Goal: Task Accomplishment & Management: Use online tool/utility

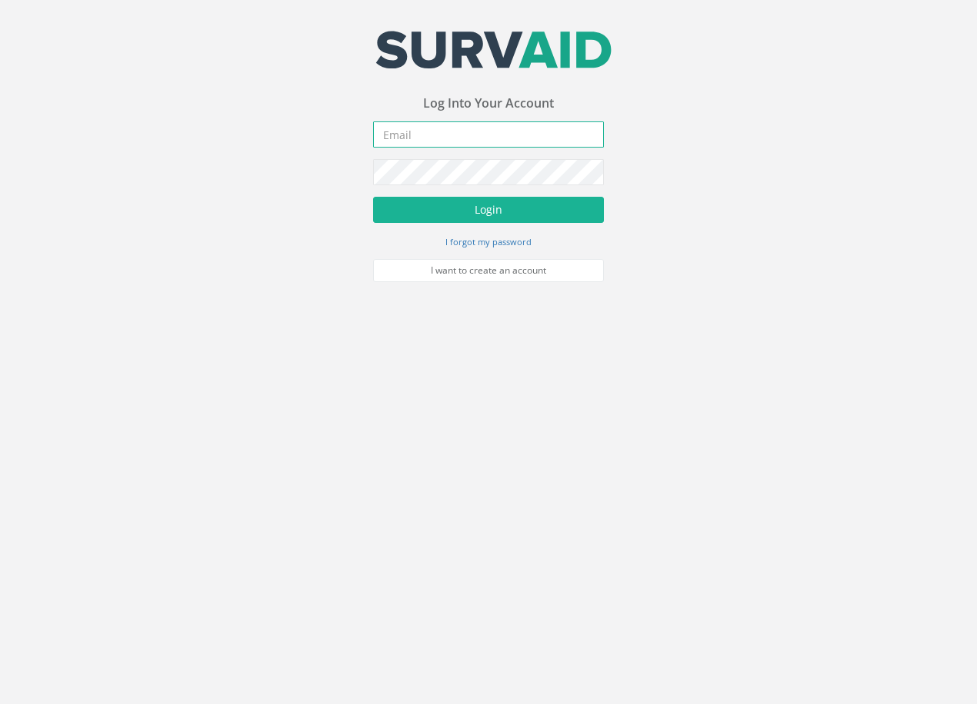
click at [509, 138] on input "email" at bounding box center [488, 135] width 231 height 26
paste input "[EMAIL_ADDRESS][DOMAIN_NAME]"
type input "[EMAIL_ADDRESS][DOMAIN_NAME]"
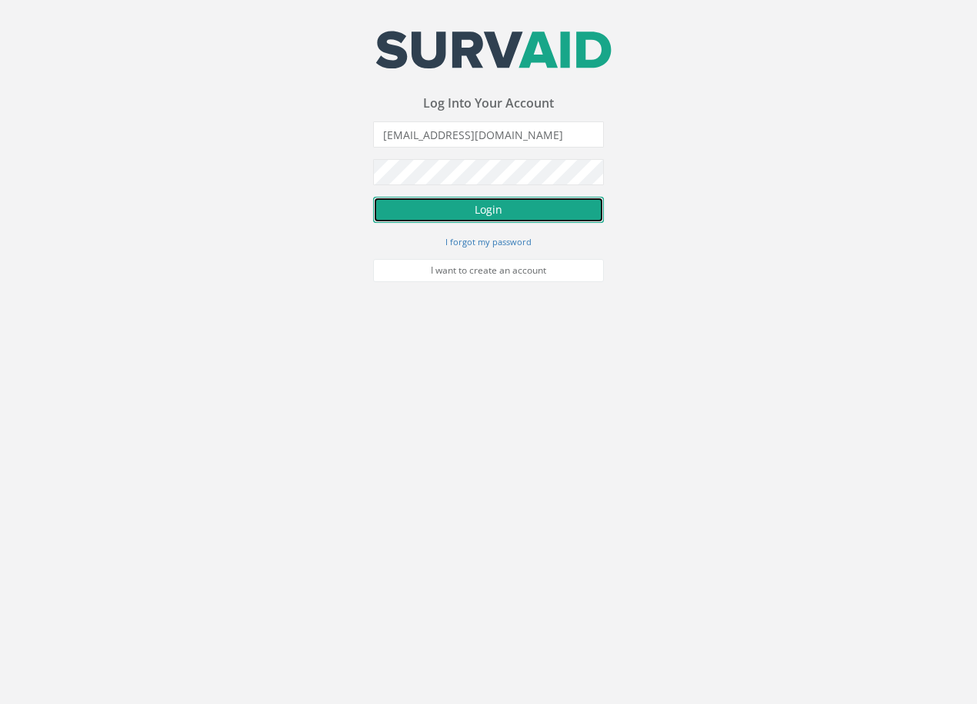
click at [504, 214] on button "Login" at bounding box center [488, 210] width 231 height 26
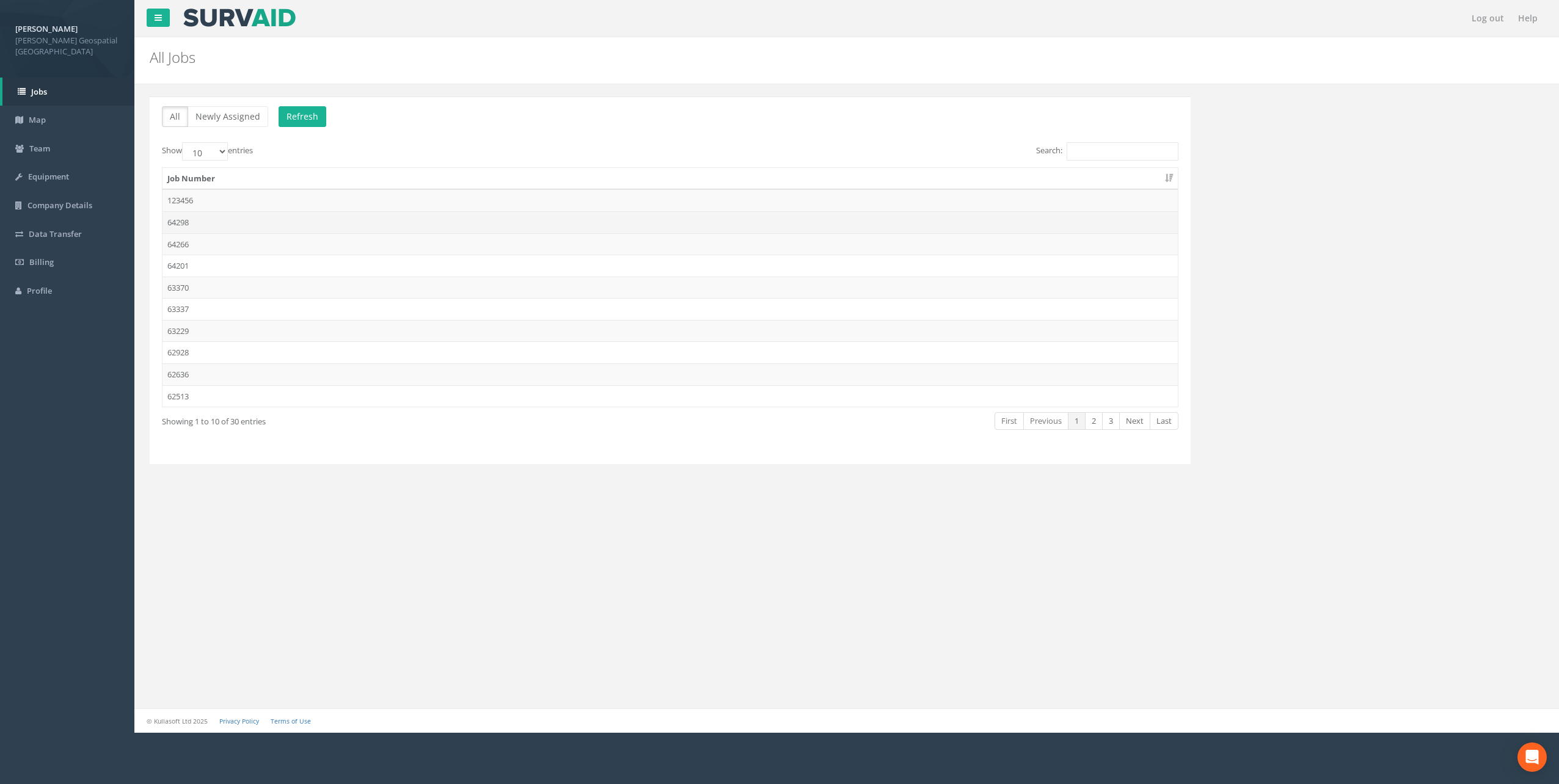
click at [324, 221] on td "64298" at bounding box center [671, 222] width 1015 height 22
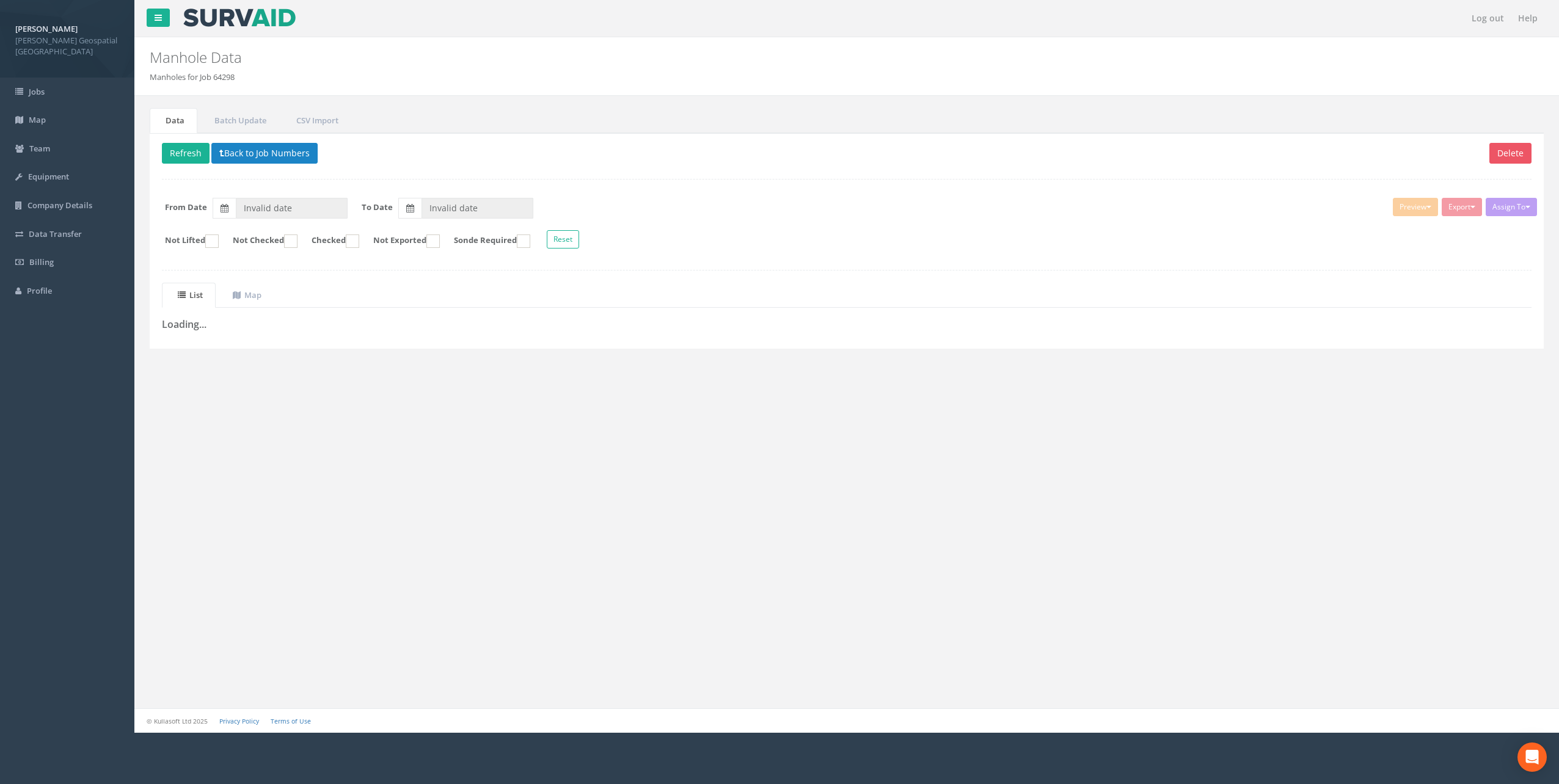
type input "[DATE]"
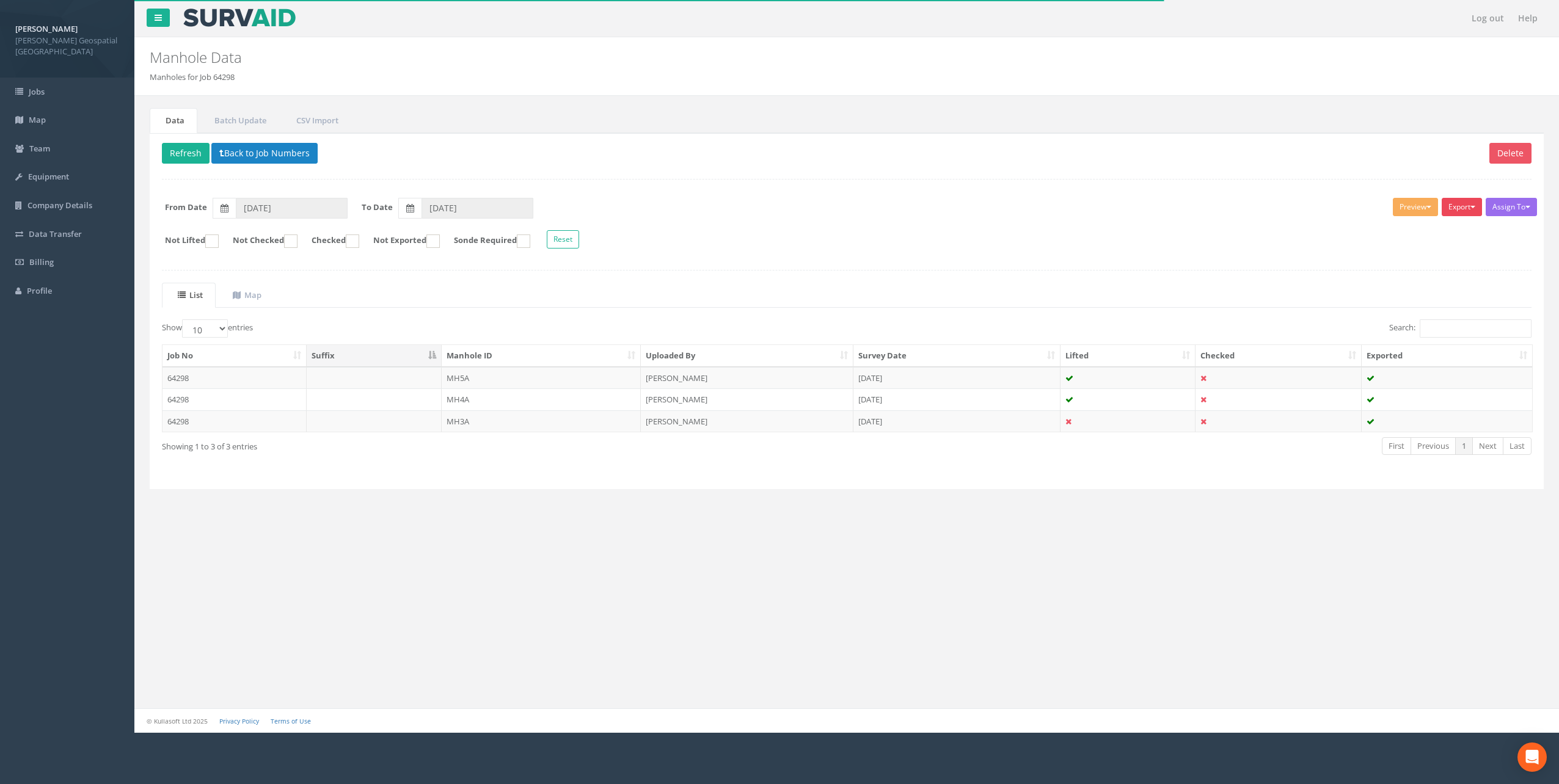
click at [1168, 208] on button "Export" at bounding box center [1462, 207] width 41 height 18
click at [1168, 237] on link "[PERSON_NAME] Manhole" at bounding box center [1426, 233] width 114 height 19
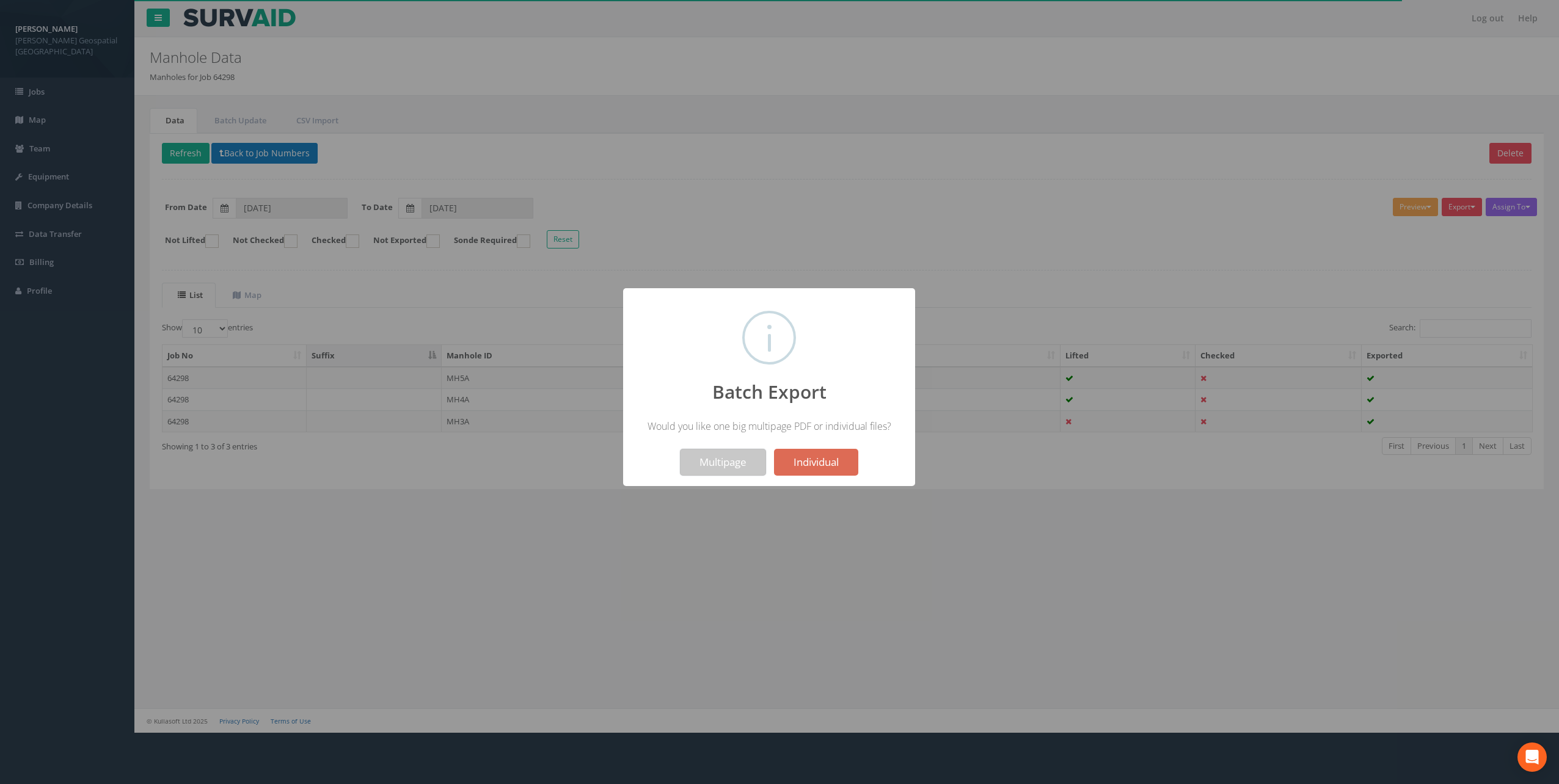
click at [734, 456] on button "Multipage" at bounding box center [723, 462] width 86 height 27
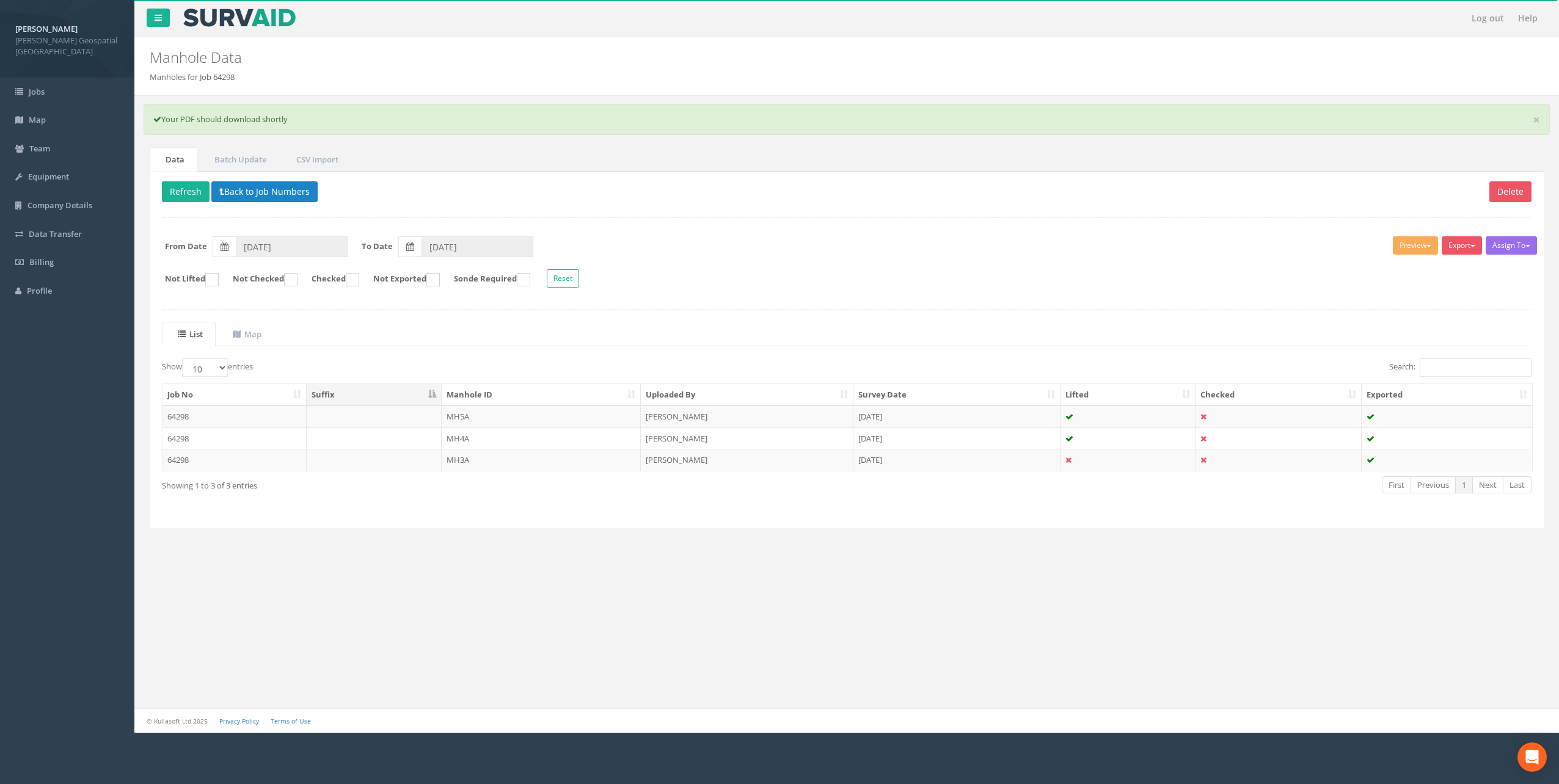
drag, startPoint x: 739, startPoint y: 255, endPoint x: 493, endPoint y: 203, distance: 251.4
click at [739, 255] on form "From Date [DATE] To Date [DATE]" at bounding box center [846, 247] width 1388 height 21
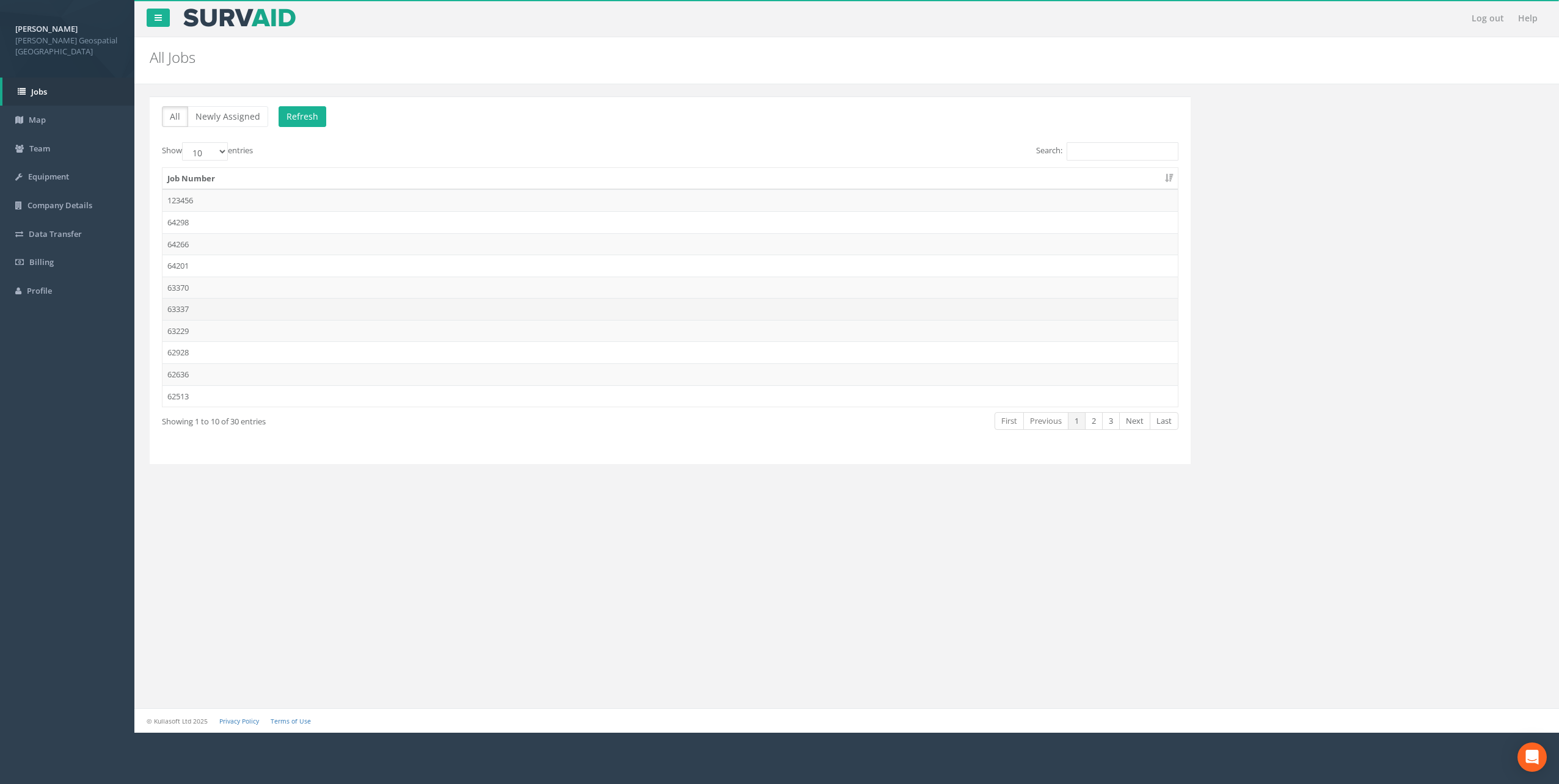
click at [238, 308] on td "63337" at bounding box center [671, 309] width 1015 height 22
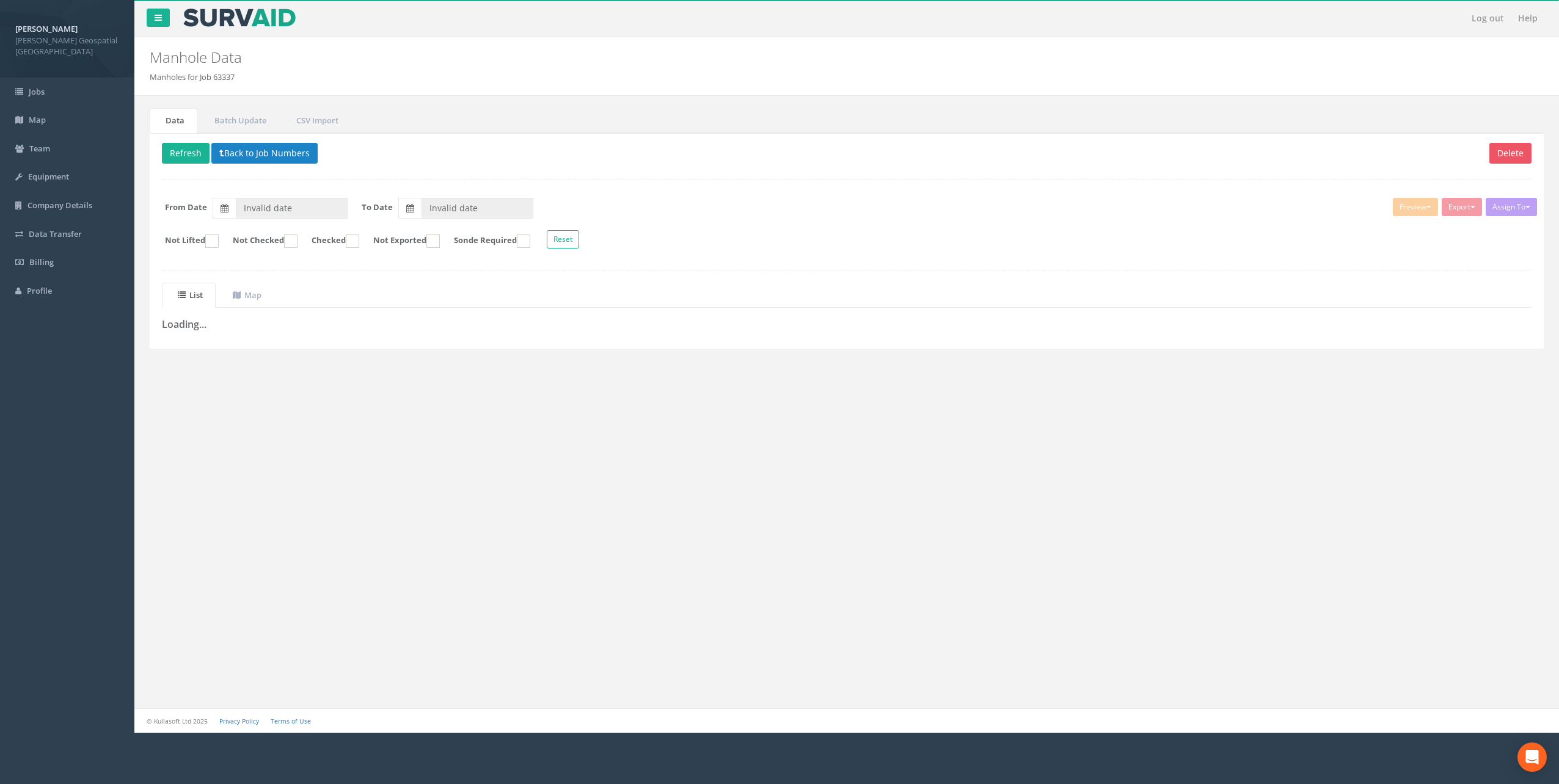
type input "[DATE]"
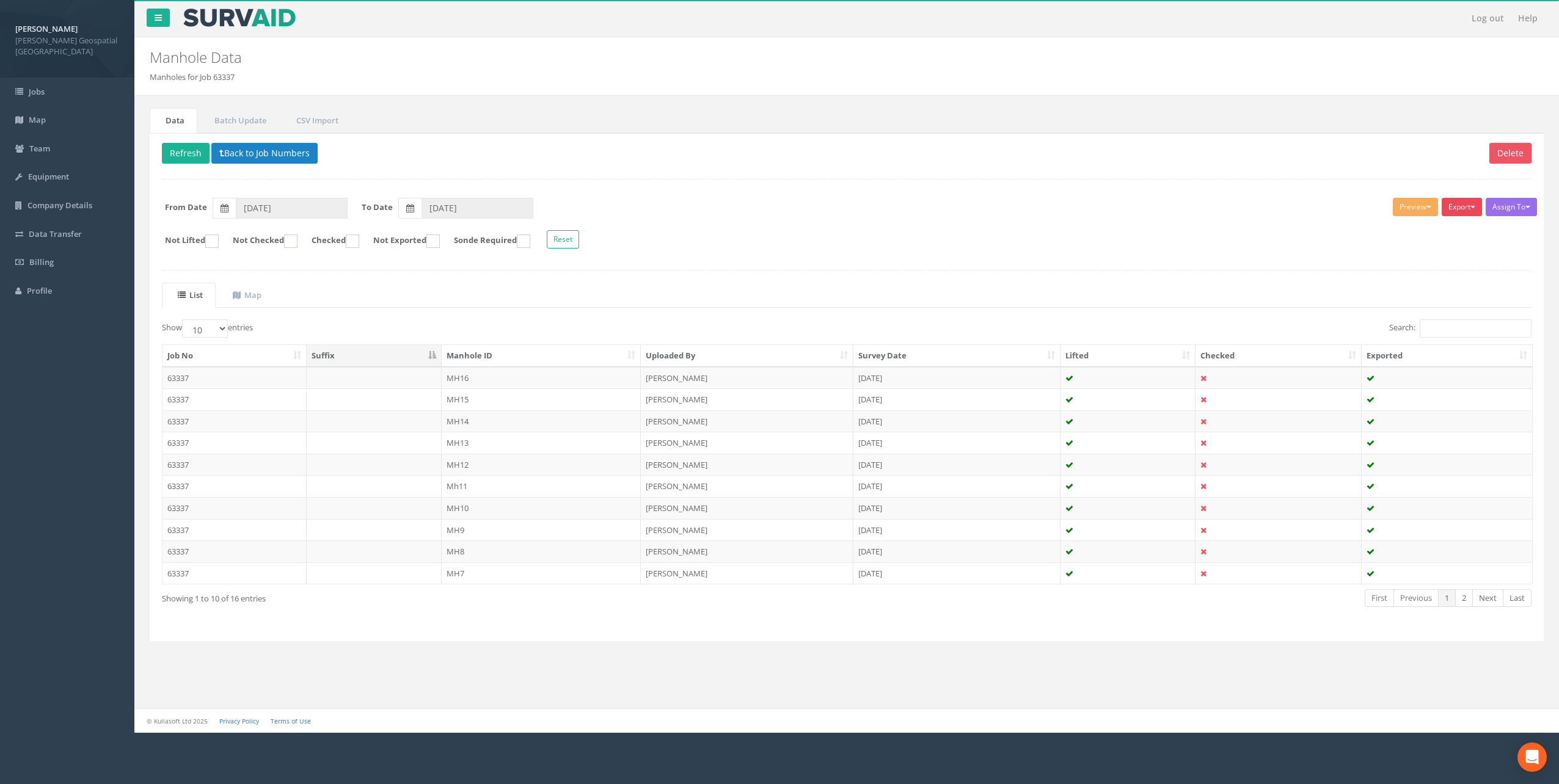
click at [1168, 208] on button "Export" at bounding box center [1462, 207] width 41 height 18
click at [1168, 235] on link "[PERSON_NAME] Manhole" at bounding box center [1426, 233] width 114 height 19
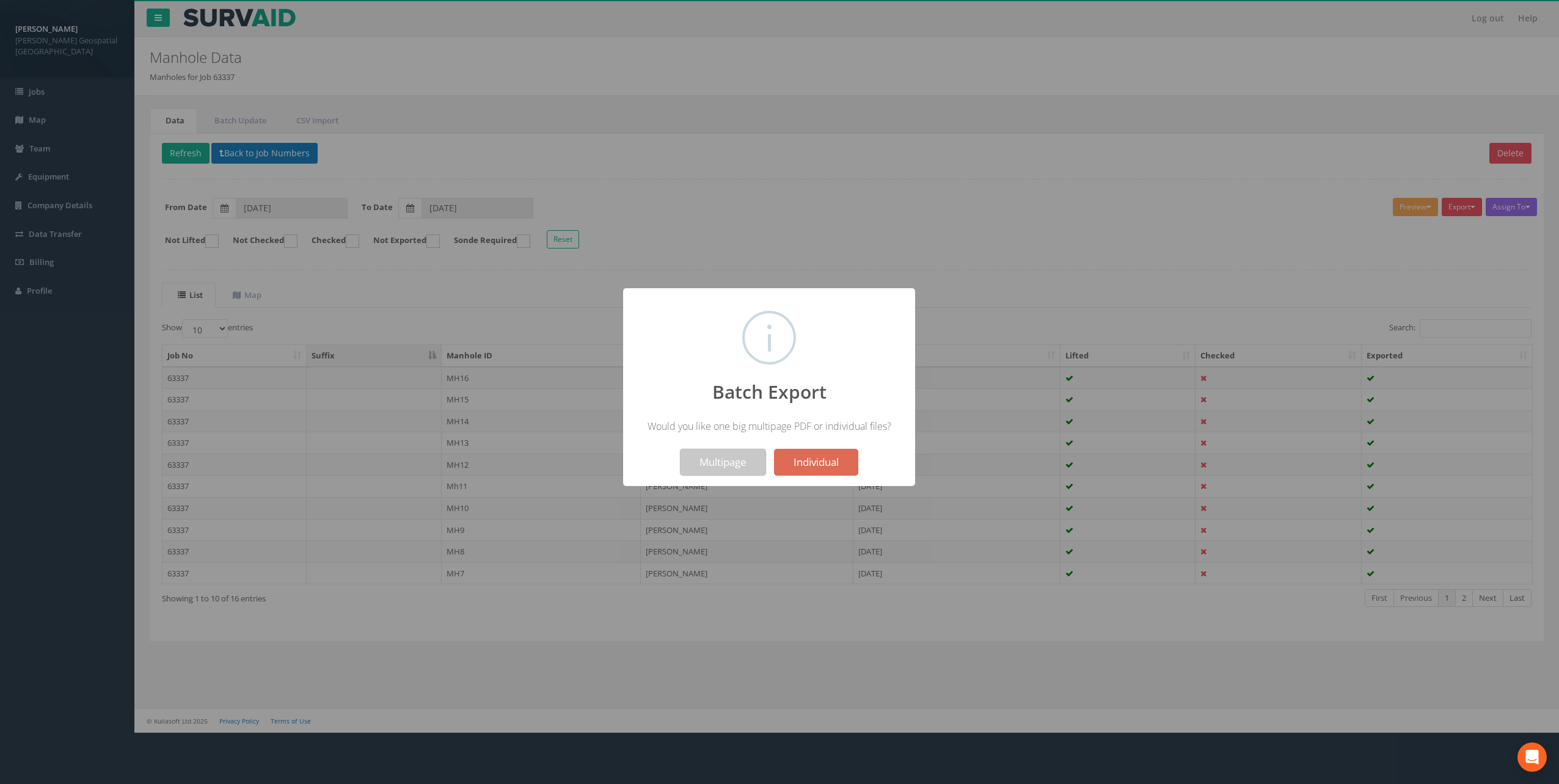
click at [722, 467] on button "Multipage" at bounding box center [723, 462] width 86 height 27
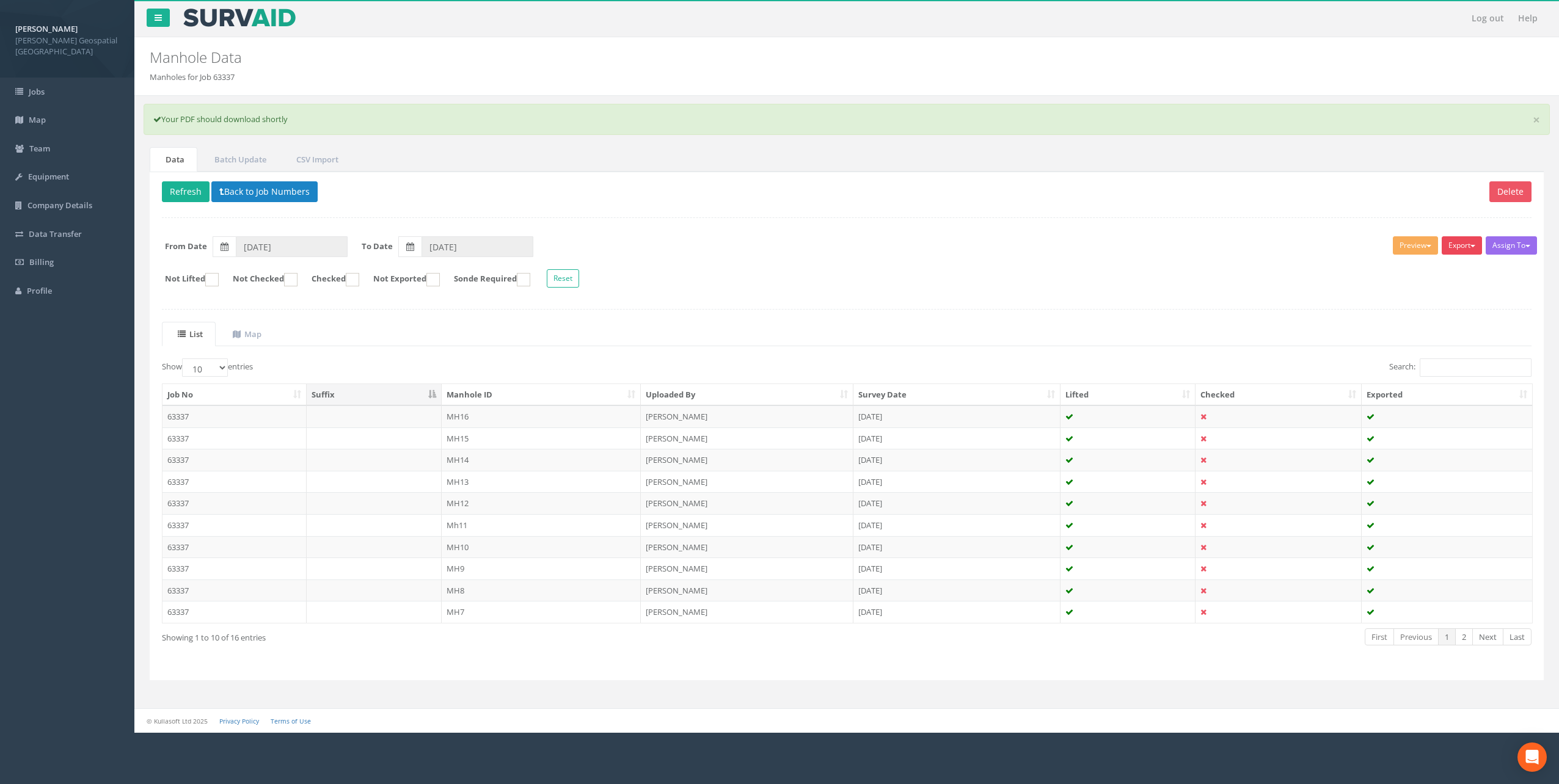
click at [1168, 244] on button "Export" at bounding box center [1462, 245] width 41 height 18
click at [1168, 272] on link "[PERSON_NAME] Manhole" at bounding box center [1426, 271] width 114 height 19
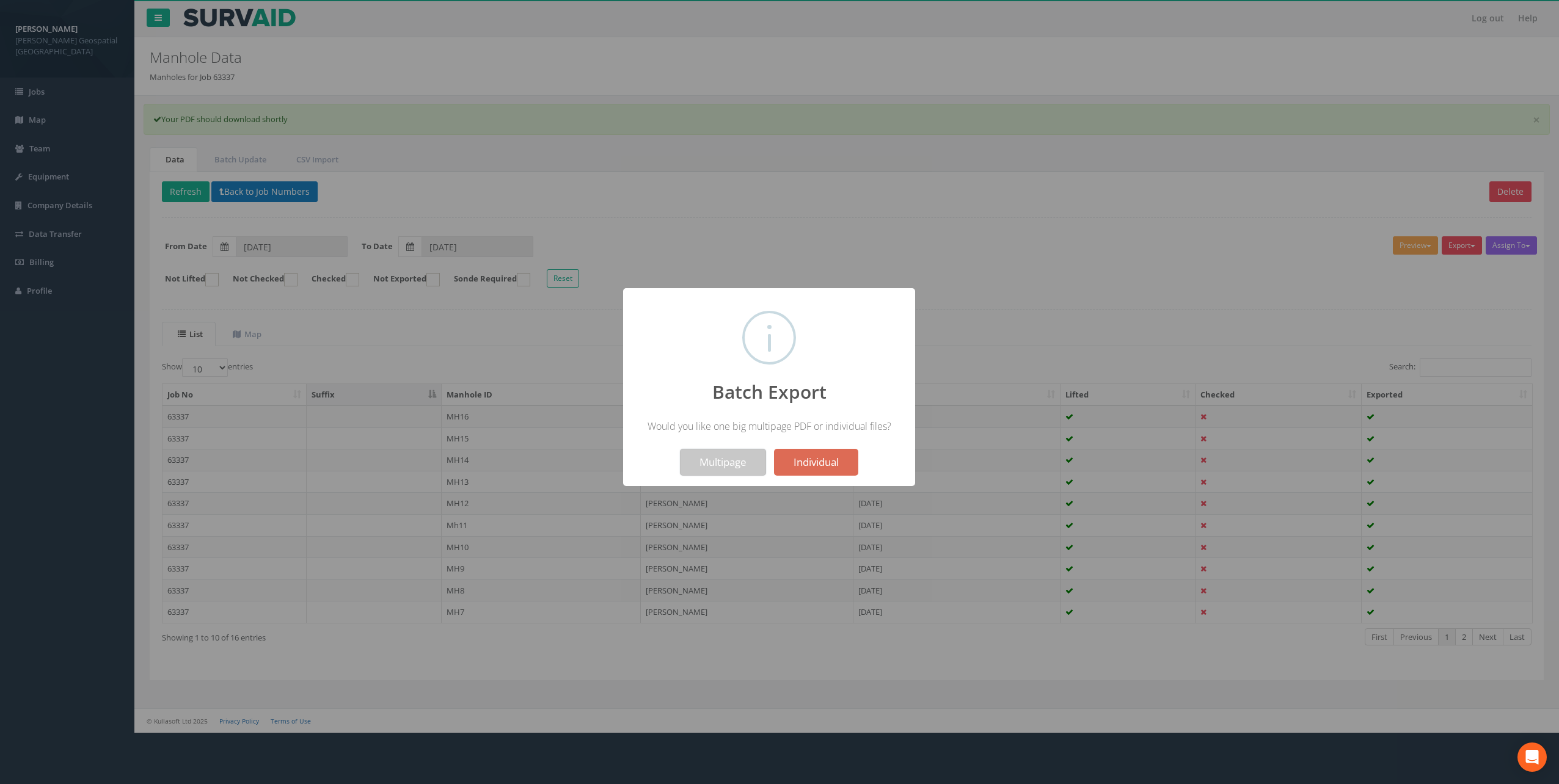
click at [718, 462] on button "Multipage" at bounding box center [723, 462] width 86 height 27
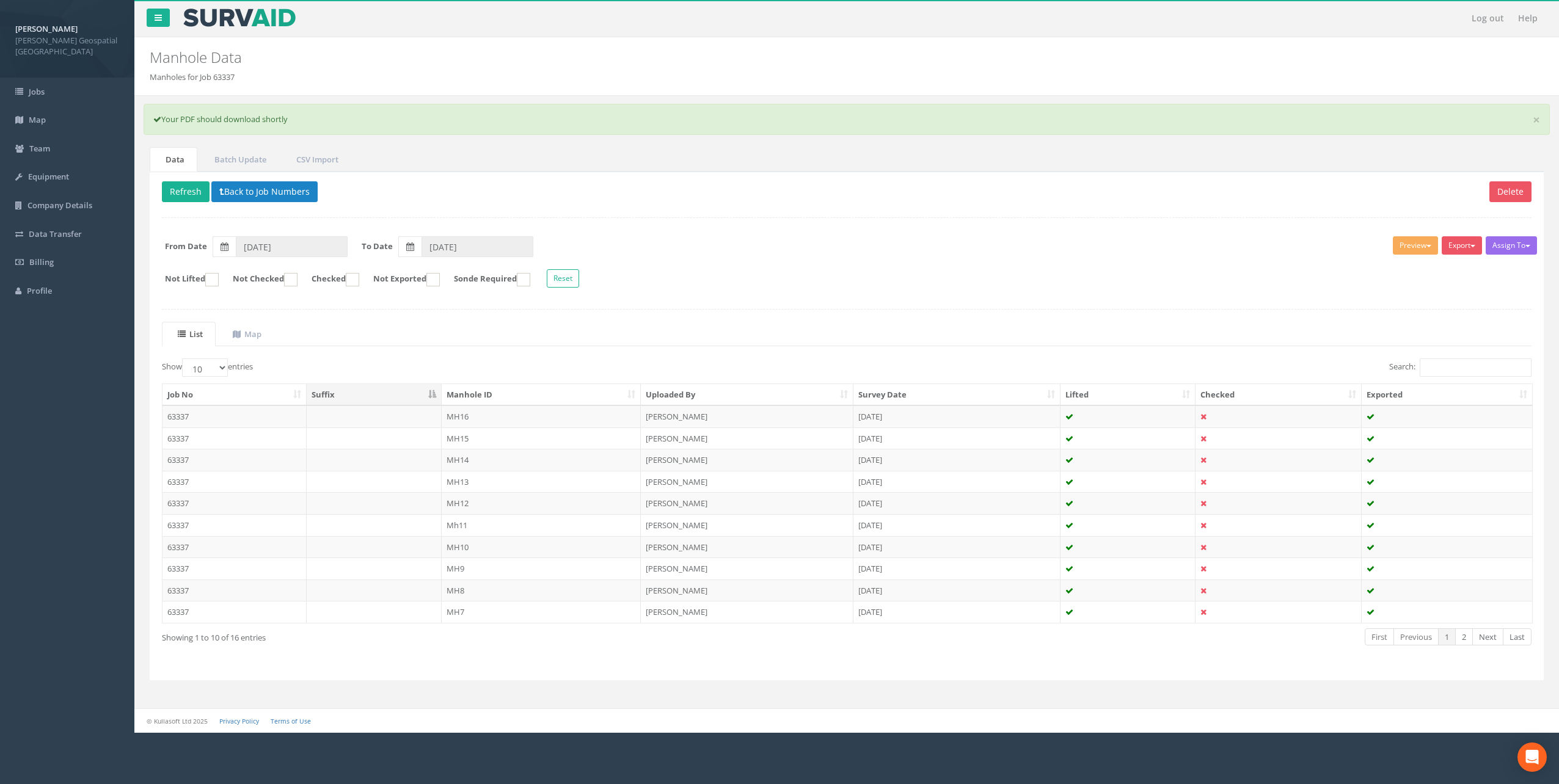
drag, startPoint x: 1413, startPoint y: 39, endPoint x: 676, endPoint y: 199, distance: 754.2
click at [1168, 62] on div "Manhole Data Manholes for Job 63337" at bounding box center [846, 67] width 1425 height 59
click at [242, 115] on div "× Your PDF should download shortly" at bounding box center [847, 119] width 1406 height 31
click at [1168, 306] on div "Delete Refresh Back to Job Numbers Assign To No Companies Added Export [PERSON_…" at bounding box center [846, 426] width 1395 height 509
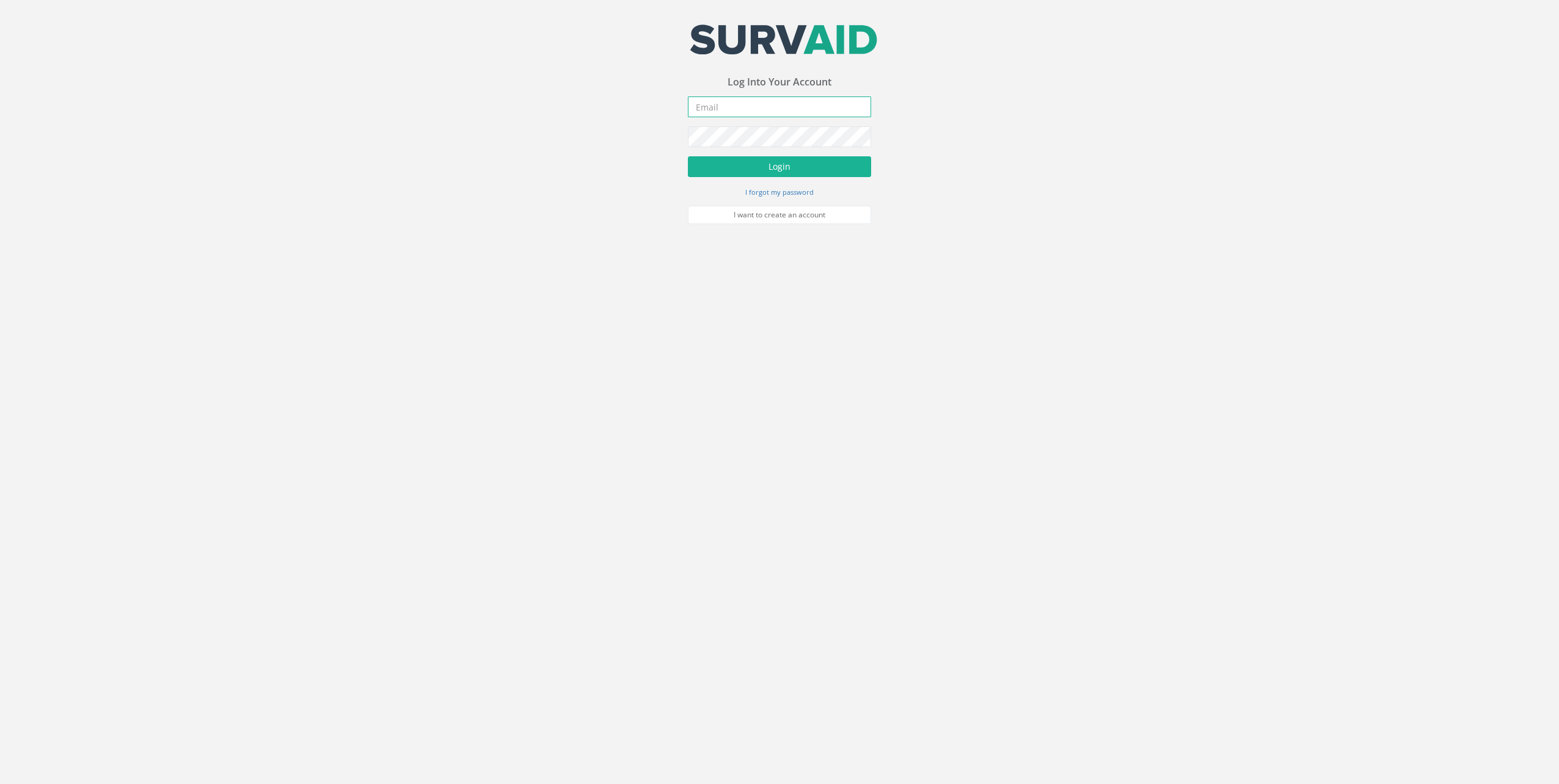
click at [790, 97] on input "email" at bounding box center [780, 107] width 184 height 21
type input "apickup@murphygs.com"
click at [799, 153] on form "apickup@murphygs.com Incorrect Username or Password There was an error logging …" at bounding box center [780, 160] width 184 height 128
click at [805, 110] on input "apickup@murphygs.com" at bounding box center [780, 107] width 184 height 21
drag, startPoint x: 806, startPoint y: 110, endPoint x: 509, endPoint y: 115, distance: 297.0
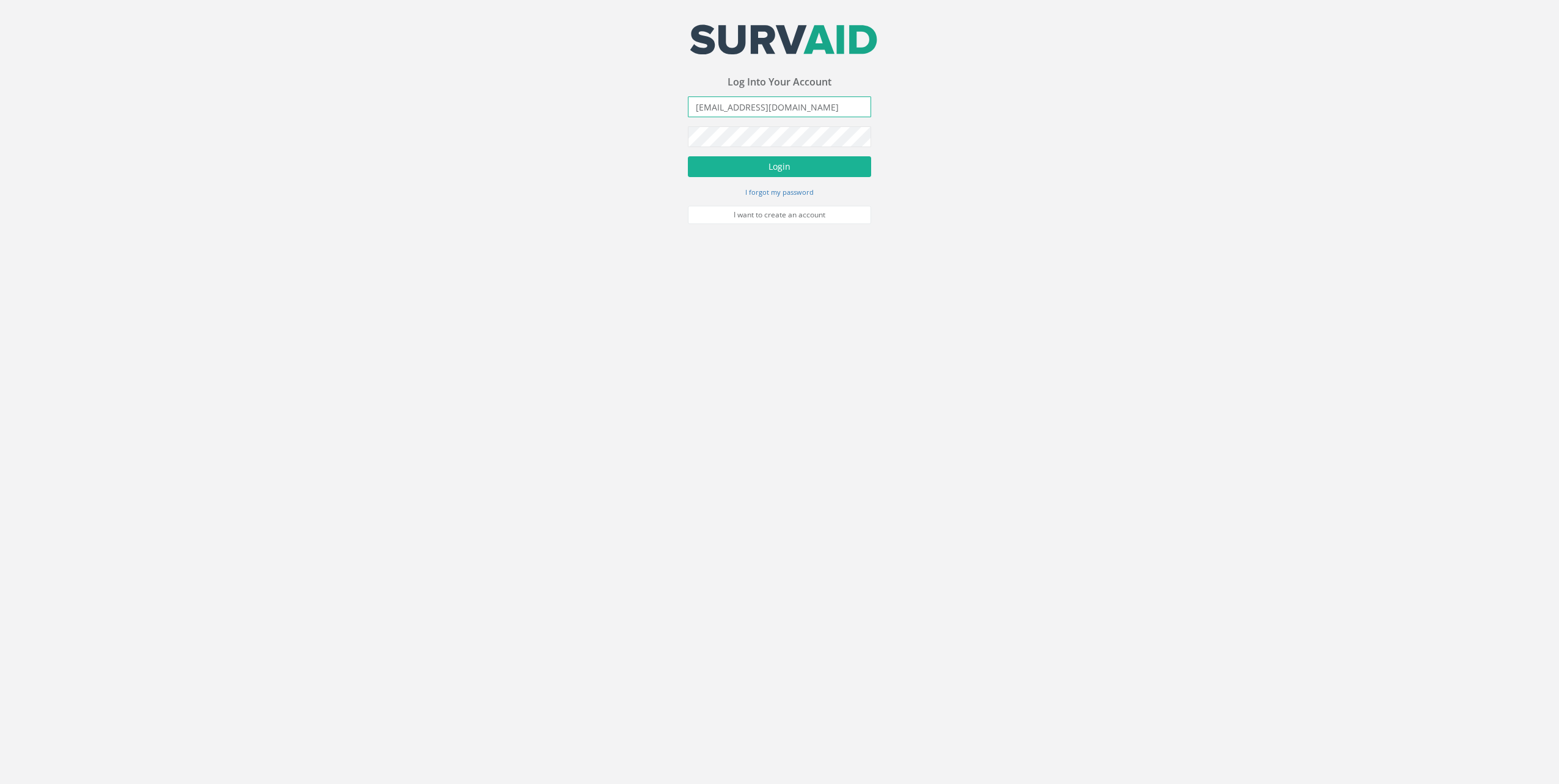
click at [512, 116] on div "Your email address was sucessfully verified - please login below to continue Yo…" at bounding box center [780, 112] width 1559 height 224
click at [718, 110] on input "email" at bounding box center [780, 107] width 184 height 21
type input "apickup@murphygs.com"
click at [619, 354] on body "Your email address was sucessfully verified - please login below to continue Yo…" at bounding box center [780, 392] width 1559 height 784
click at [793, 107] on input "apickup@murphygs.com" at bounding box center [780, 107] width 184 height 21
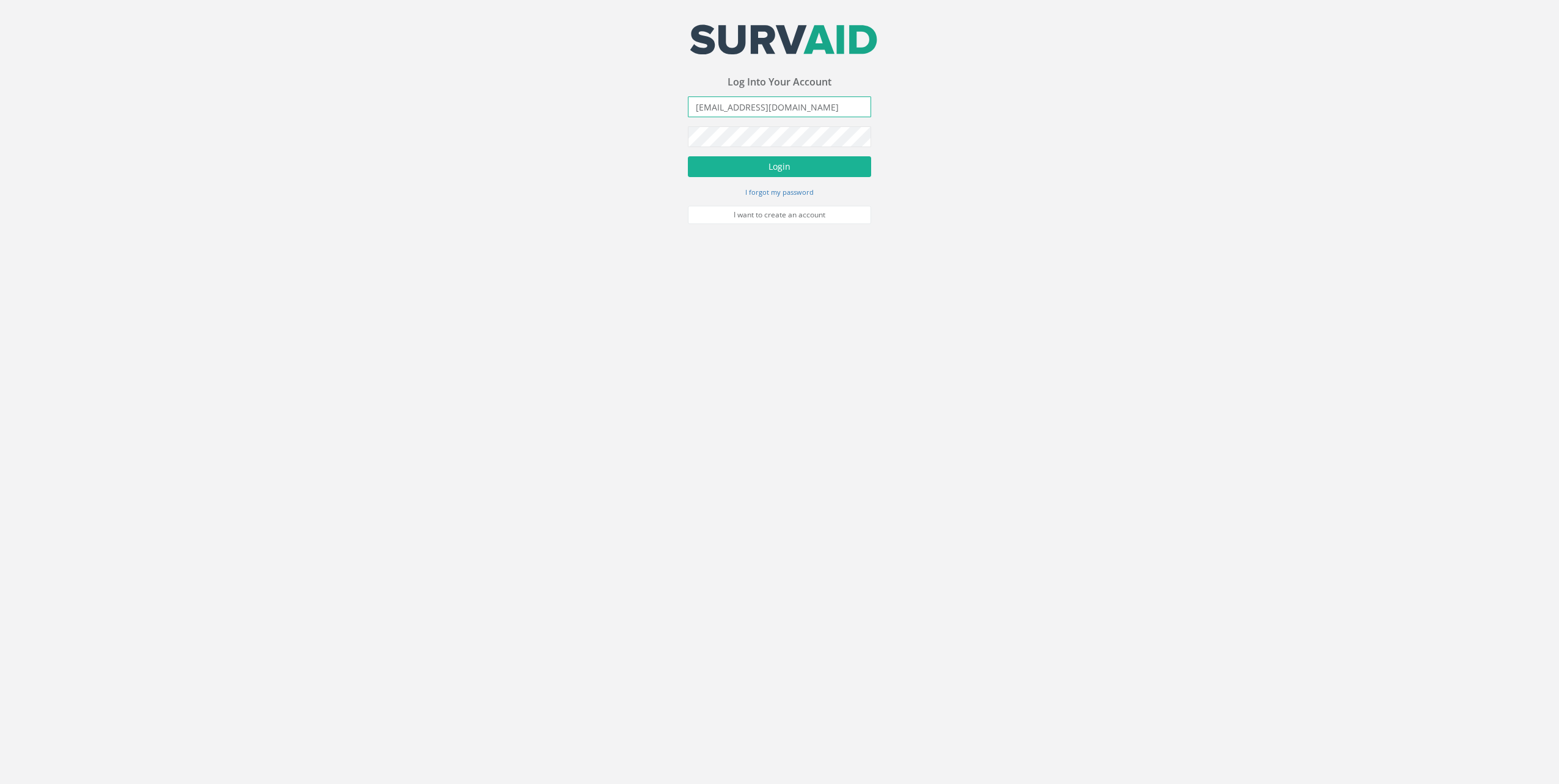
drag, startPoint x: 792, startPoint y: 110, endPoint x: 489, endPoint y: 92, distance: 303.5
click at [489, 92] on div "Your email address was sucessfully verified - please login below to continue Yo…" at bounding box center [780, 112] width 1559 height 224
click at [785, 99] on input "email" at bounding box center [780, 107] width 184 height 21
click at [804, 110] on input "apickup@murphygs.com" at bounding box center [780, 107] width 184 height 21
drag, startPoint x: 805, startPoint y: 106, endPoint x: 640, endPoint y: 99, distance: 165.1
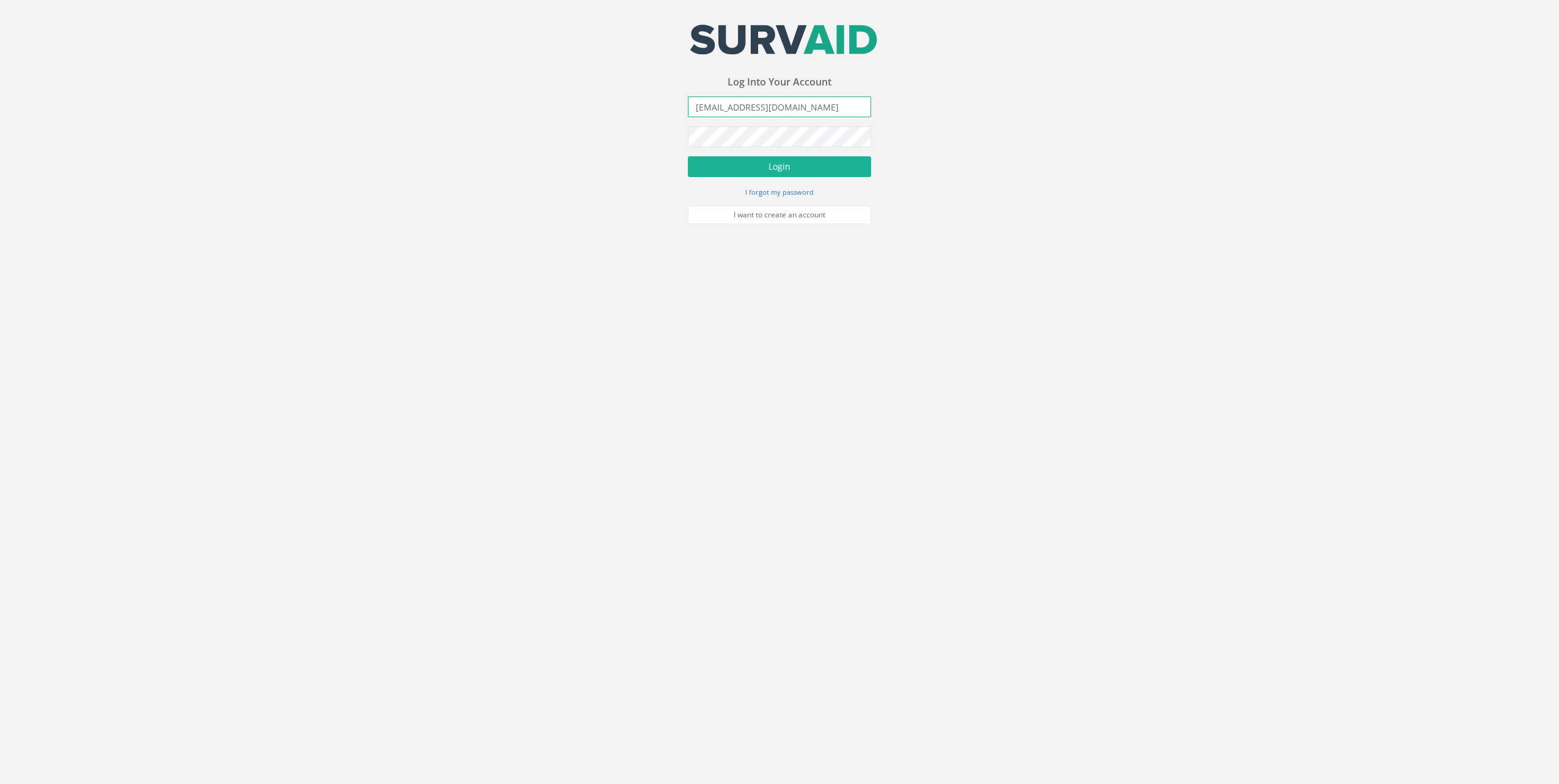
click at [667, 104] on div "Your email address was sucessfully verified - please login below to continue Yo…" at bounding box center [780, 112] width 1559 height 224
type input "[EMAIL_ADDRESS][DOMAIN_NAME]"
click at [753, 176] on button "Login" at bounding box center [780, 167] width 184 height 21
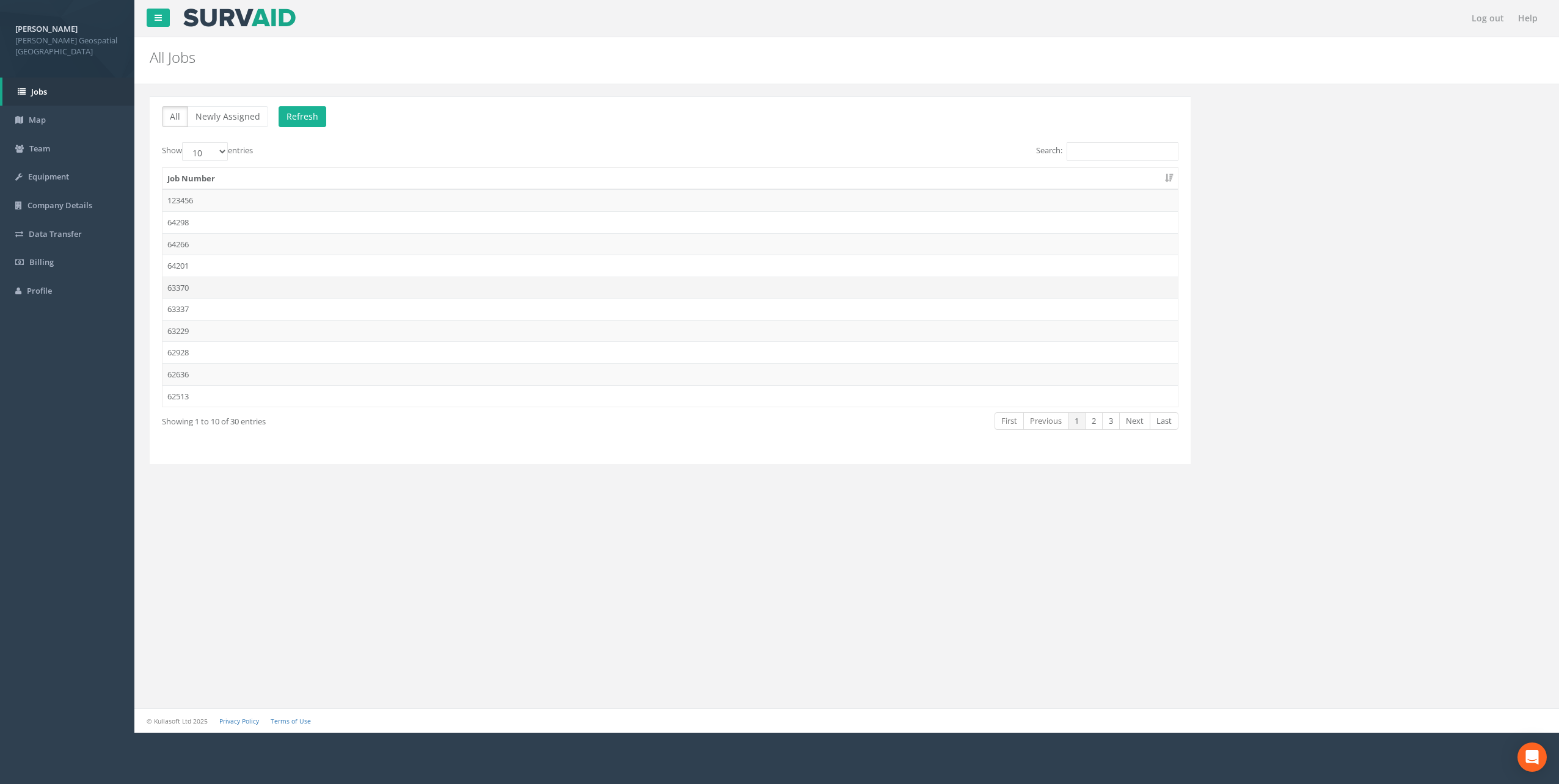
click at [248, 289] on td "63370" at bounding box center [671, 288] width 1015 height 22
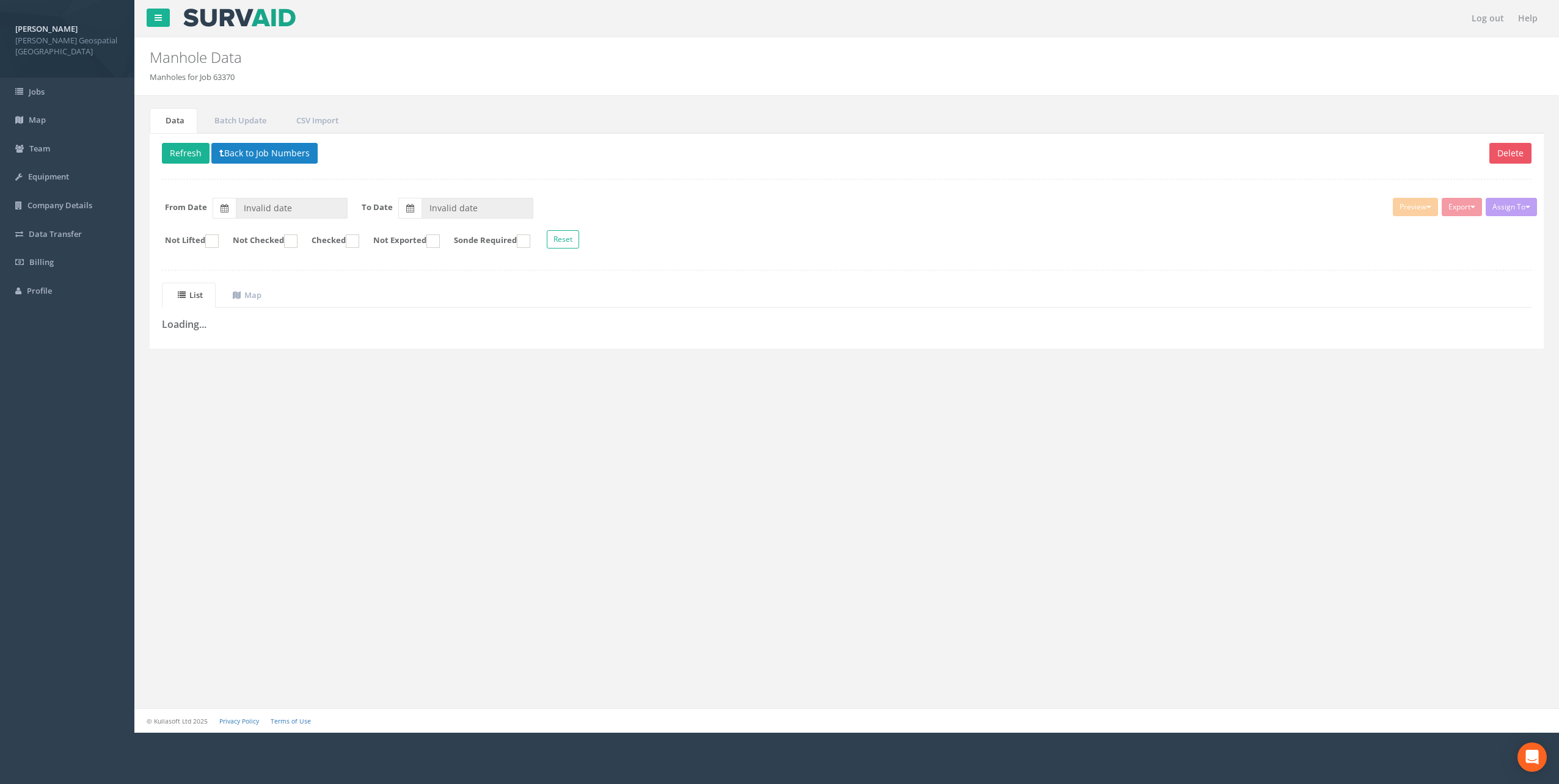
type input "08/05/2025"
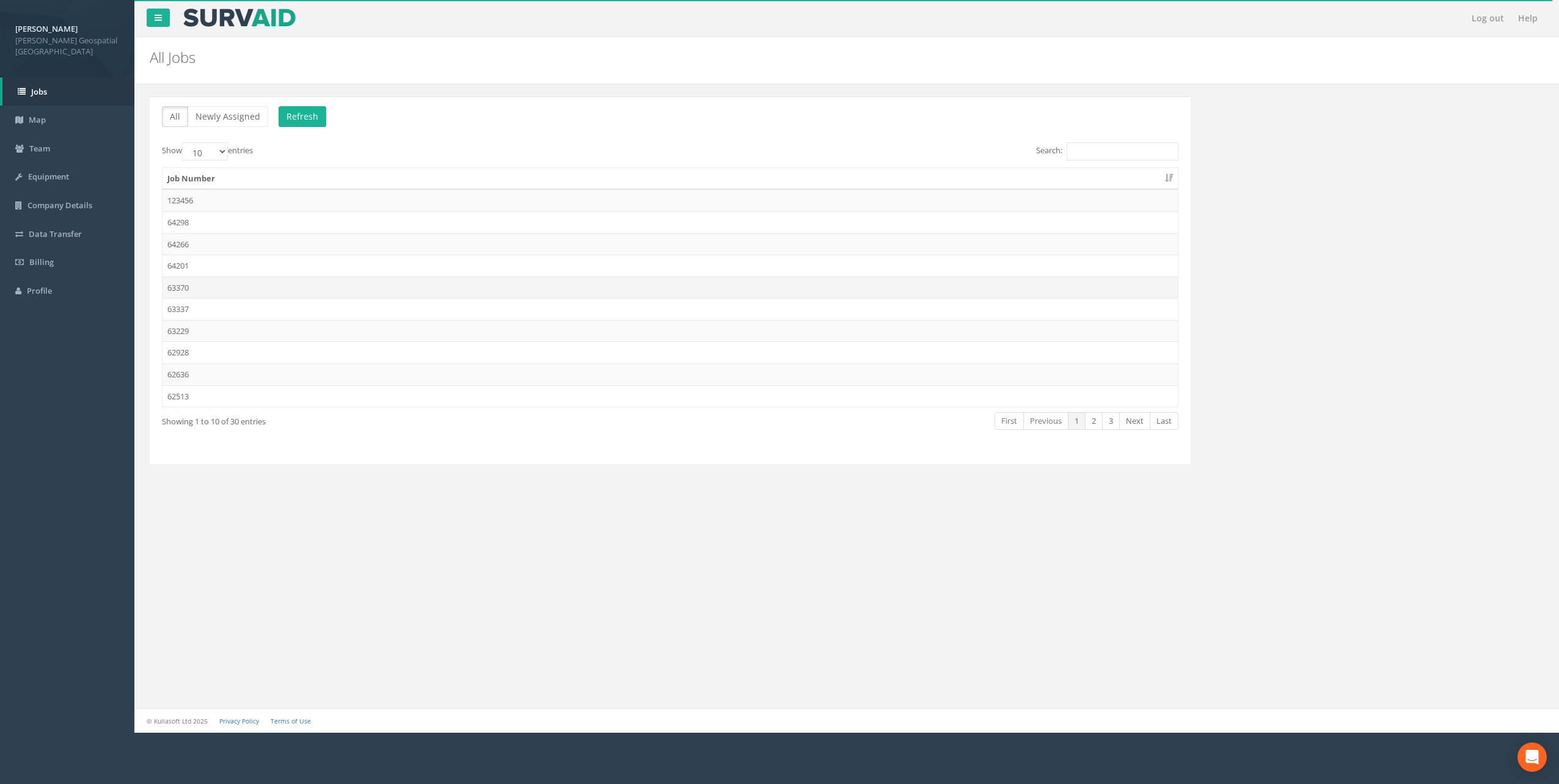
click at [212, 291] on td "63370" at bounding box center [671, 288] width 1015 height 22
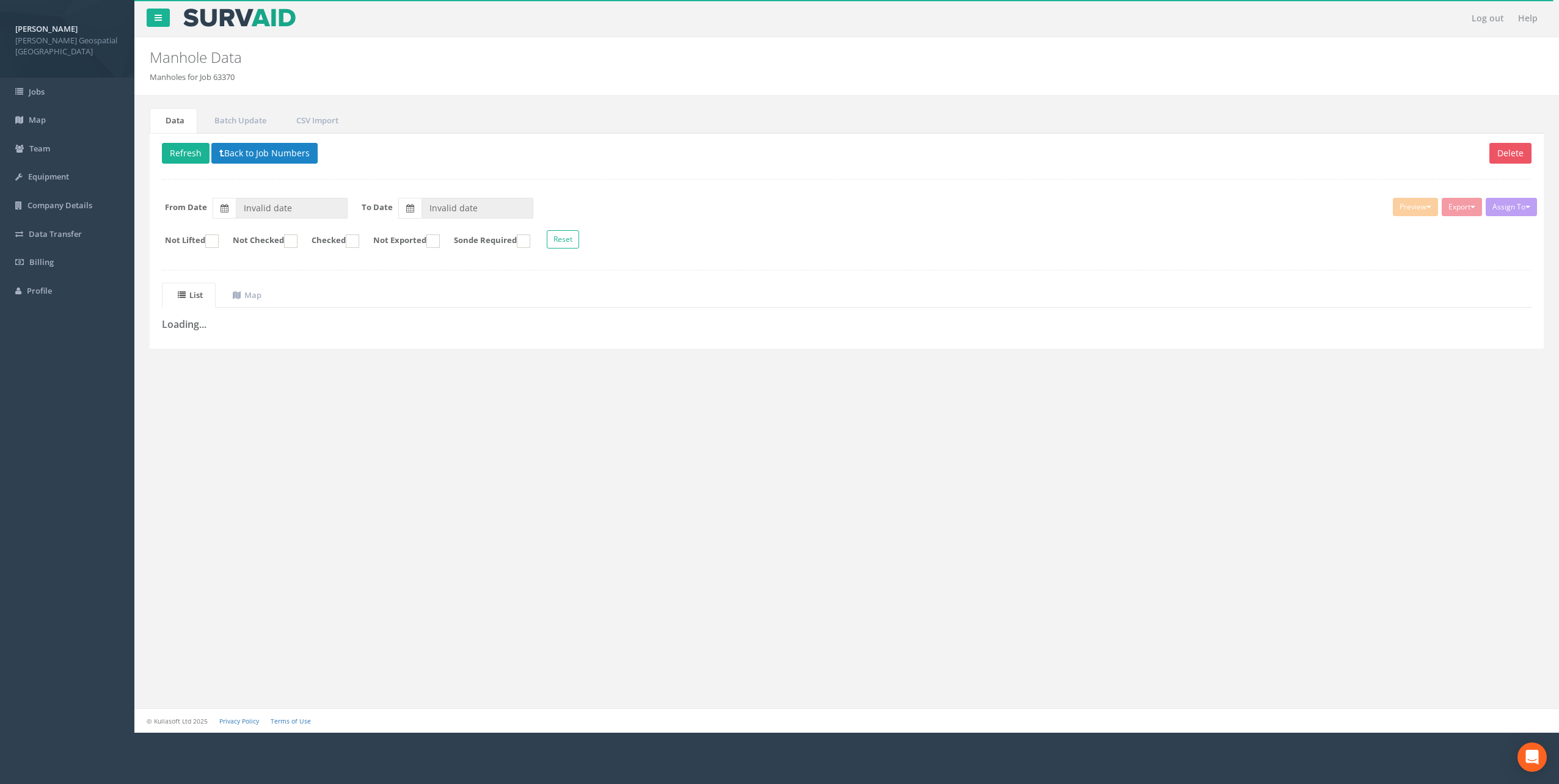
type input "08/05/2025"
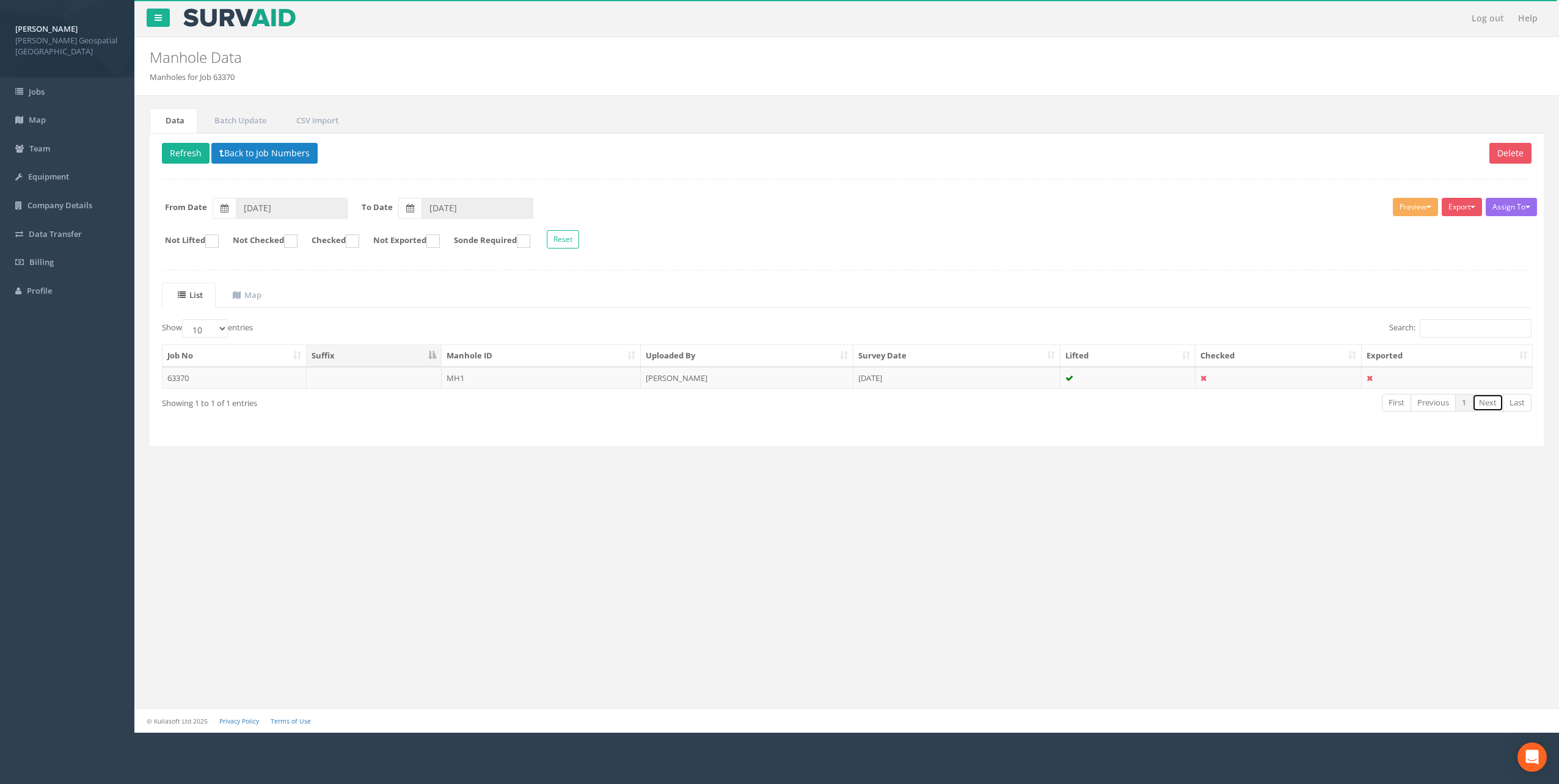
click at [1485, 405] on link "Next" at bounding box center [1487, 403] width 31 height 17
click at [215, 108] on link "Batch Update" at bounding box center [239, 121] width 81 height 25
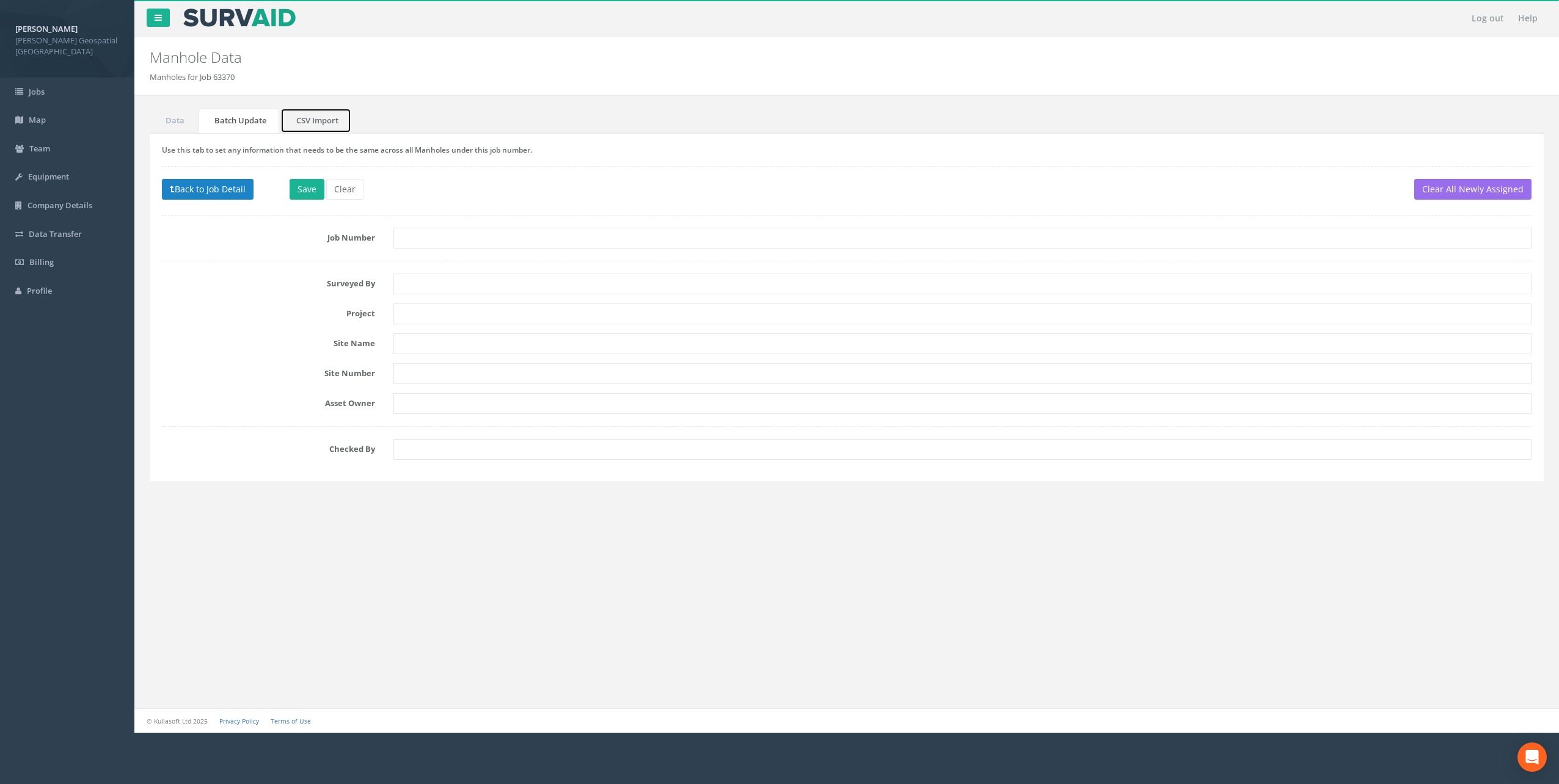
click at [304, 131] on link "CSV Import" at bounding box center [315, 121] width 71 height 25
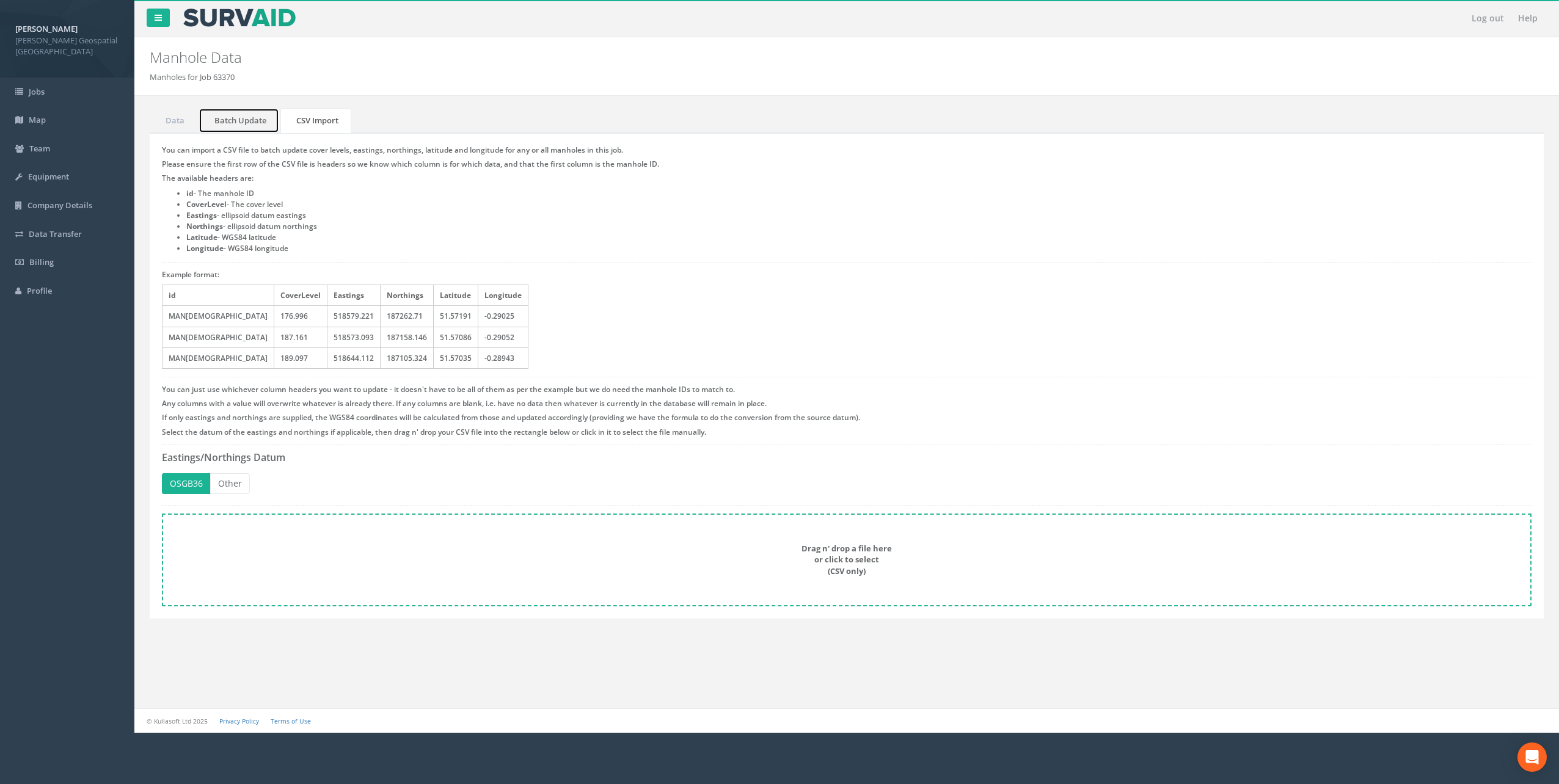
click at [237, 122] on link "Batch Update" at bounding box center [239, 121] width 81 height 25
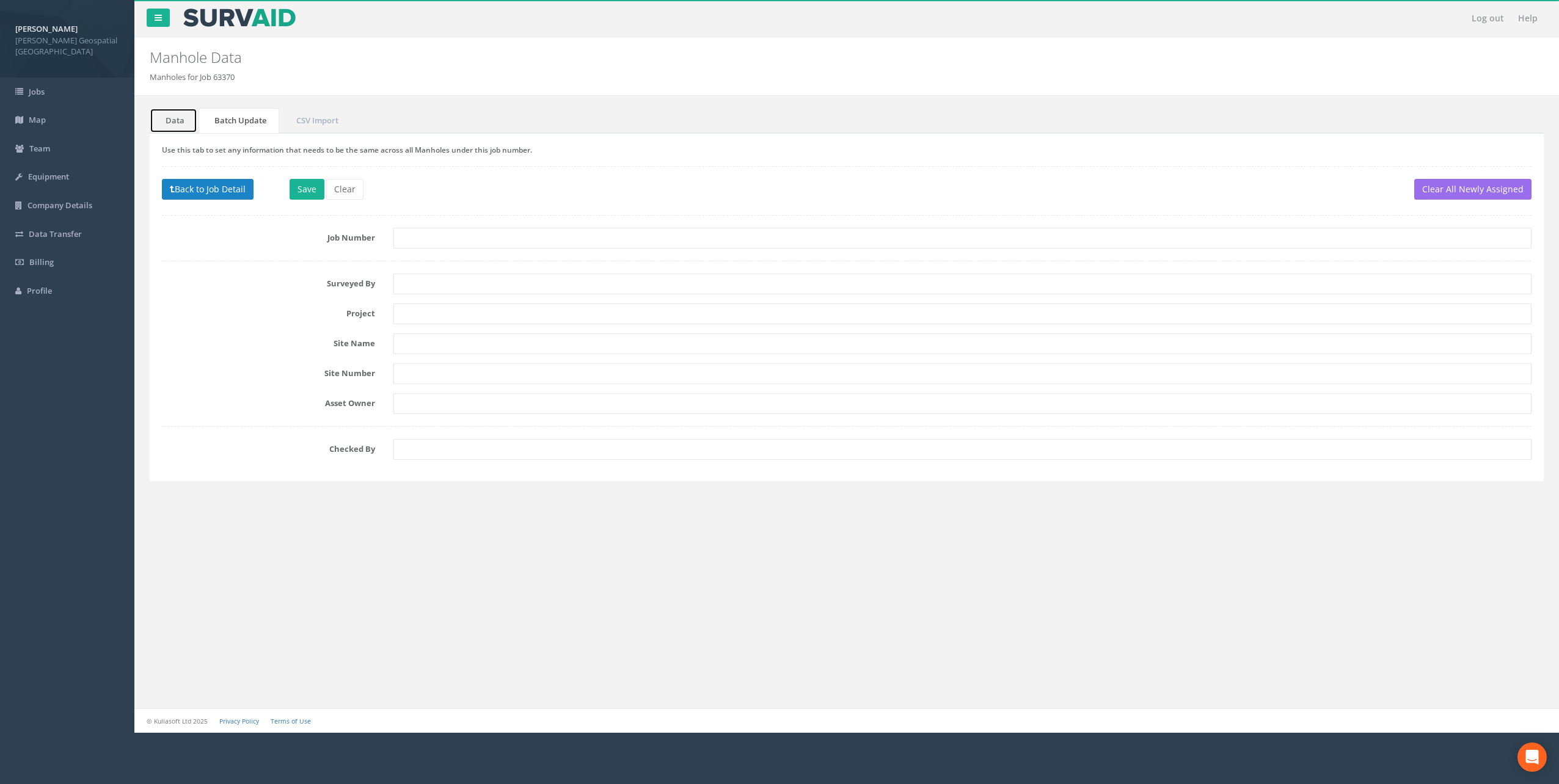
click at [181, 129] on link "Data" at bounding box center [173, 121] width 48 height 25
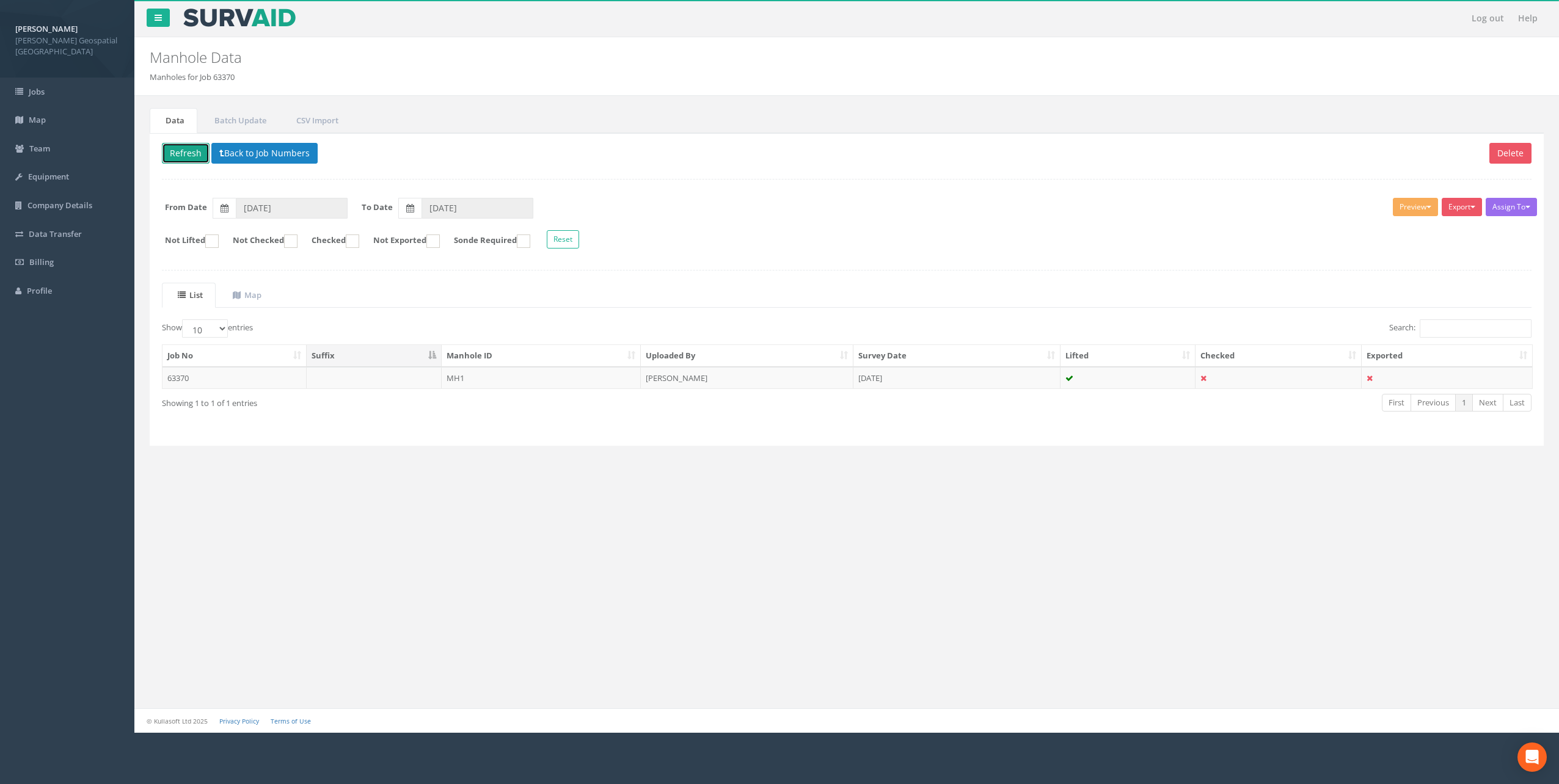
click at [186, 149] on button "Refresh" at bounding box center [186, 153] width 48 height 21
click at [218, 114] on link "Batch Update" at bounding box center [239, 121] width 81 height 25
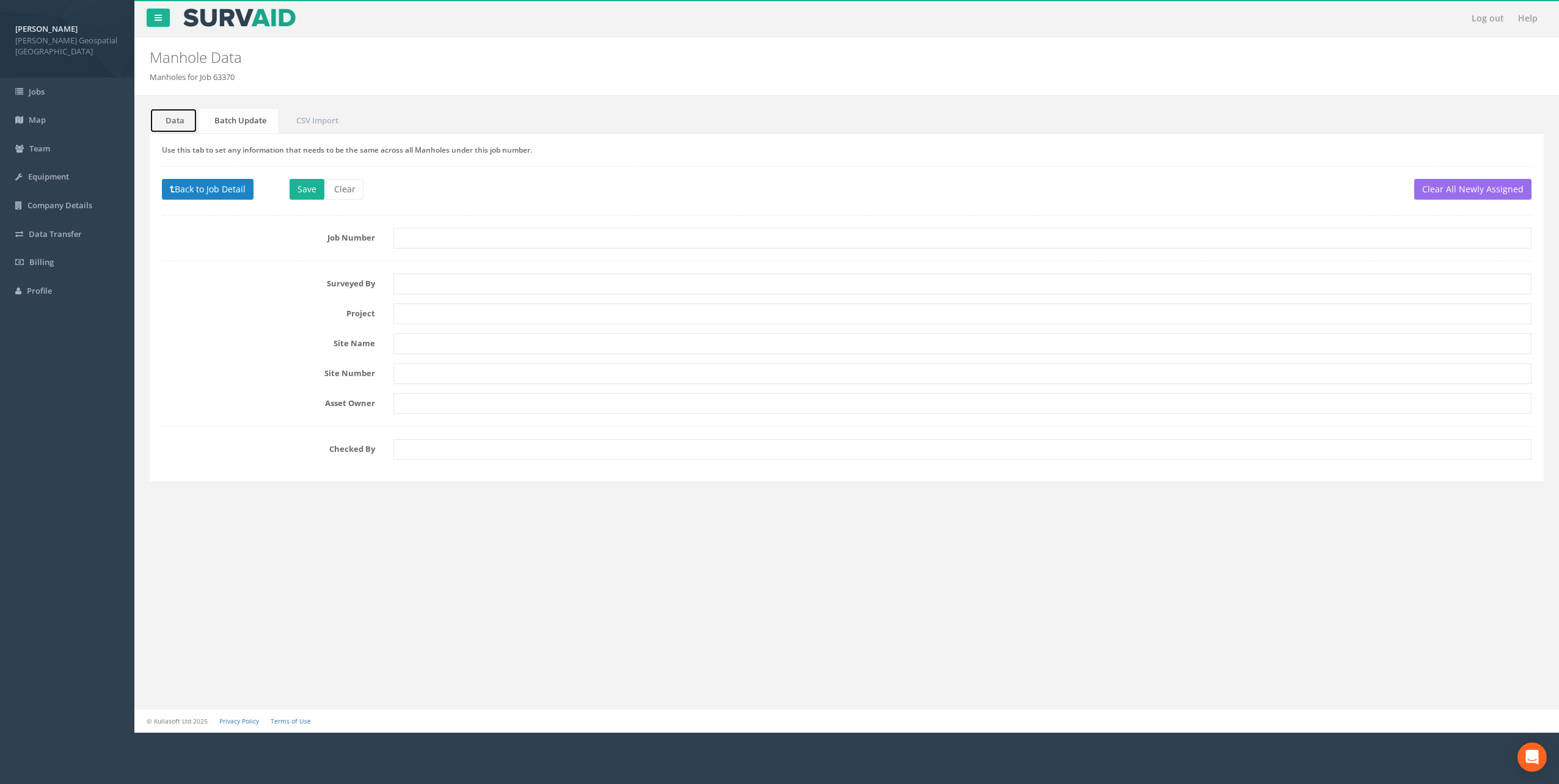
click at [164, 120] on link "Data" at bounding box center [173, 121] width 48 height 25
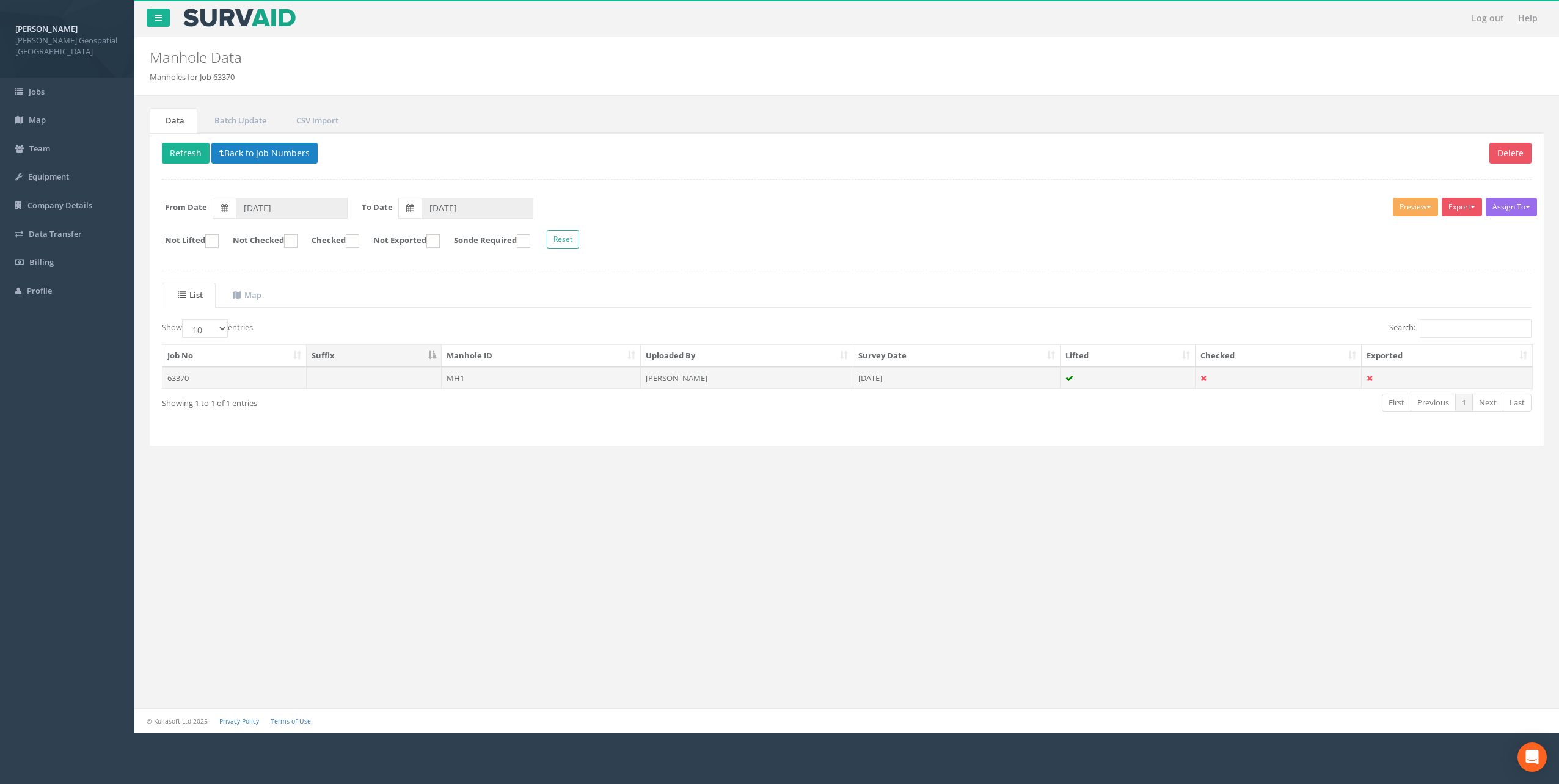
click at [173, 378] on td "63370" at bounding box center [234, 378] width 144 height 22
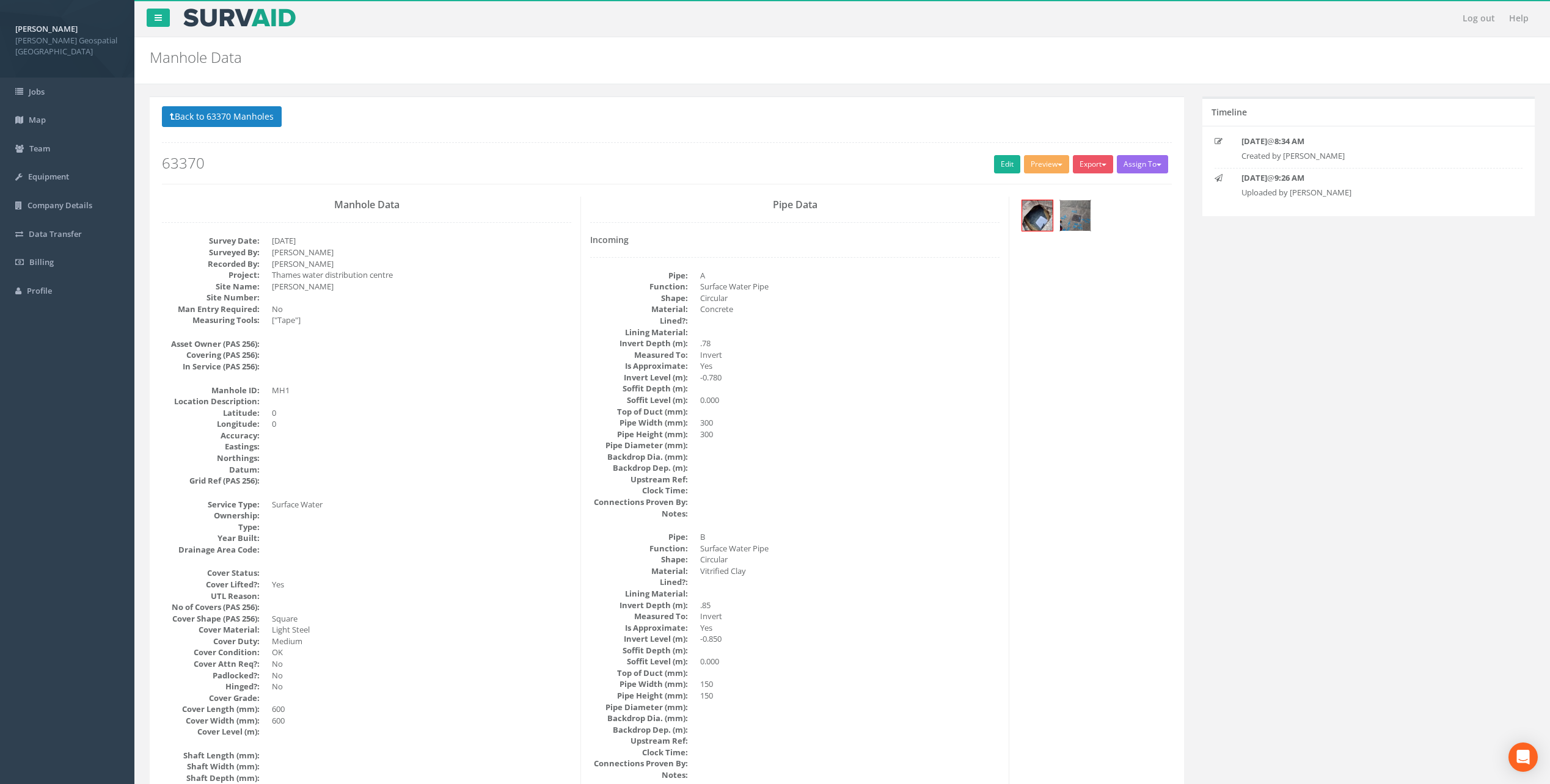
click at [1076, 215] on img at bounding box center [1075, 215] width 30 height 30
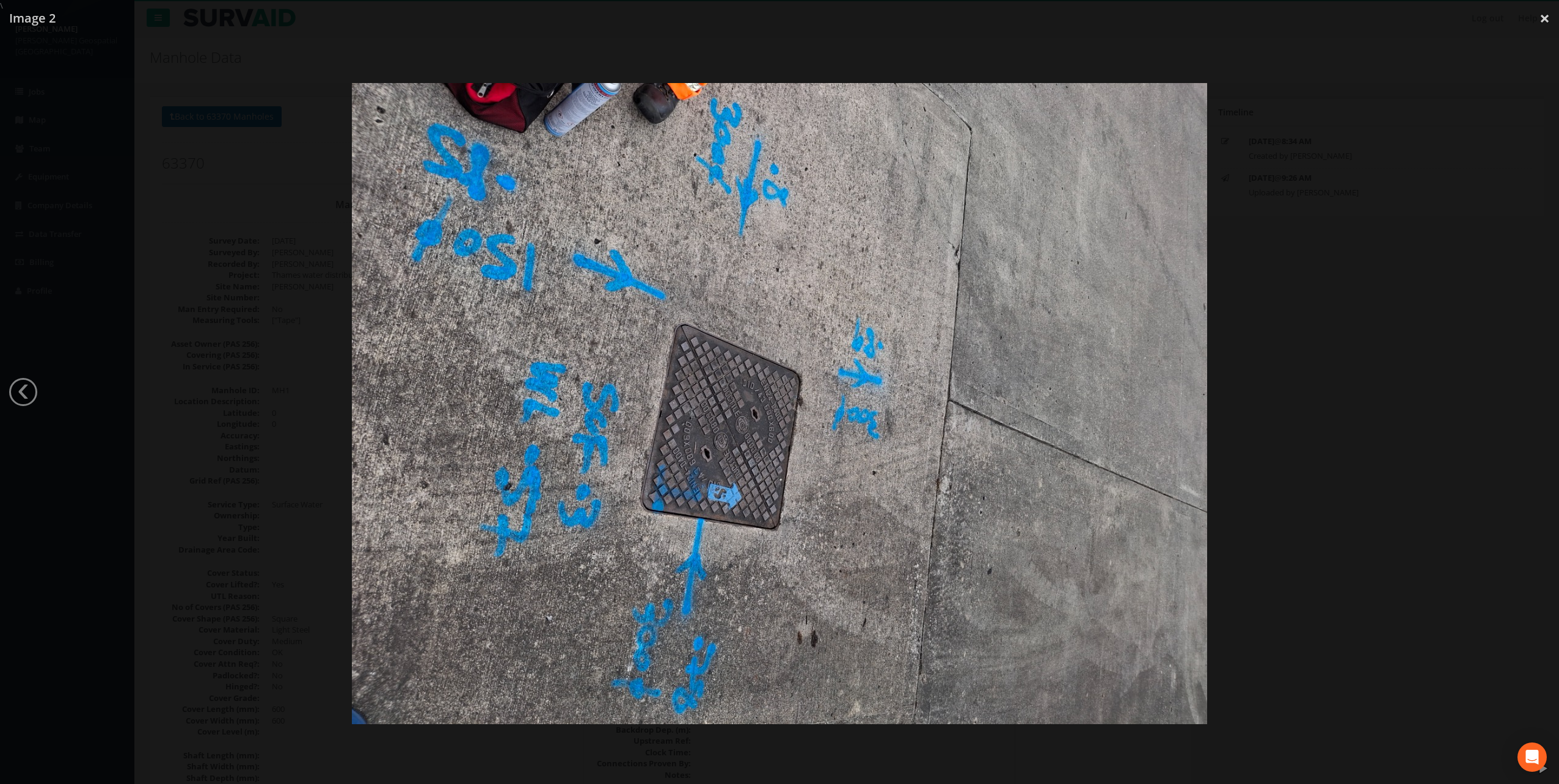
click at [1302, 307] on div at bounding box center [780, 404] width 1559 height 784
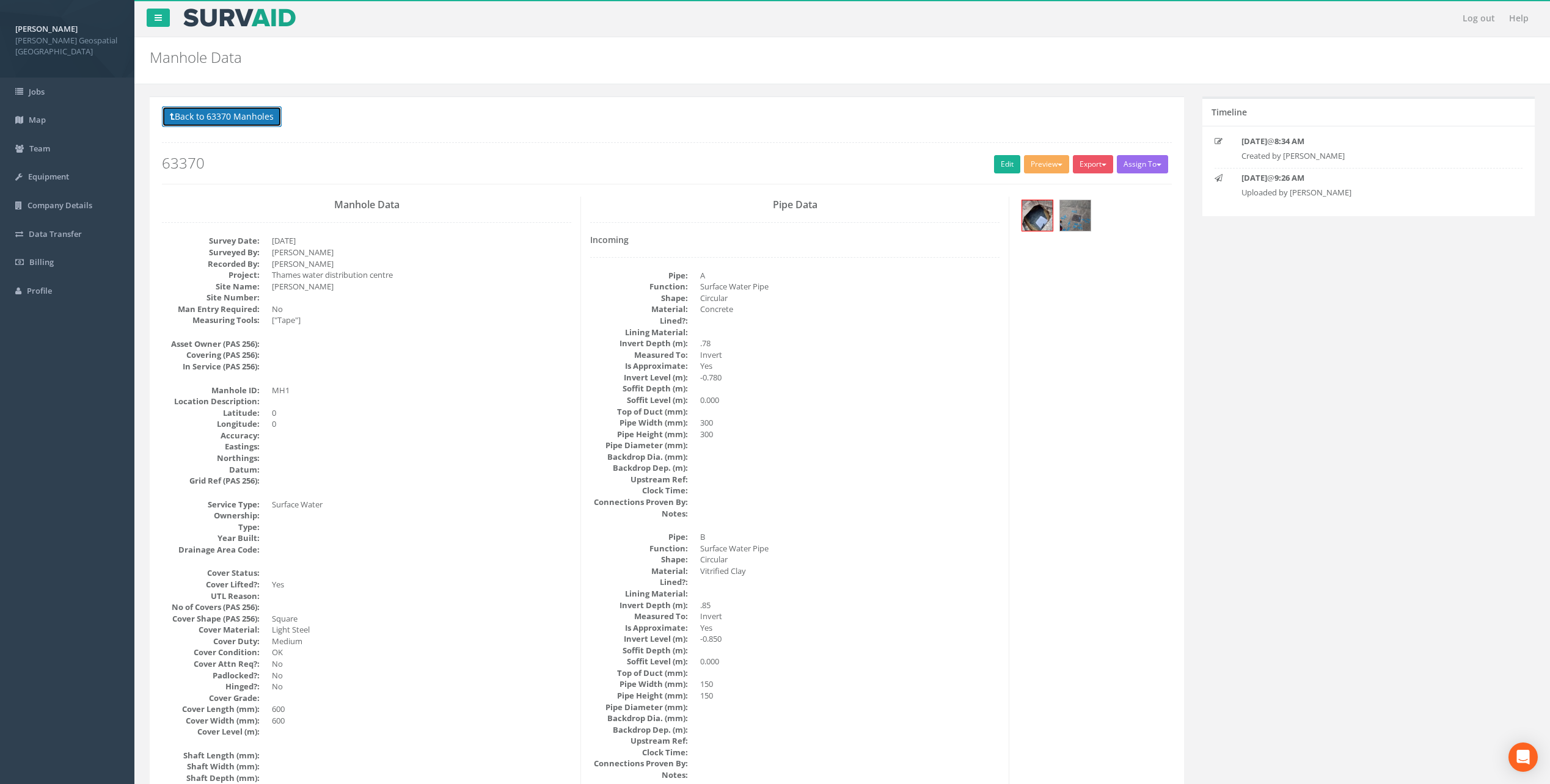
click at [183, 118] on button "Back to 63370 Manholes" at bounding box center [222, 117] width 120 height 21
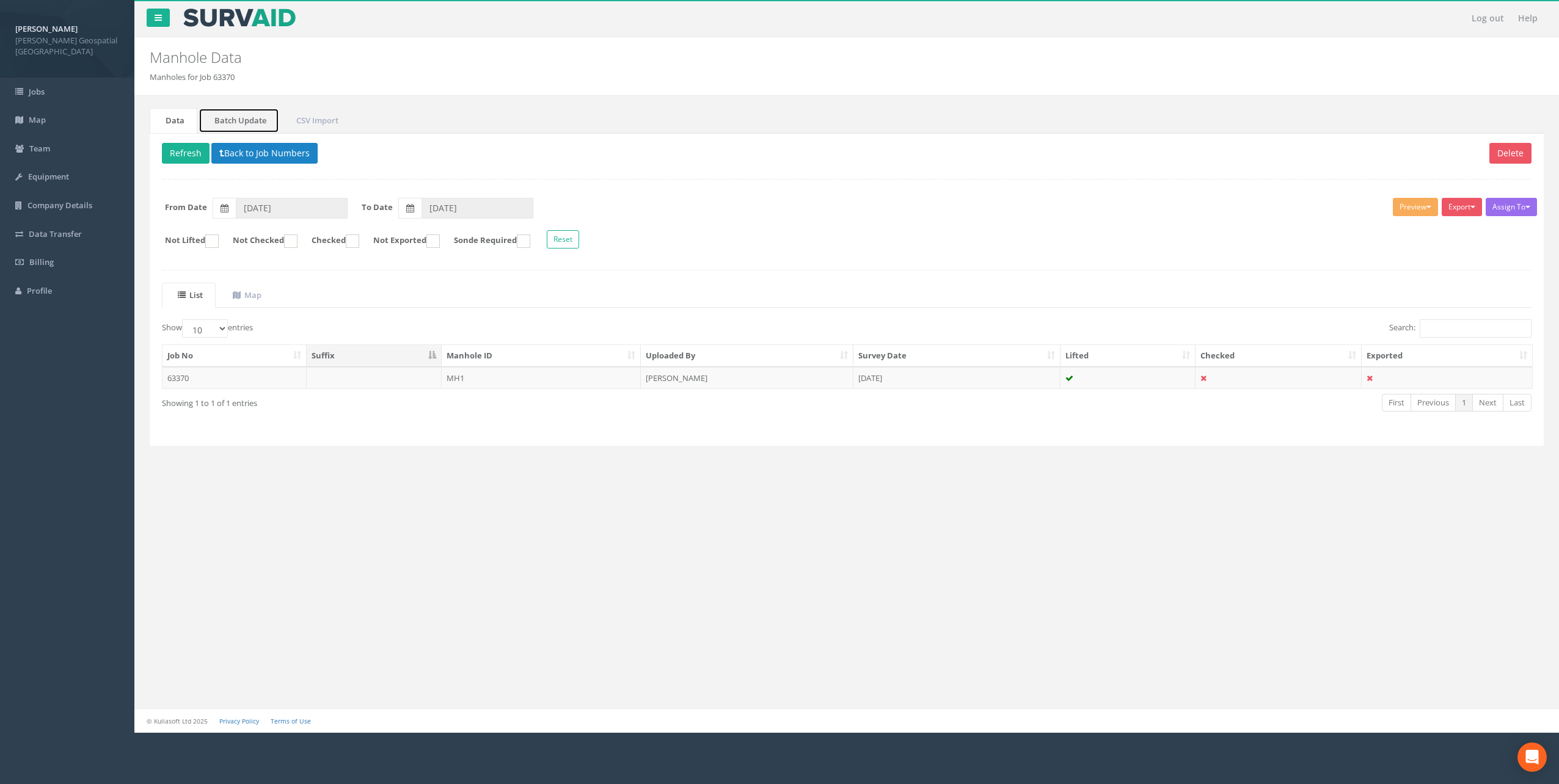
click at [219, 120] on link "Batch Update" at bounding box center [239, 121] width 81 height 25
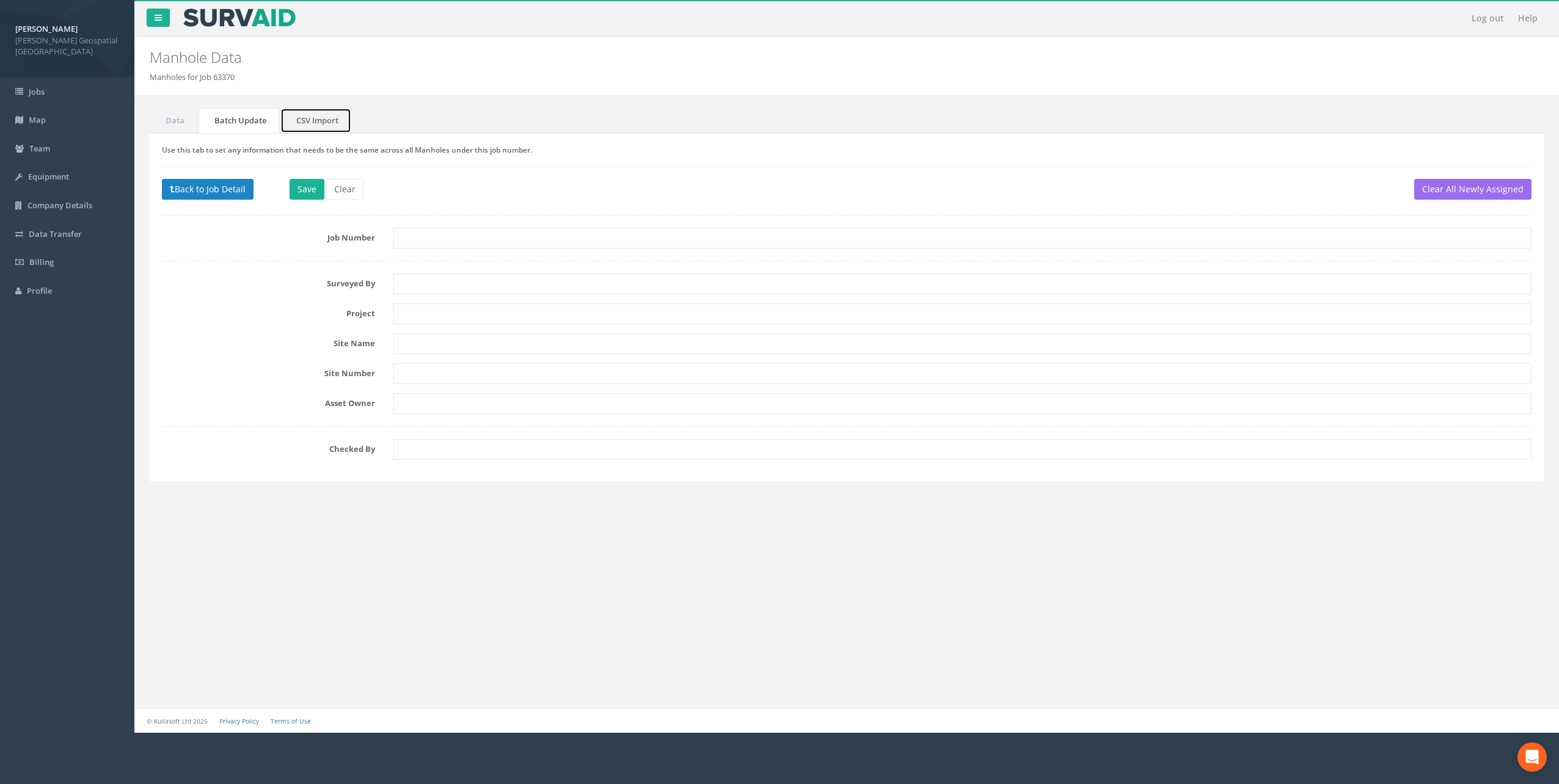
click at [284, 118] on link "CSV Import" at bounding box center [315, 121] width 71 height 25
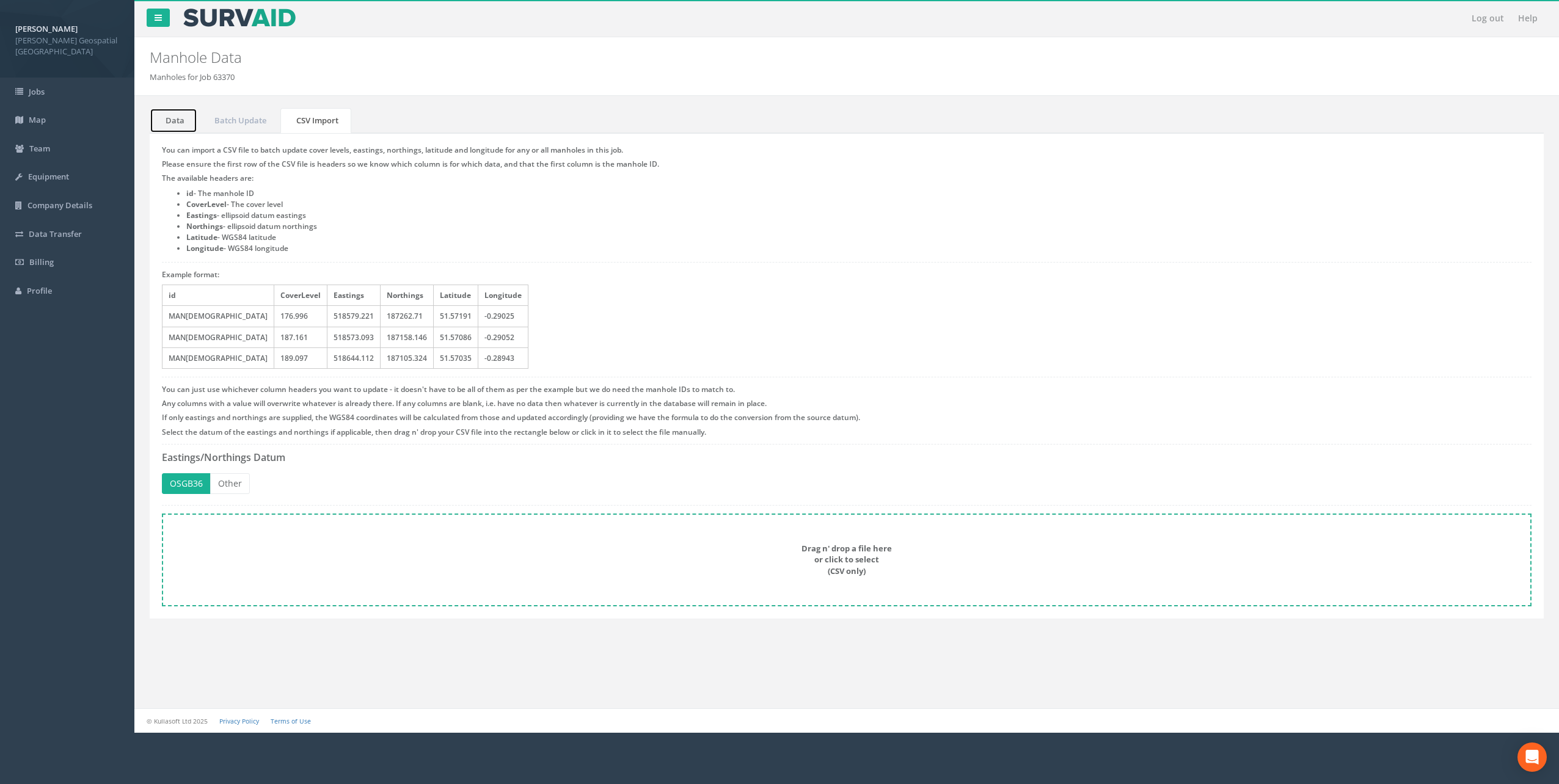
click at [168, 111] on link "Data" at bounding box center [173, 121] width 48 height 25
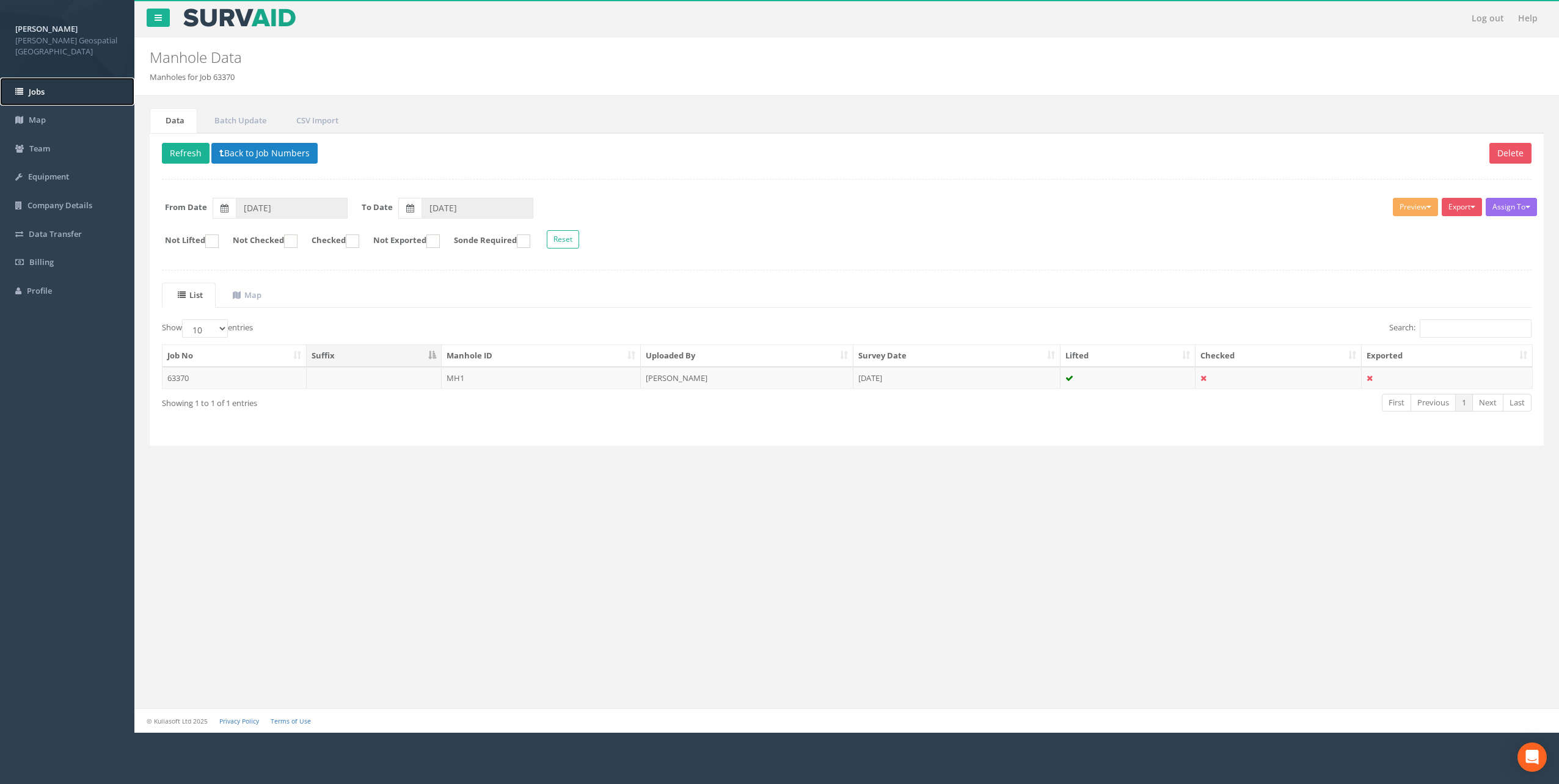
click at [62, 79] on link "Jobs" at bounding box center [67, 92] width 134 height 29
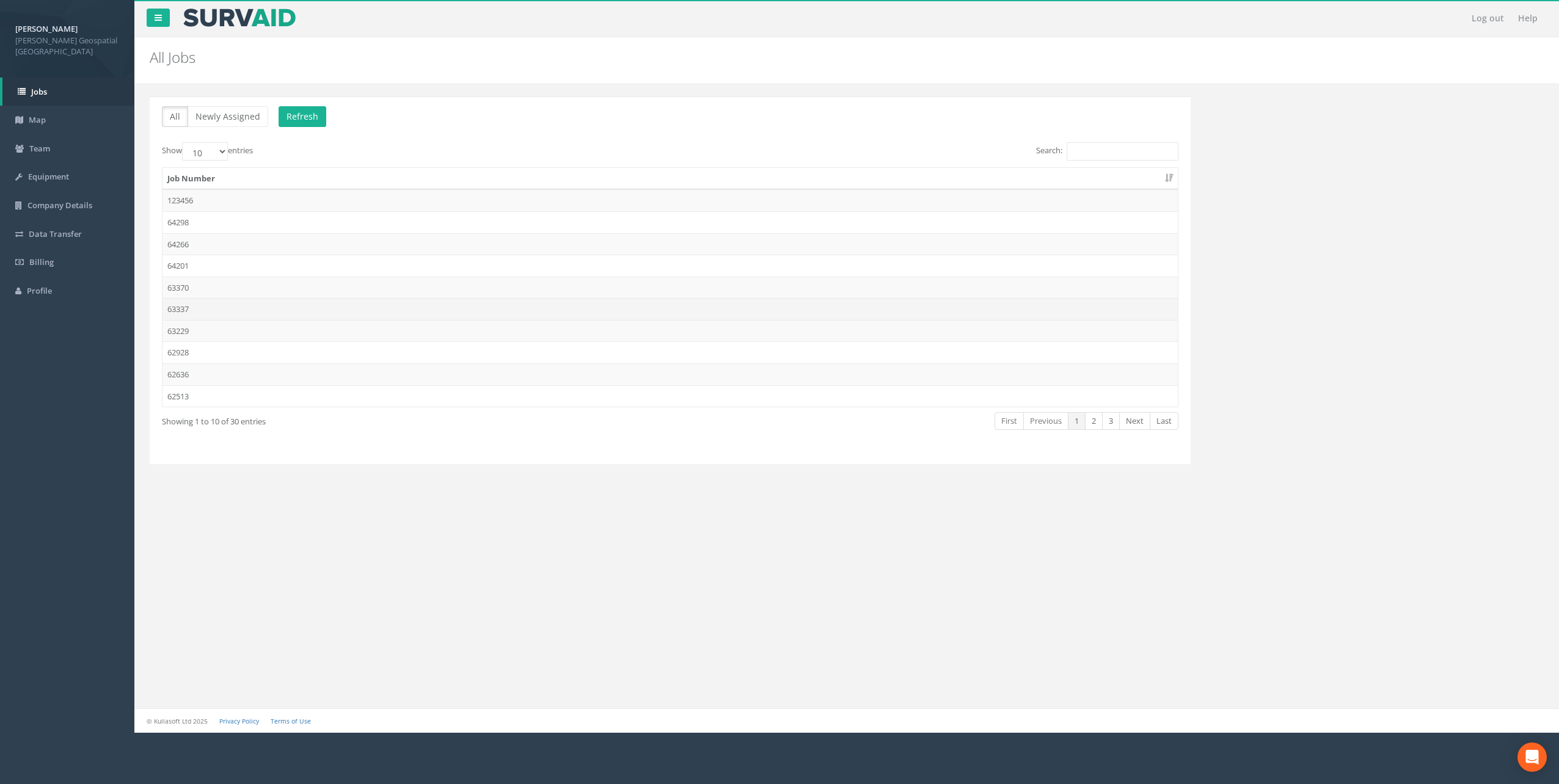
click at [193, 308] on td "63337" at bounding box center [671, 309] width 1015 height 22
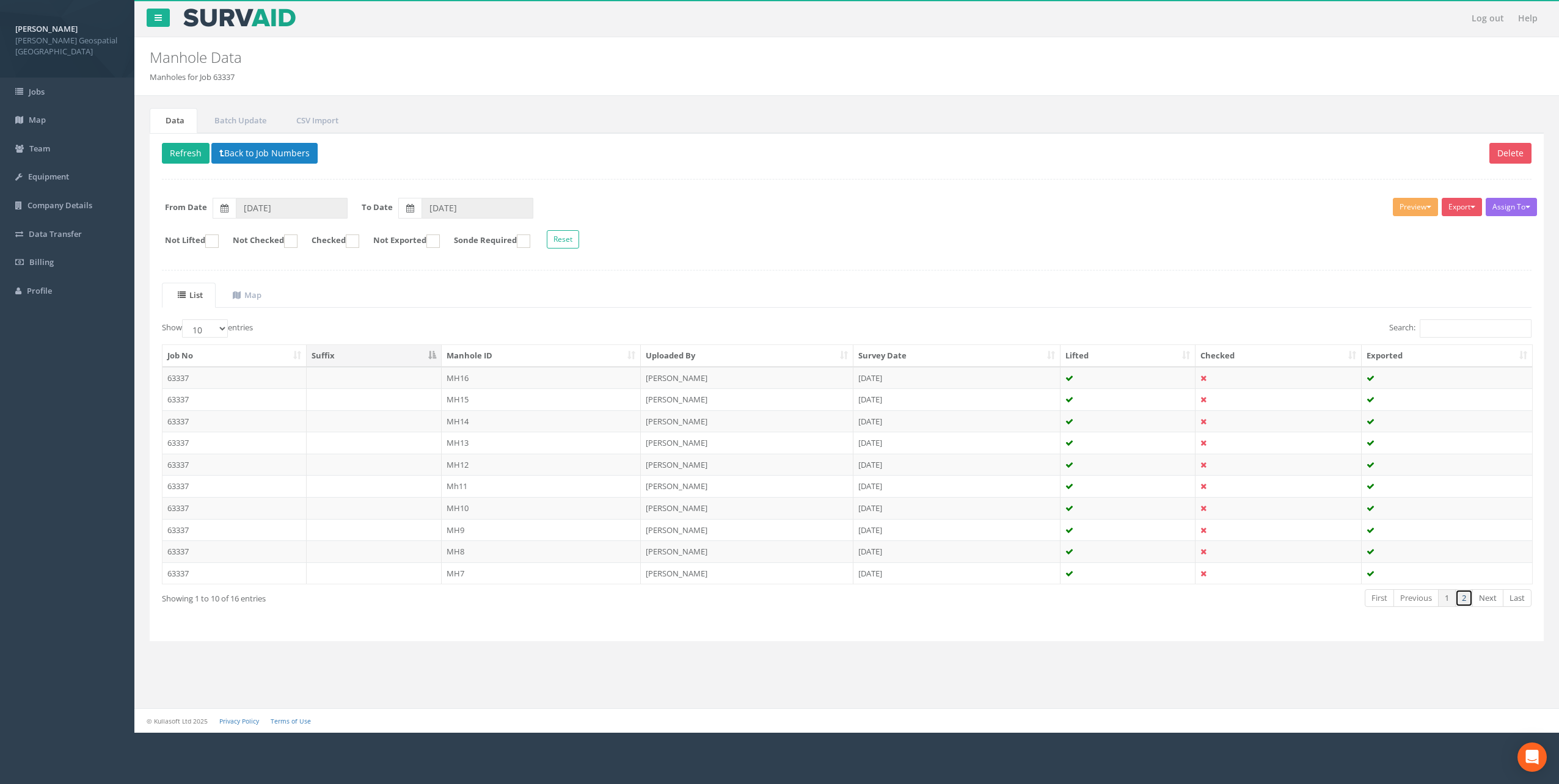
click at [1463, 599] on link "2" at bounding box center [1464, 598] width 17 height 17
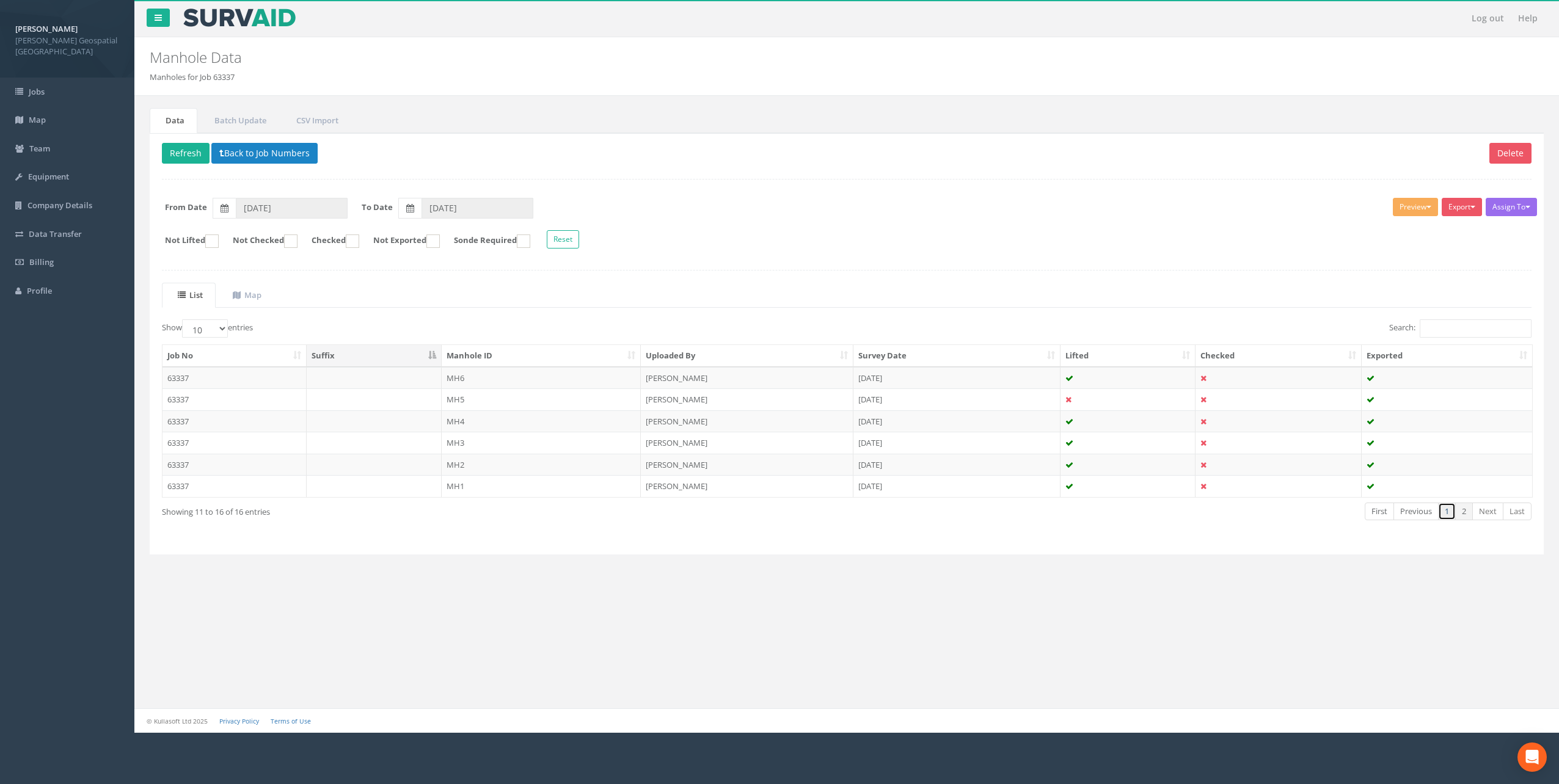
click at [1446, 515] on link "1" at bounding box center [1447, 512] width 17 height 17
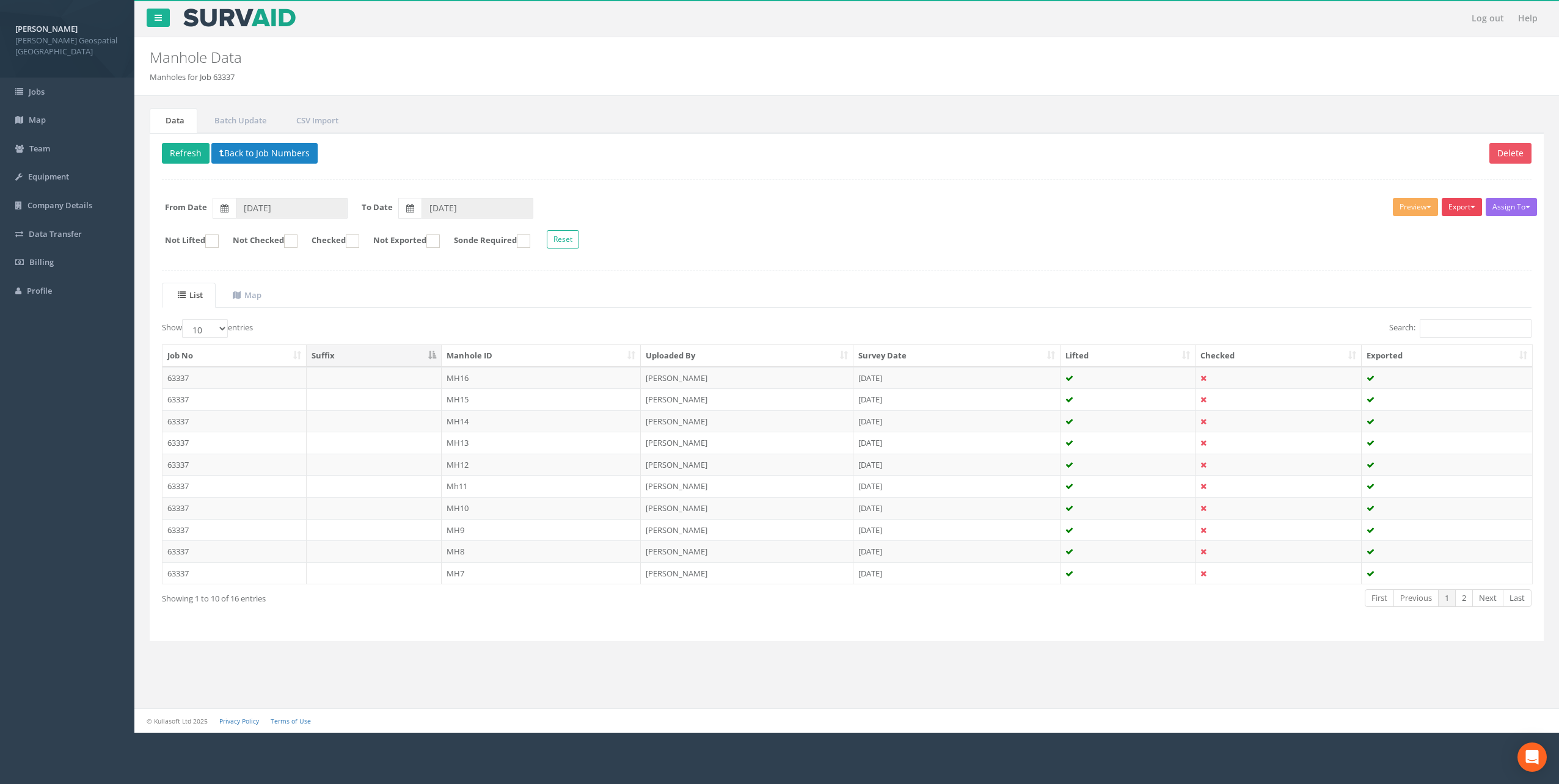
click at [1458, 209] on button "Export" at bounding box center [1462, 207] width 41 height 18
click at [1428, 229] on link "[PERSON_NAME] Manhole" at bounding box center [1426, 233] width 114 height 19
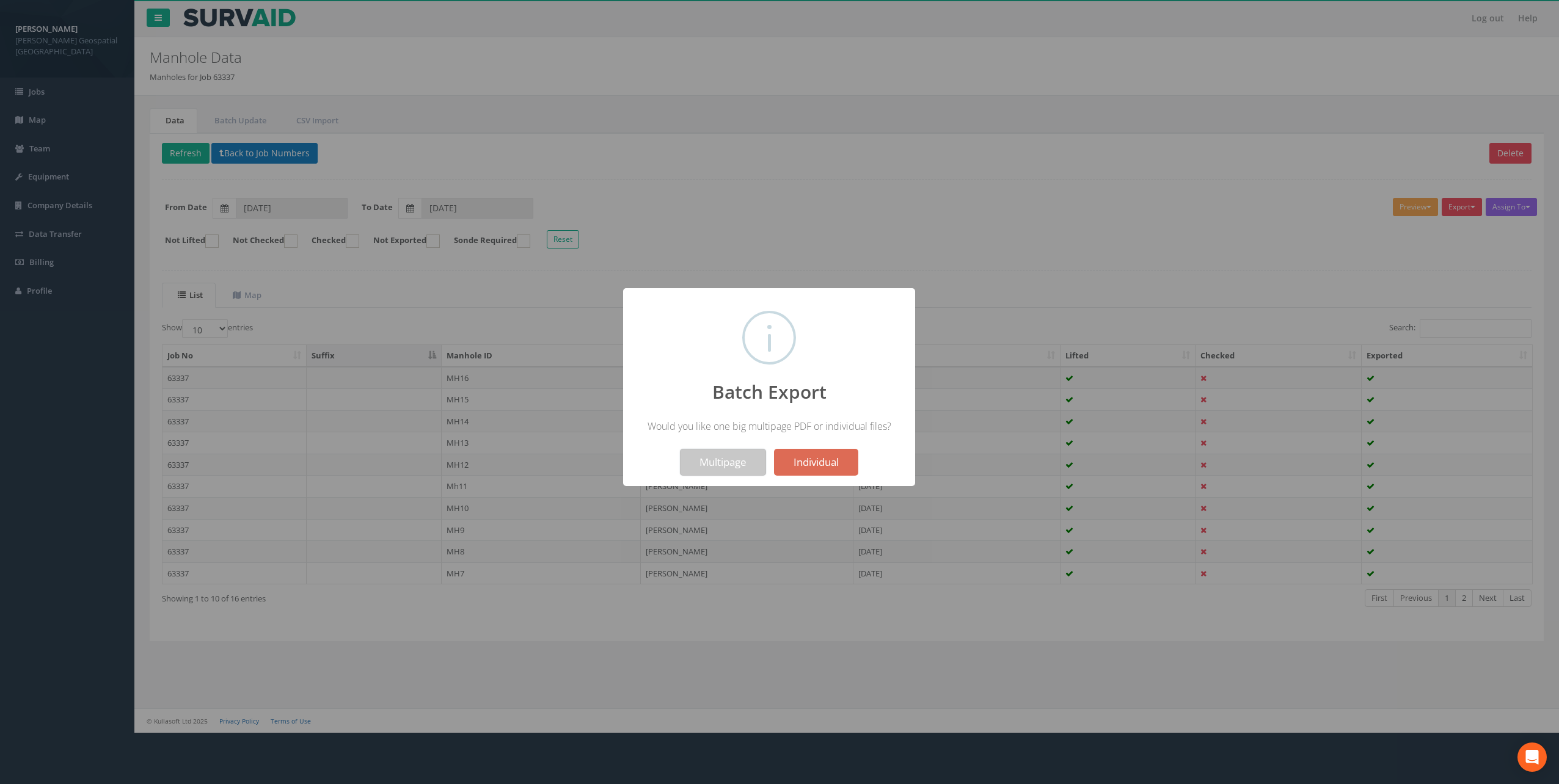
click at [739, 459] on button "Multipage" at bounding box center [723, 462] width 86 height 27
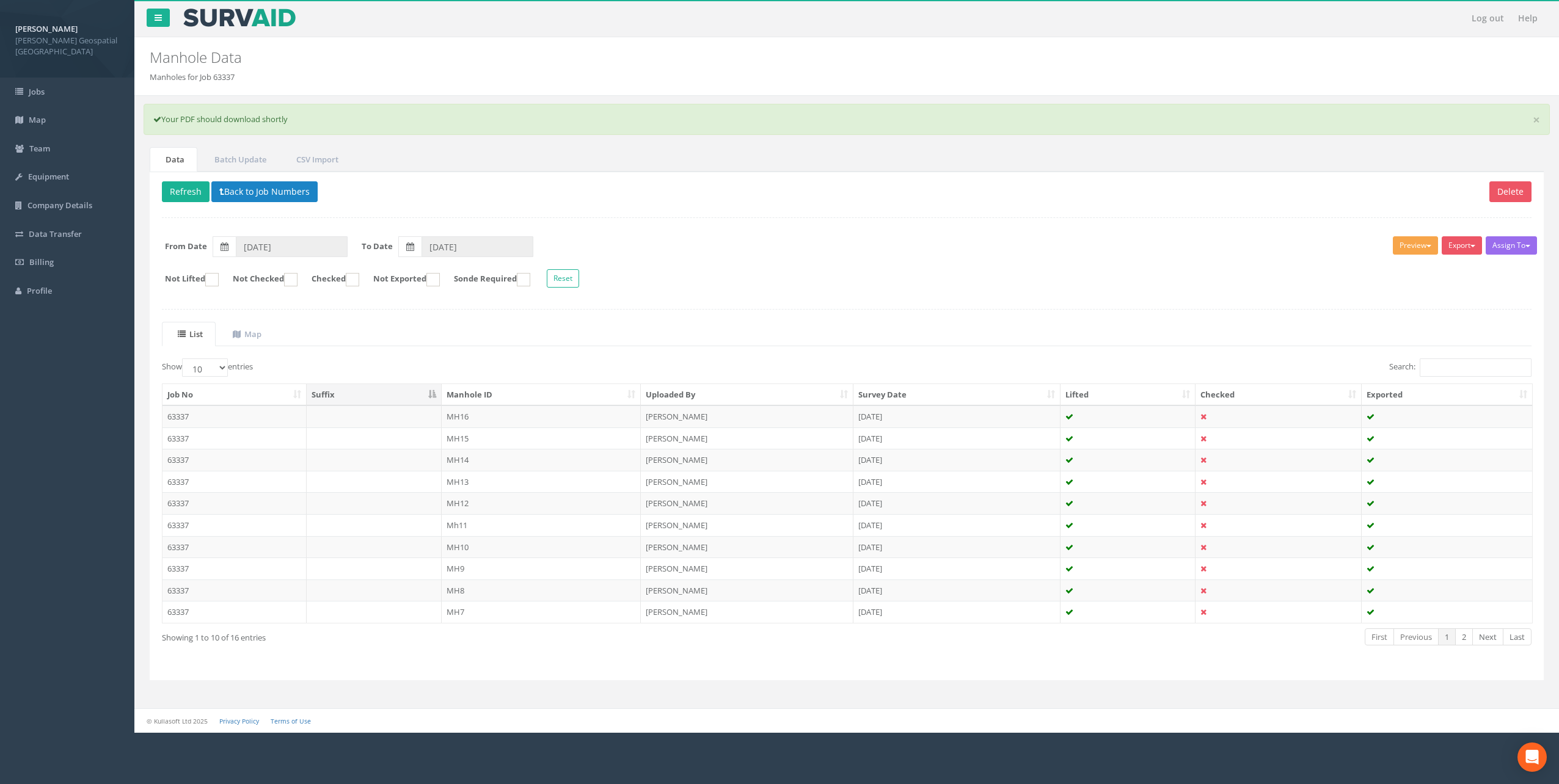
click at [1422, 249] on button "Preview" at bounding box center [1415, 245] width 45 height 18
click at [1410, 268] on link "[PERSON_NAME] Manhole" at bounding box center [1383, 271] width 114 height 19
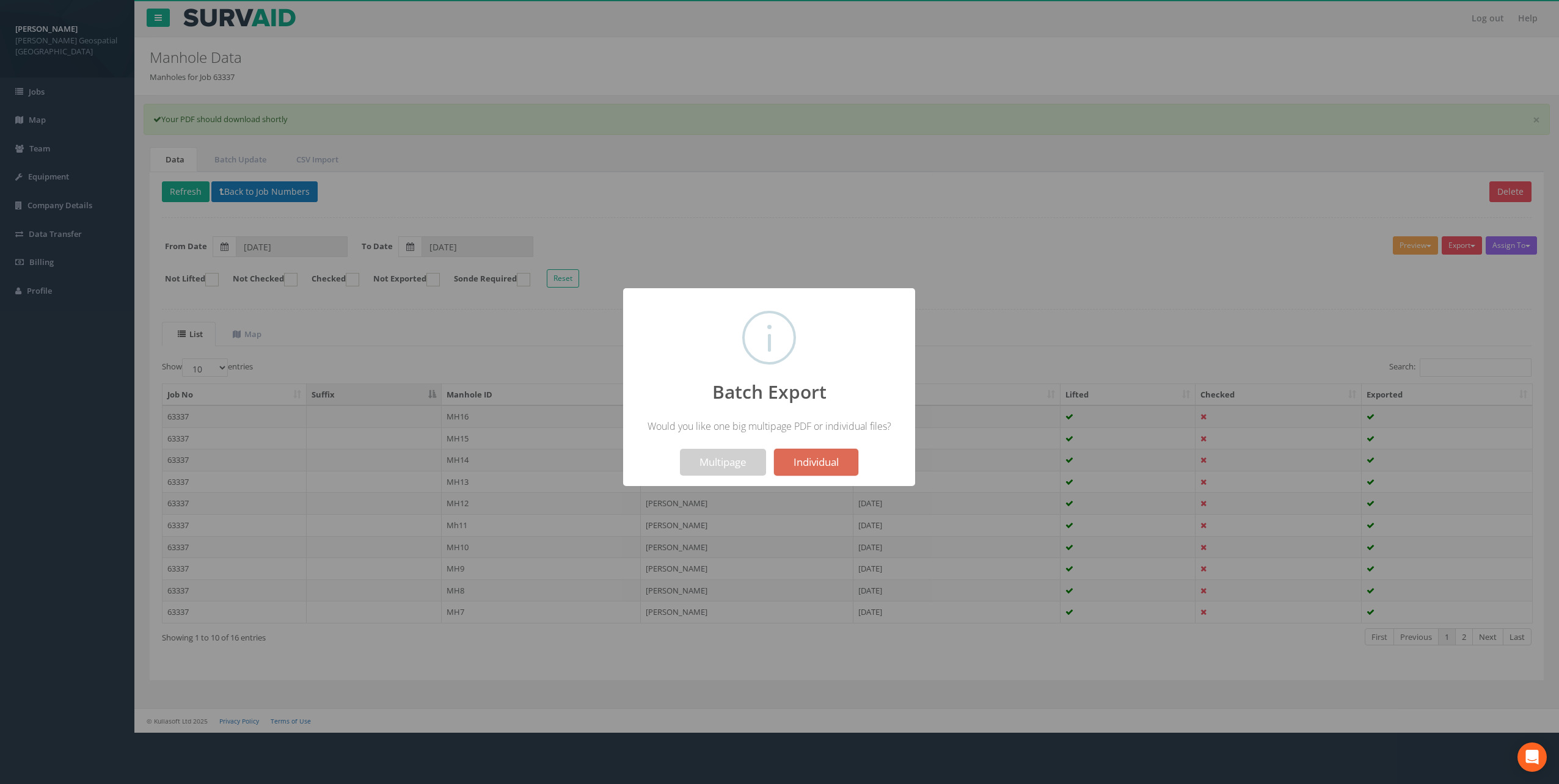
click at [1169, 187] on div at bounding box center [780, 392] width 1559 height 784
click at [1023, 270] on div at bounding box center [780, 392] width 1559 height 784
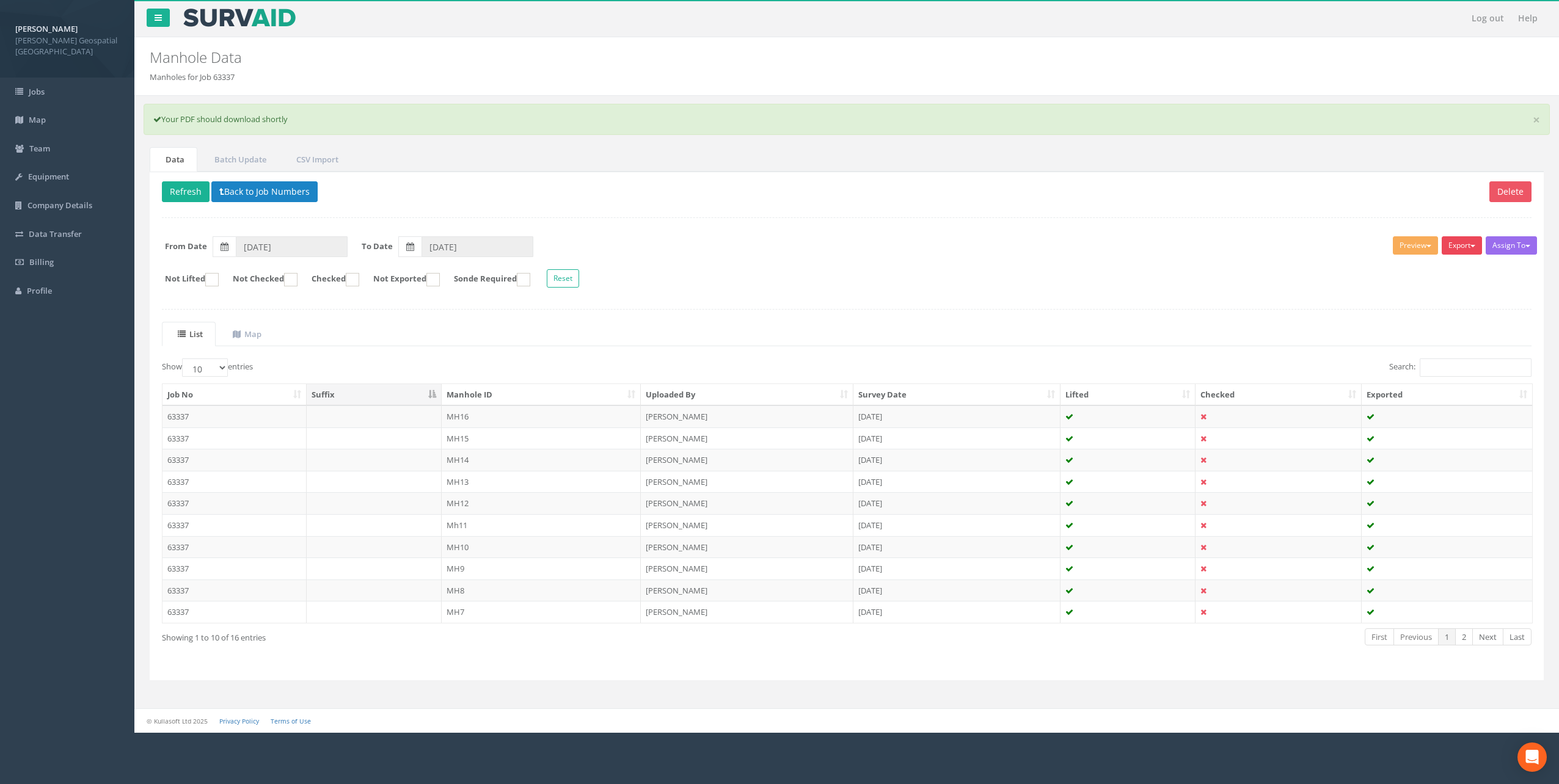
click at [1473, 245] on span "button" at bounding box center [1473, 245] width 5 height 2
click at [289, 112] on div "× Your PDF should download shortly" at bounding box center [847, 119] width 1406 height 31
click at [287, 117] on div "× Your PDF should download shortly" at bounding box center [847, 119] width 1406 height 31
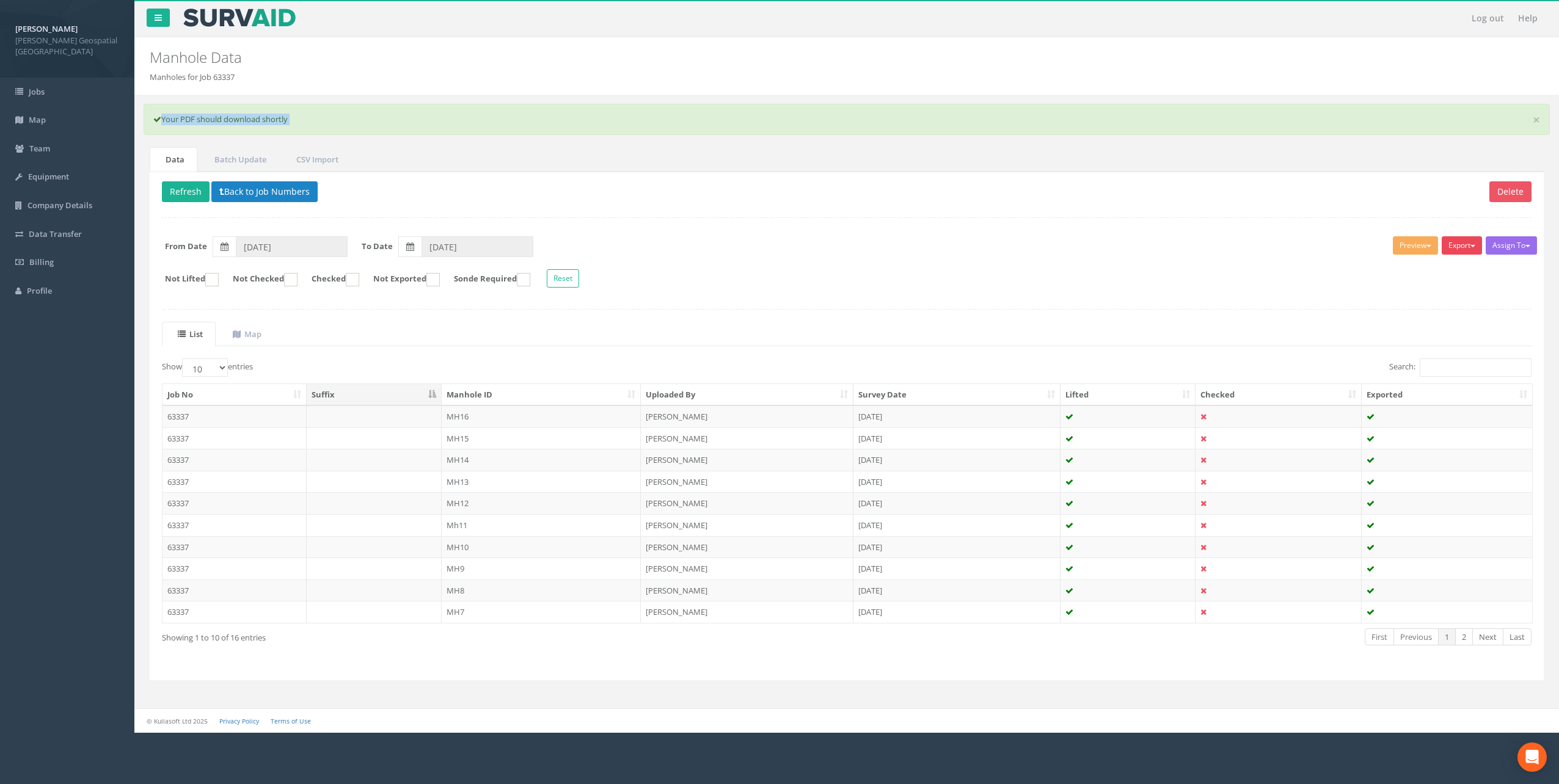
click at [1456, 253] on button "Export" at bounding box center [1462, 245] width 41 height 18
click at [734, 126] on div "× Your PDF should download shortly" at bounding box center [847, 119] width 1406 height 31
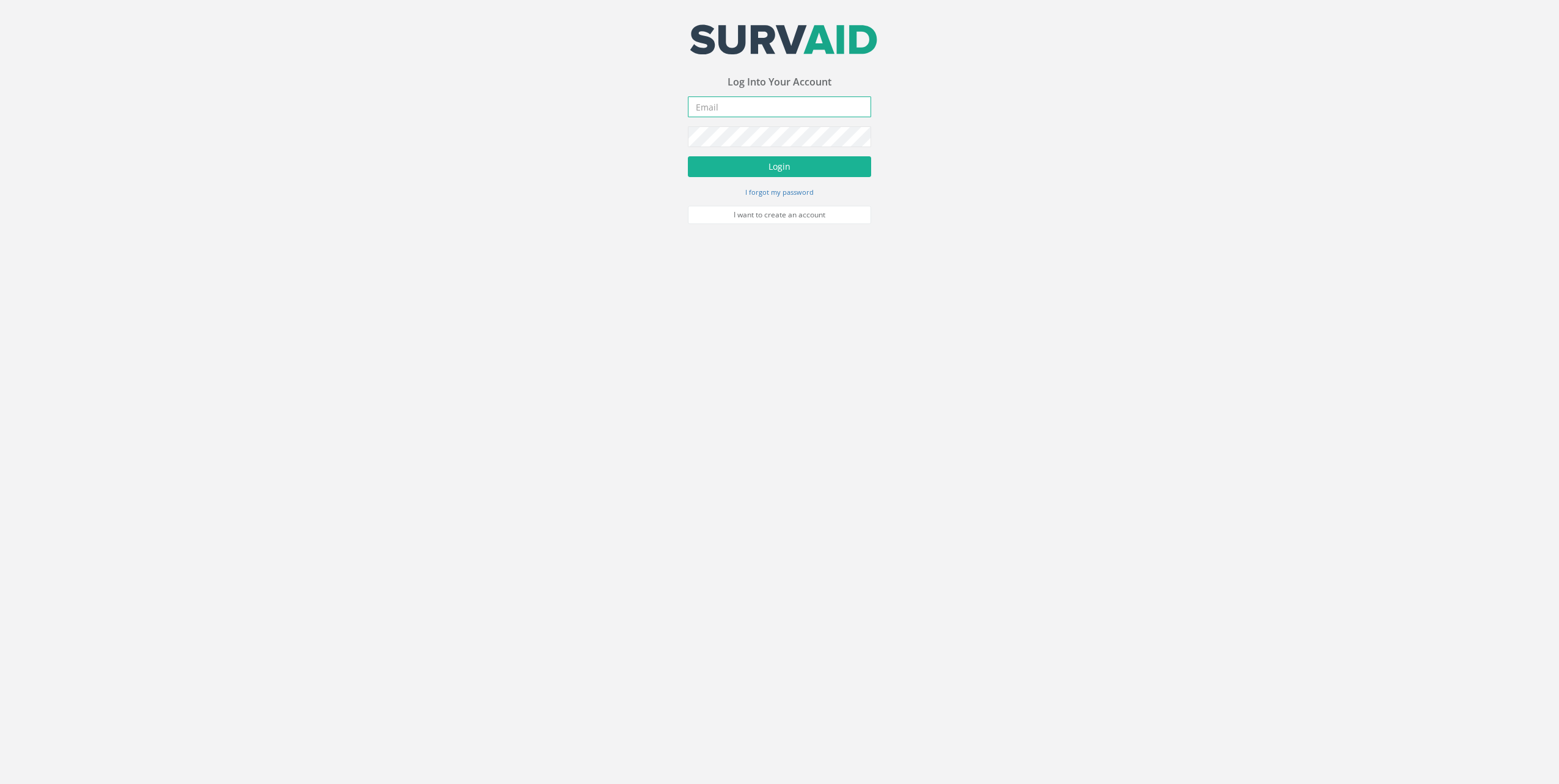
click at [723, 106] on input "email" at bounding box center [780, 107] width 184 height 21
paste input "[EMAIL_ADDRESS][DOMAIN_NAME]"
type input "[EMAIL_ADDRESS][DOMAIN_NAME]"
click at [776, 165] on button "Login" at bounding box center [780, 167] width 184 height 21
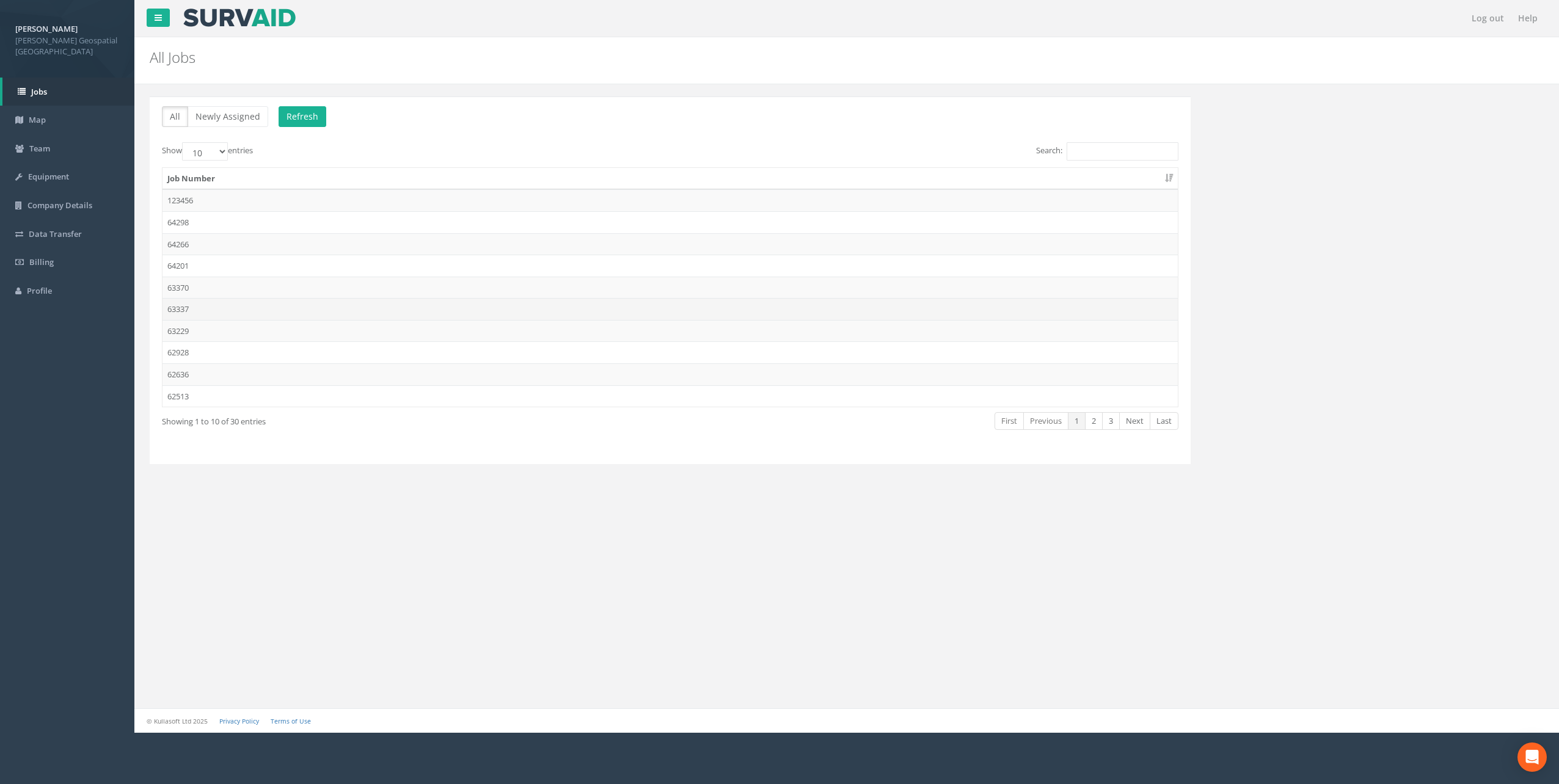
click at [188, 308] on td "63337" at bounding box center [671, 309] width 1015 height 22
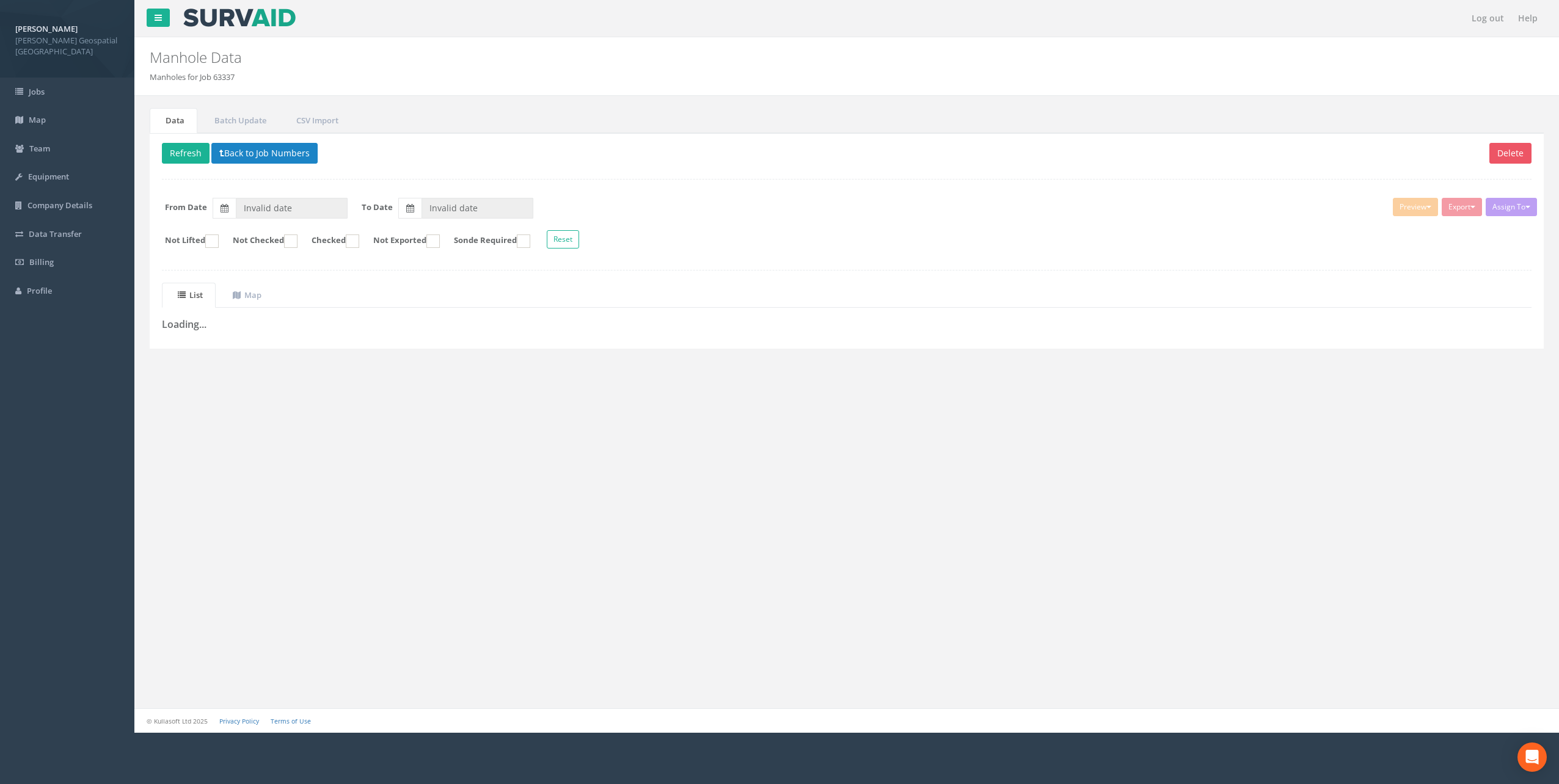
type input "[DATE]"
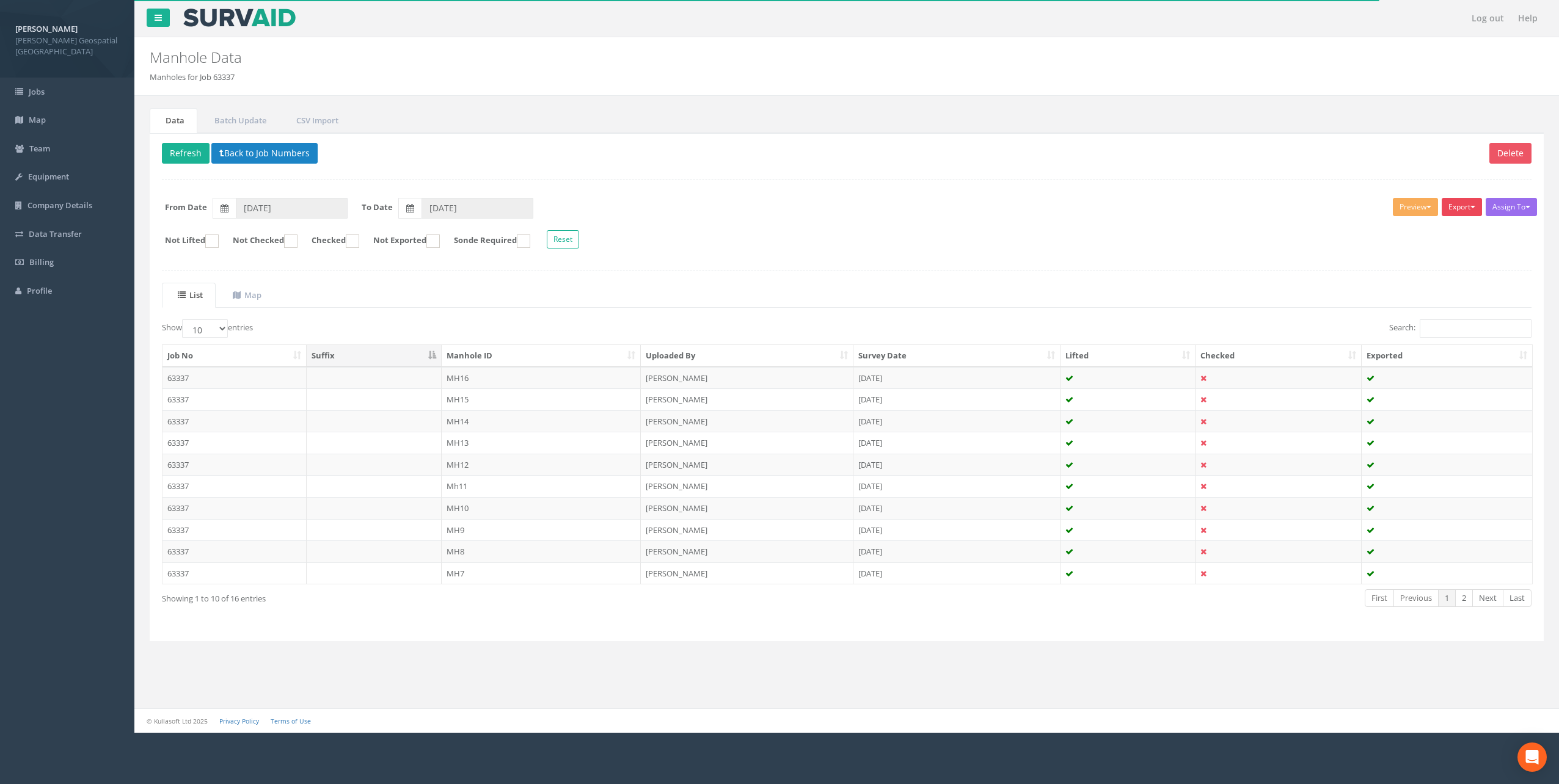
click at [1470, 213] on button "Export" at bounding box center [1462, 207] width 41 height 18
click at [1453, 233] on link "[PERSON_NAME] Manhole" at bounding box center [1426, 233] width 114 height 19
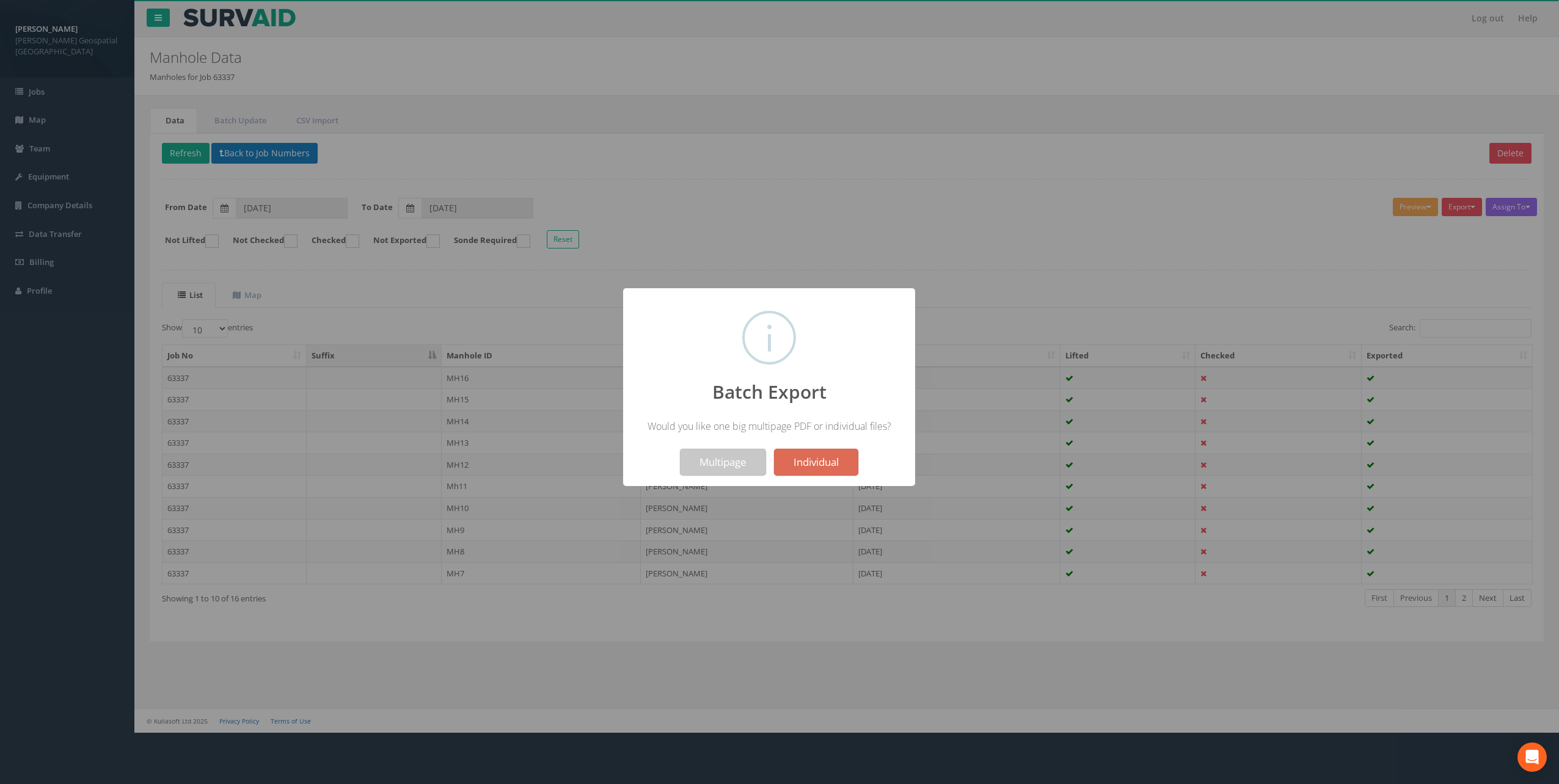
click at [699, 471] on button "Multipage" at bounding box center [723, 462] width 86 height 27
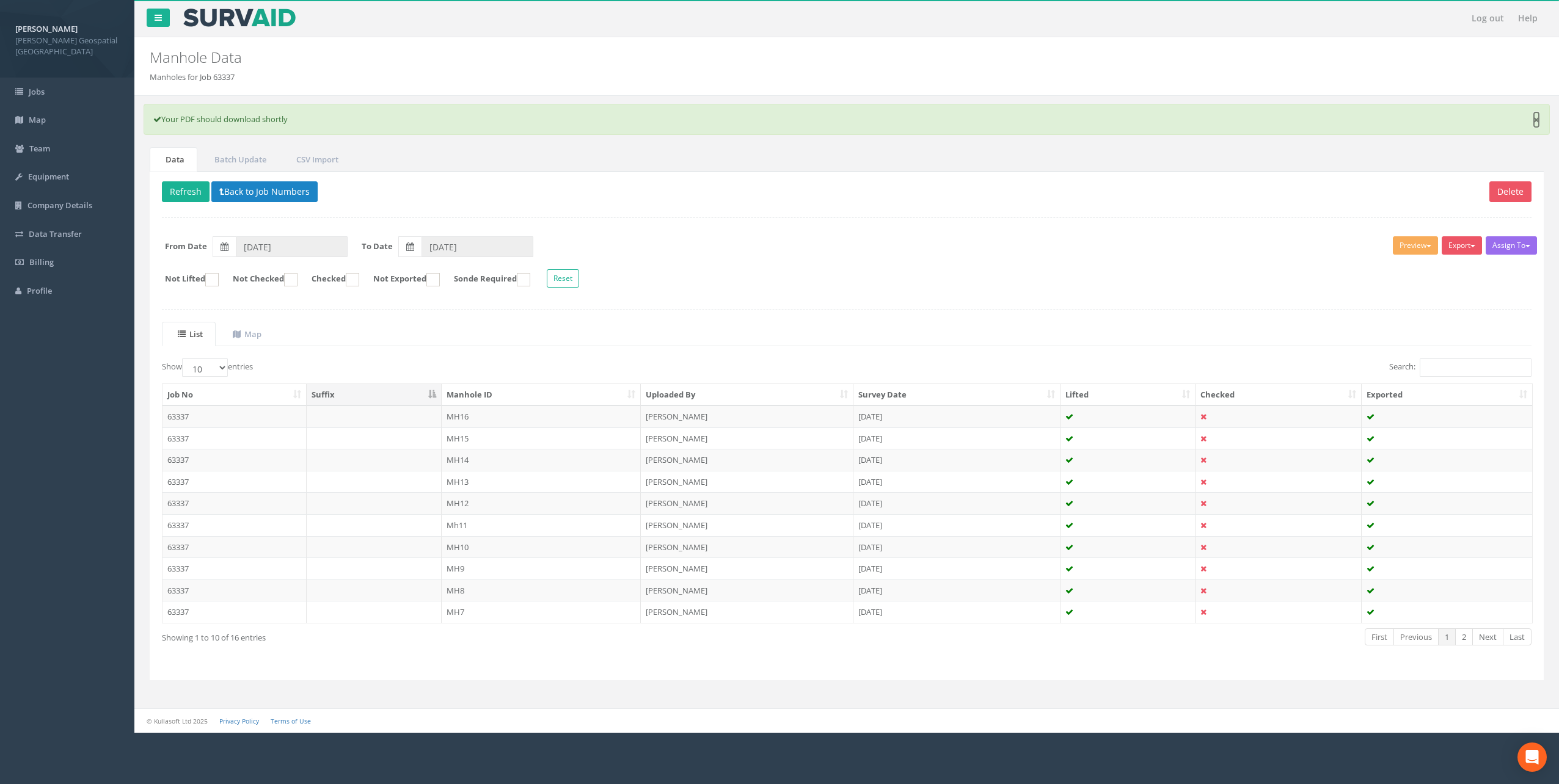
click at [1534, 120] on link "×" at bounding box center [1536, 120] width 7 height 13
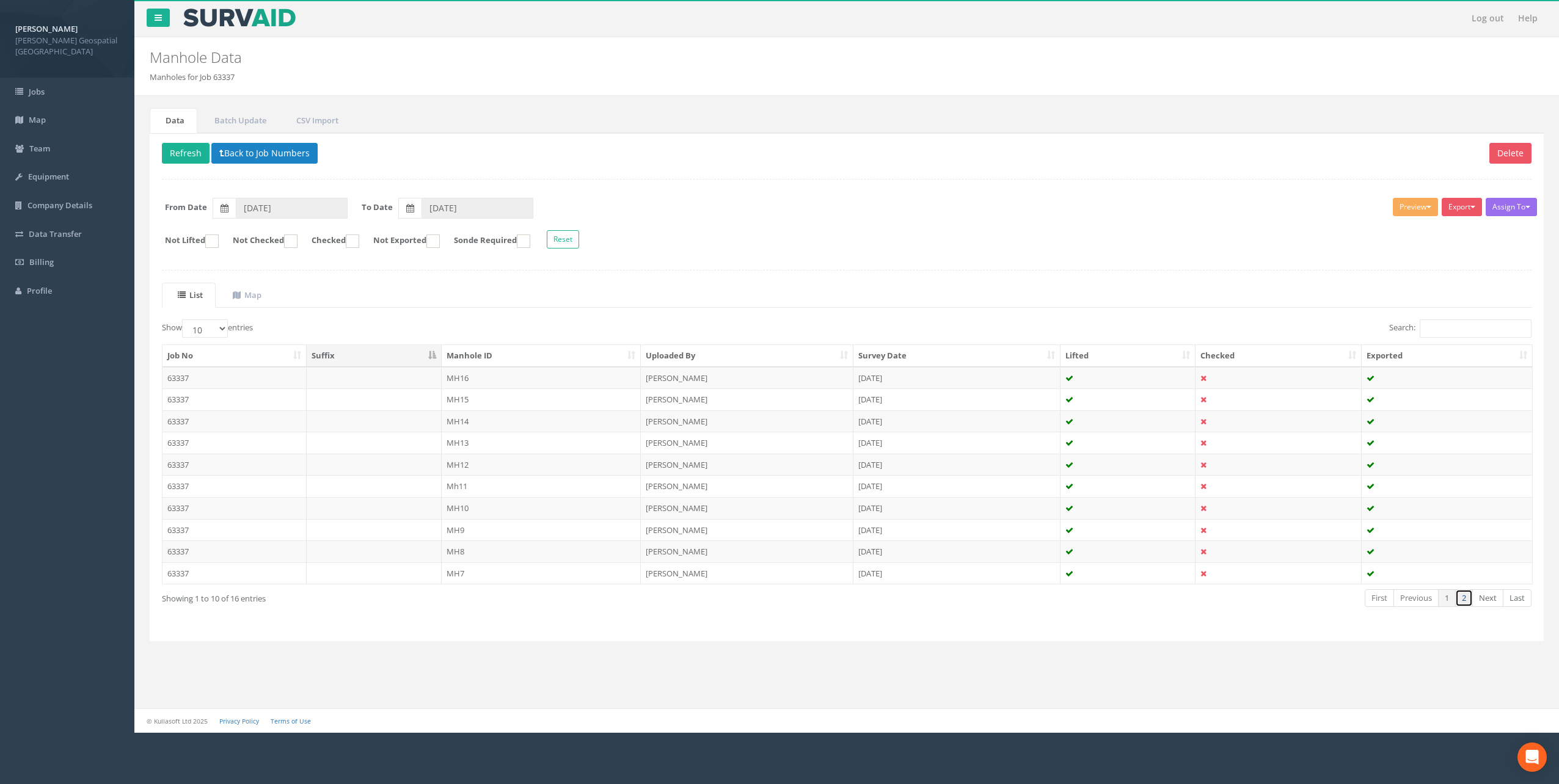
click at [1464, 601] on link "2" at bounding box center [1464, 598] width 17 height 17
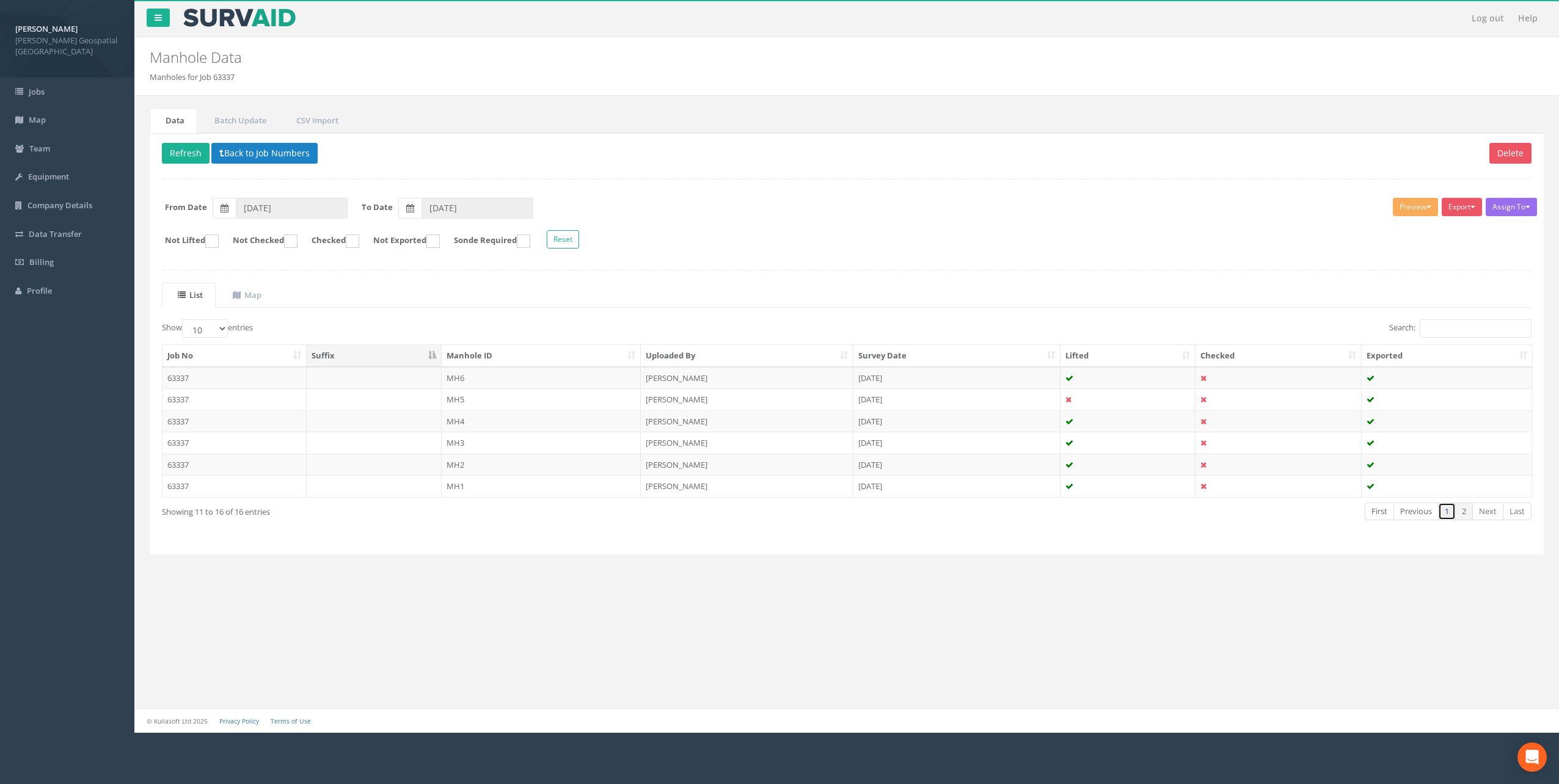
click at [1449, 519] on link "1" at bounding box center [1447, 512] width 17 height 17
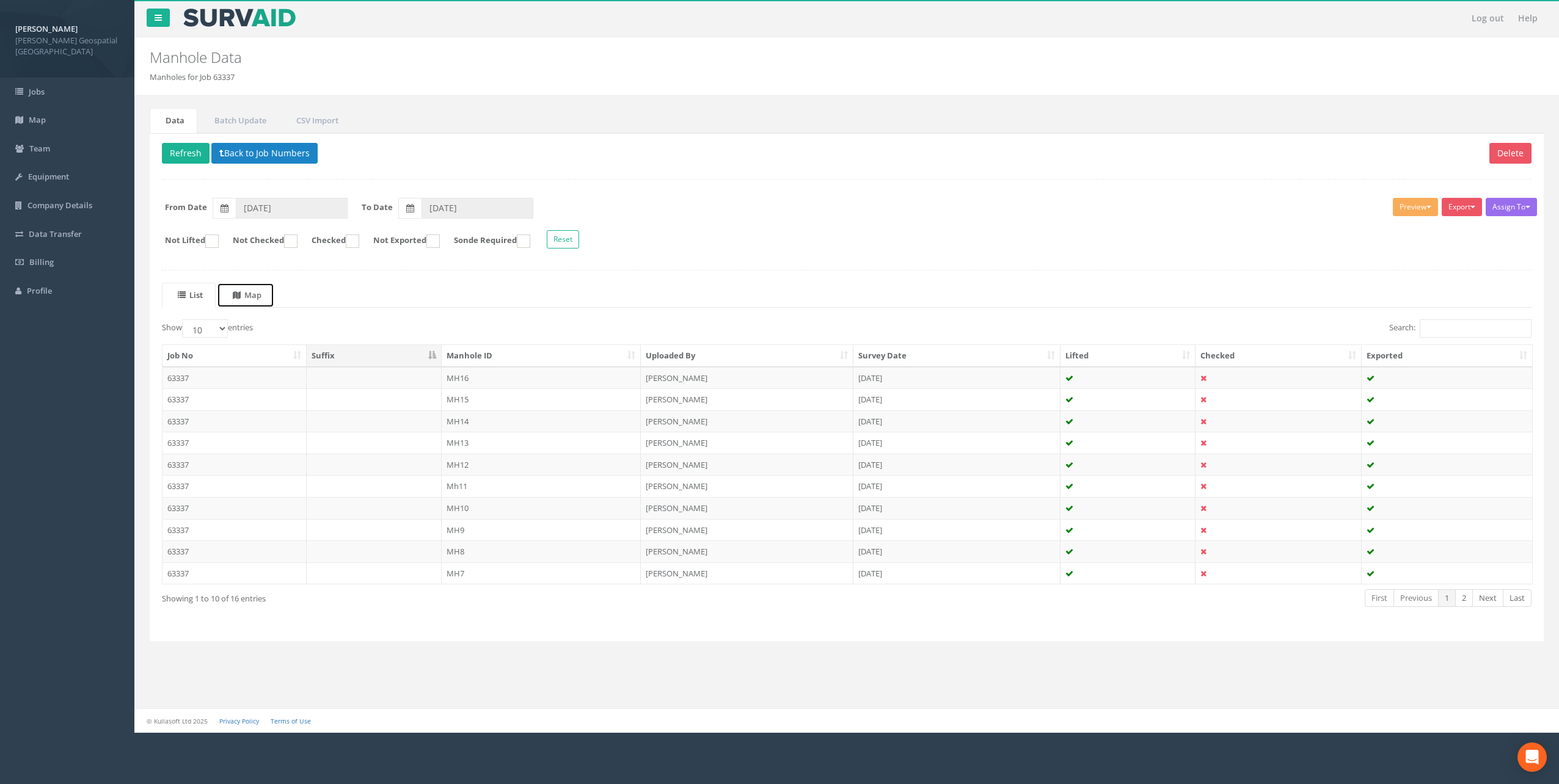
click at [255, 291] on uib-tab-heading "Map" at bounding box center [247, 295] width 29 height 11
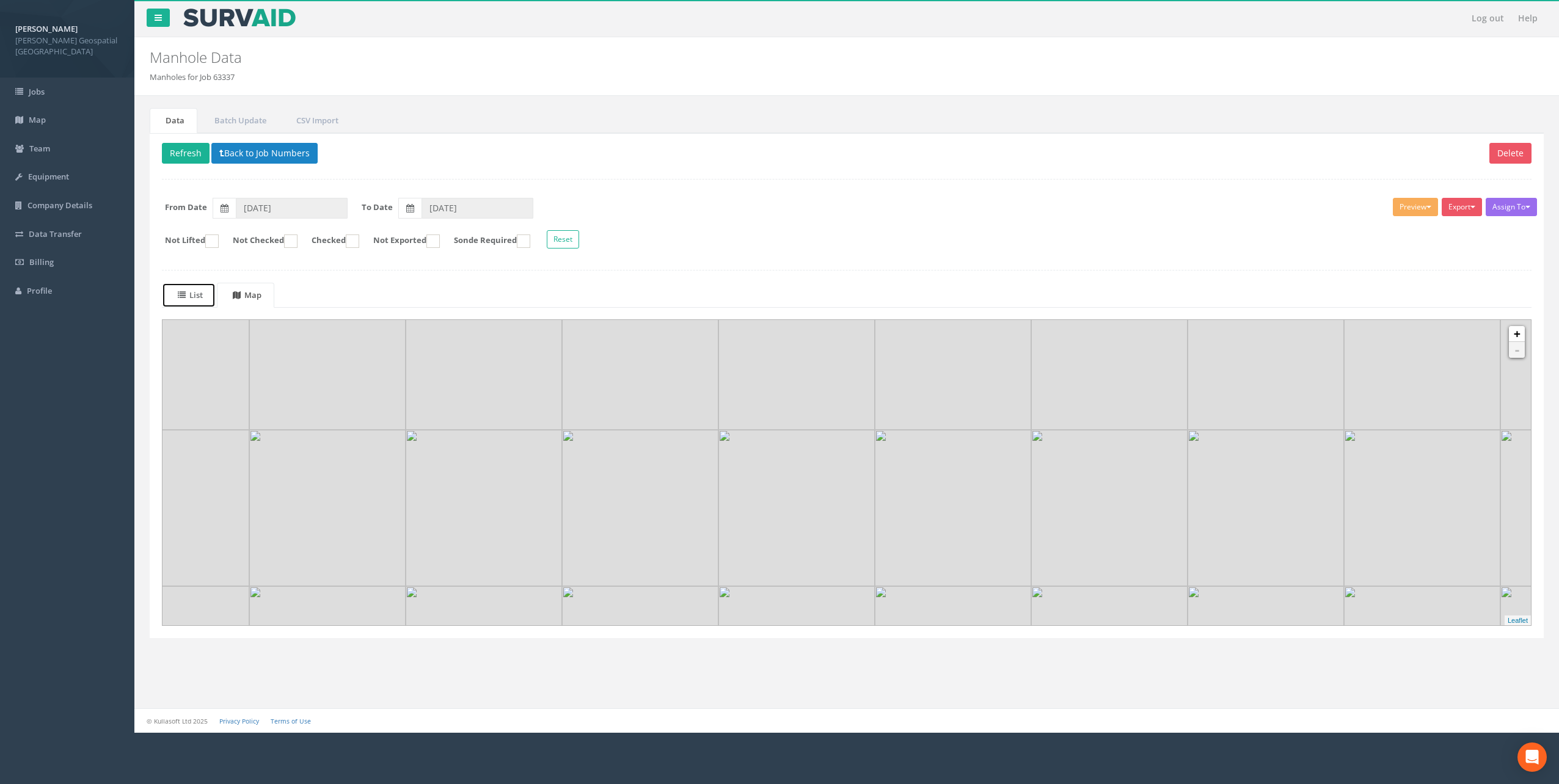
click at [186, 295] on span at bounding box center [184, 295] width 12 height 11
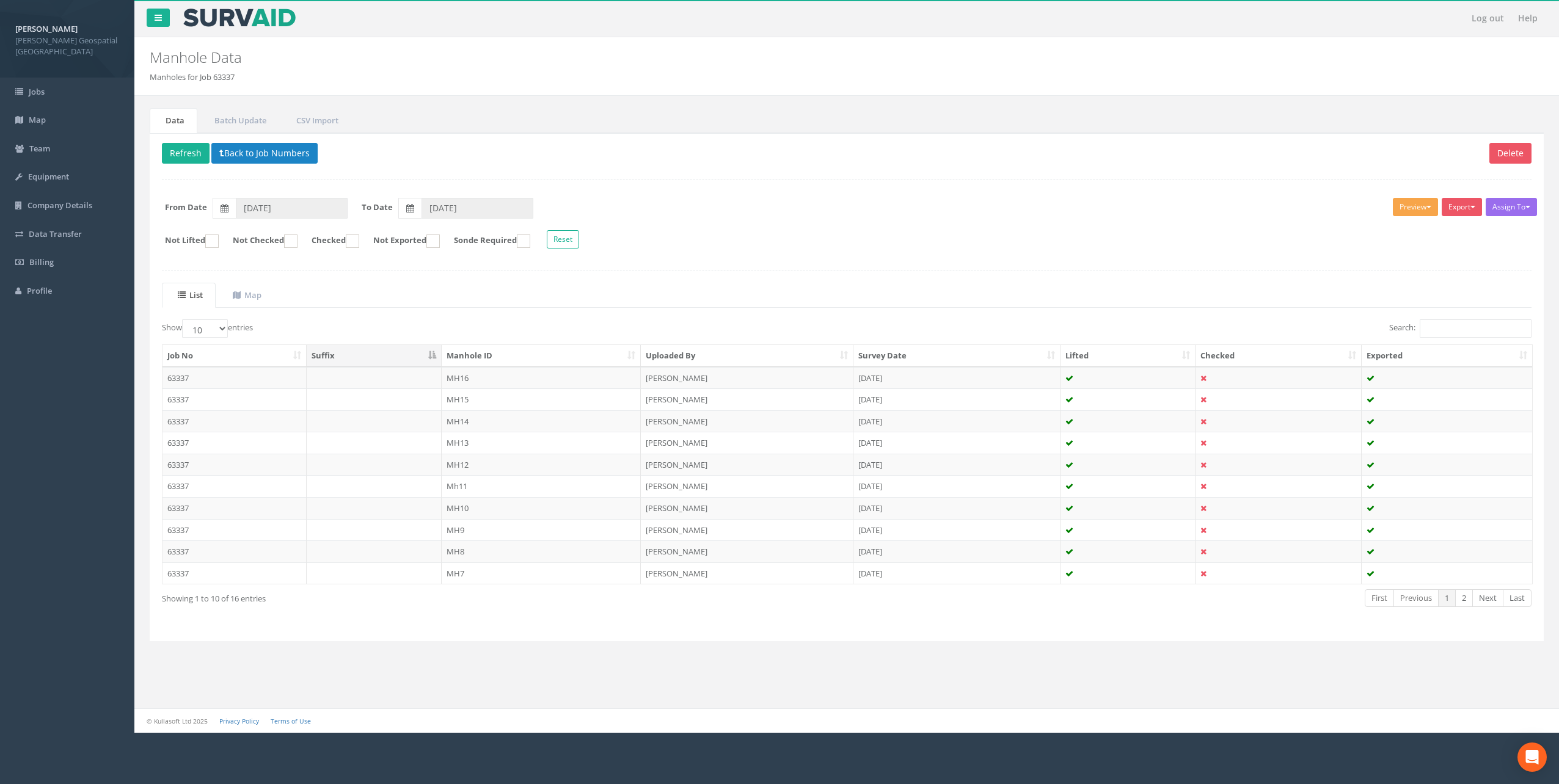
click at [1431, 205] on button "Preview" at bounding box center [1415, 207] width 45 height 18
click at [1387, 237] on link "[PERSON_NAME] Manhole" at bounding box center [1383, 233] width 114 height 19
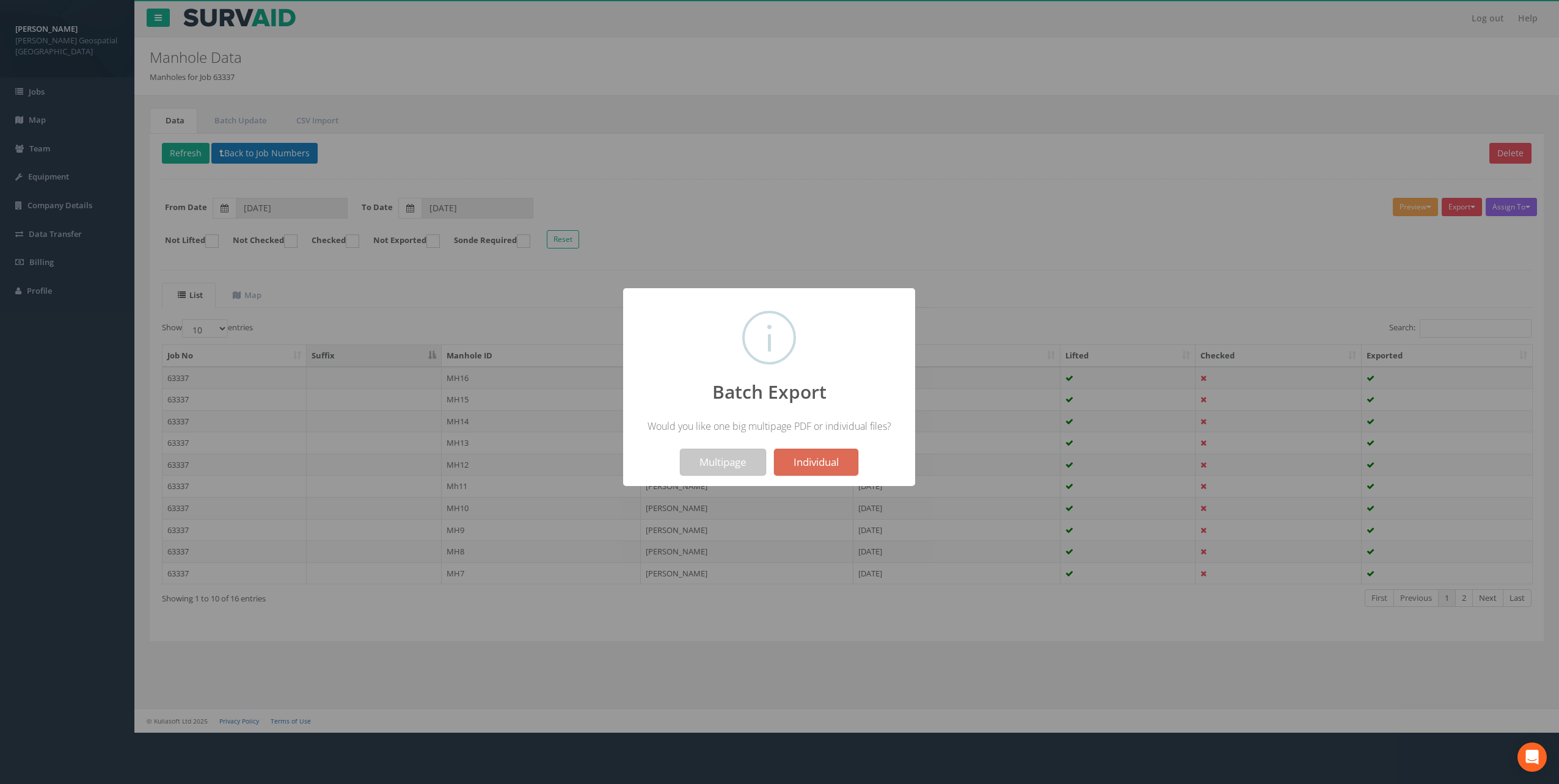
click at [718, 462] on button "Multipage" at bounding box center [723, 462] width 86 height 27
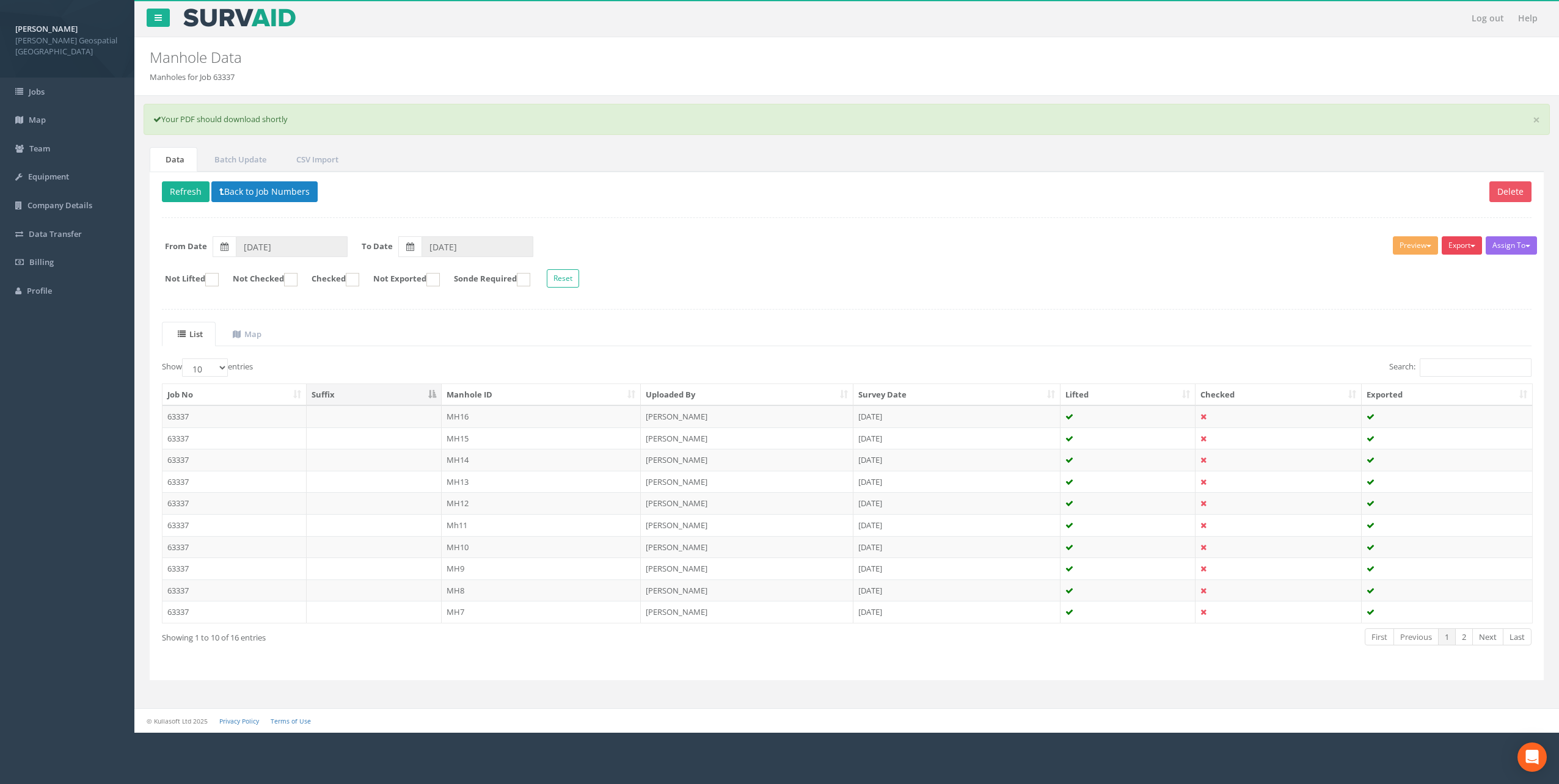
click at [1456, 244] on button "Export" at bounding box center [1462, 245] width 41 height 18
click at [1175, 258] on div "Assign To No Companies Added Export Murphy Manhole Heathrow United Utilities Su…" at bounding box center [846, 264] width 1388 height 67
click at [1470, 639] on link "2" at bounding box center [1464, 637] width 17 height 17
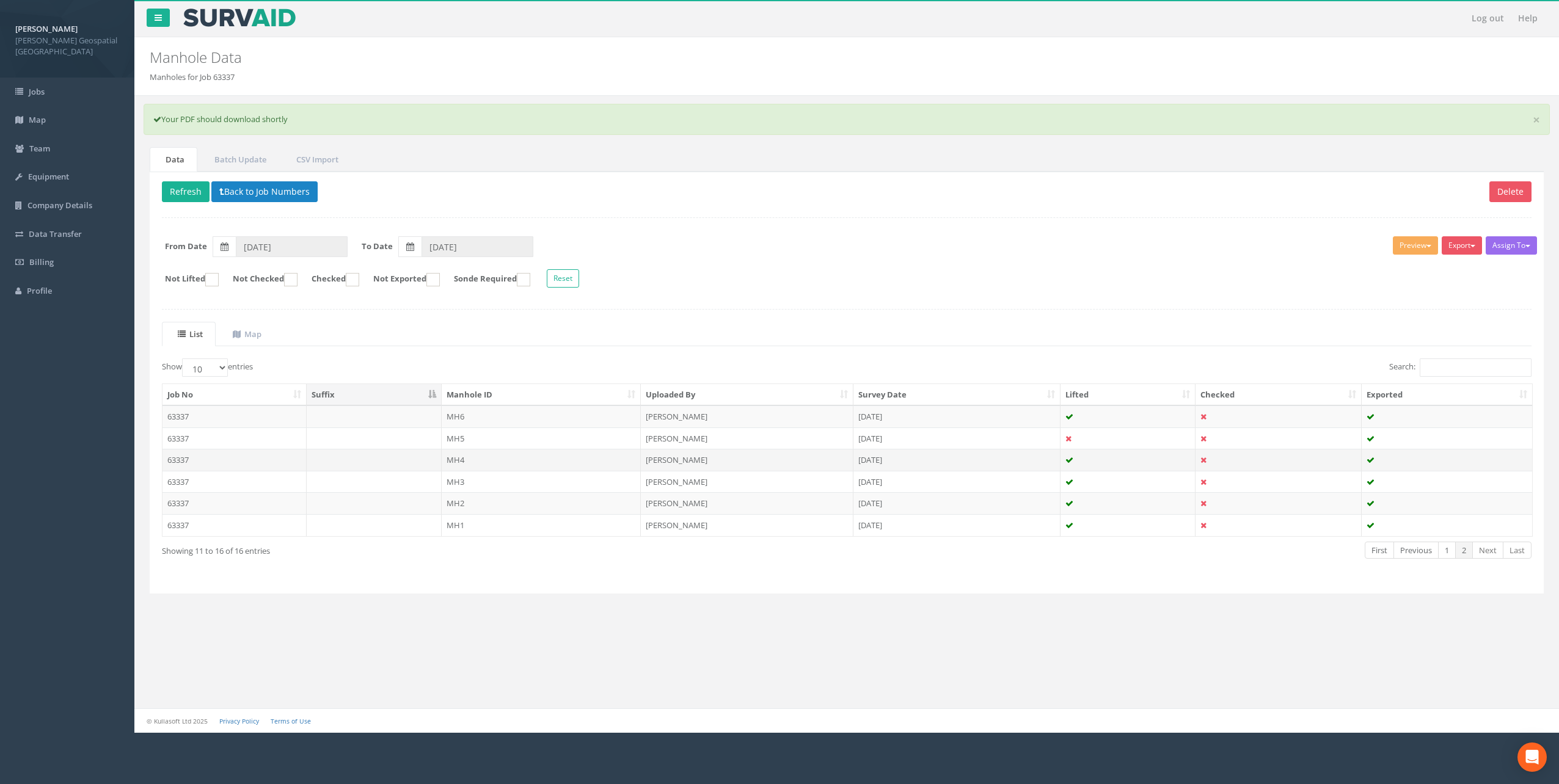
click at [480, 464] on td "MH4" at bounding box center [541, 460] width 199 height 22
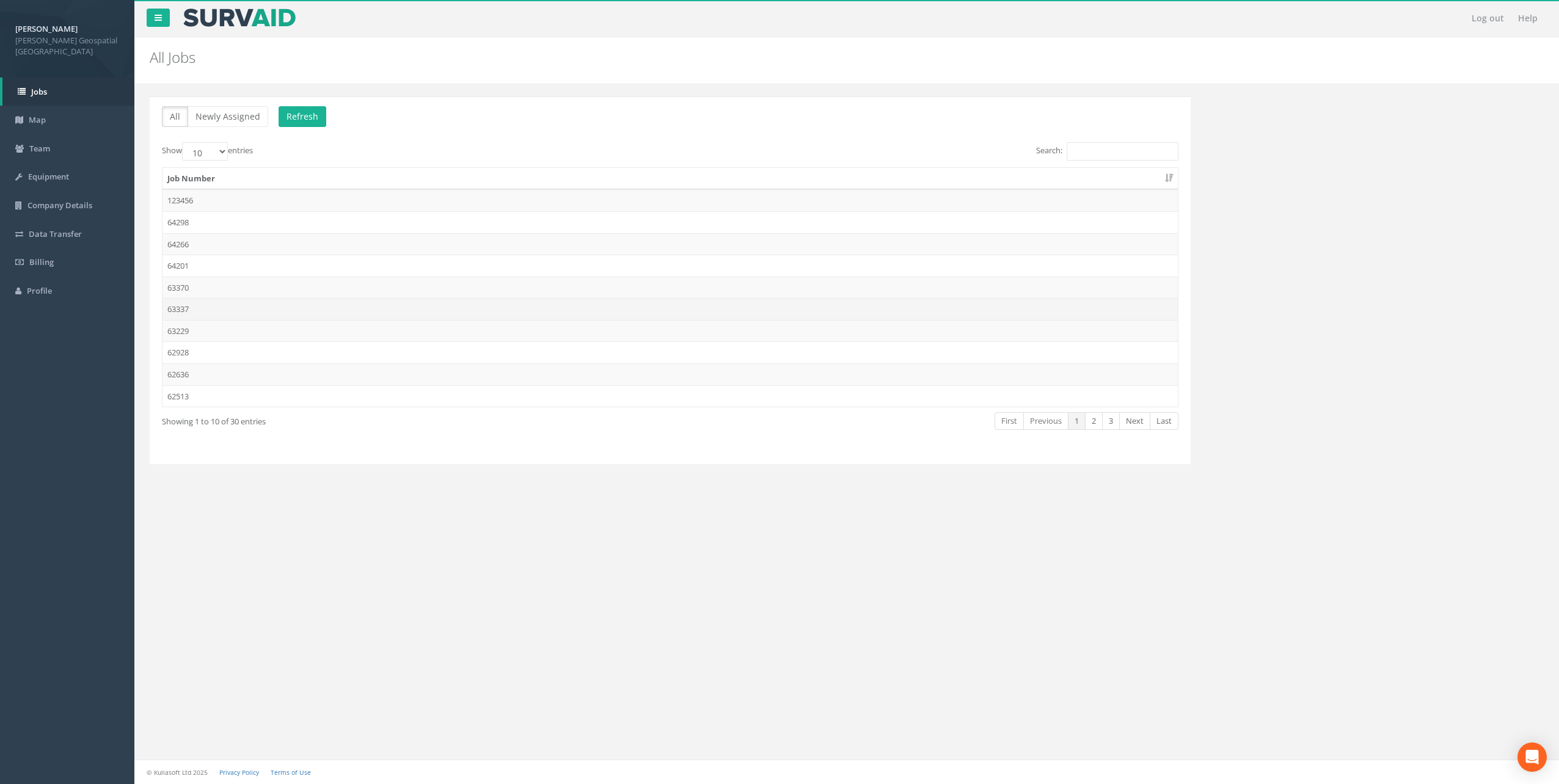
click at [213, 308] on td "63337" at bounding box center [671, 309] width 1015 height 22
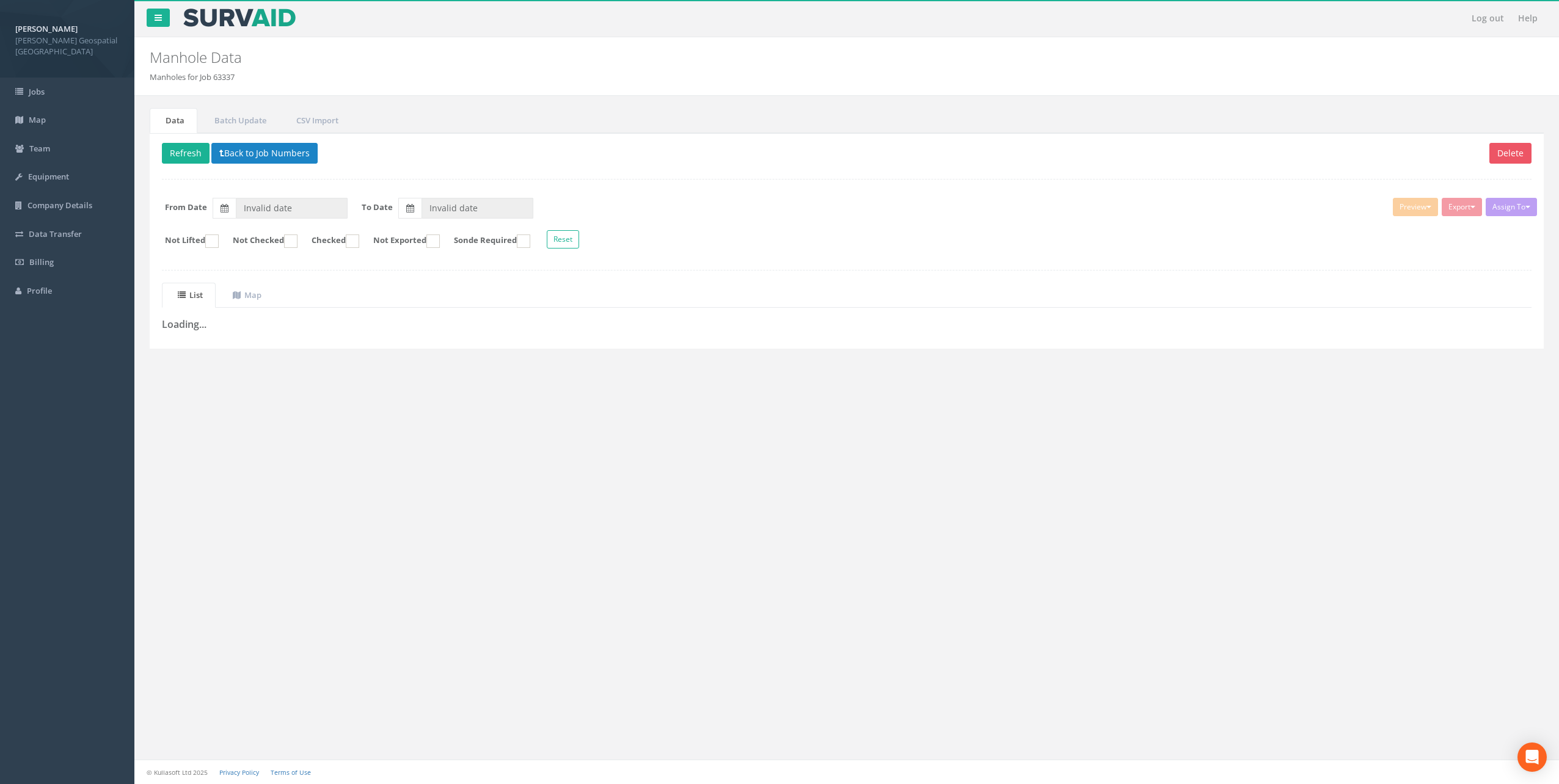
type input "[DATE]"
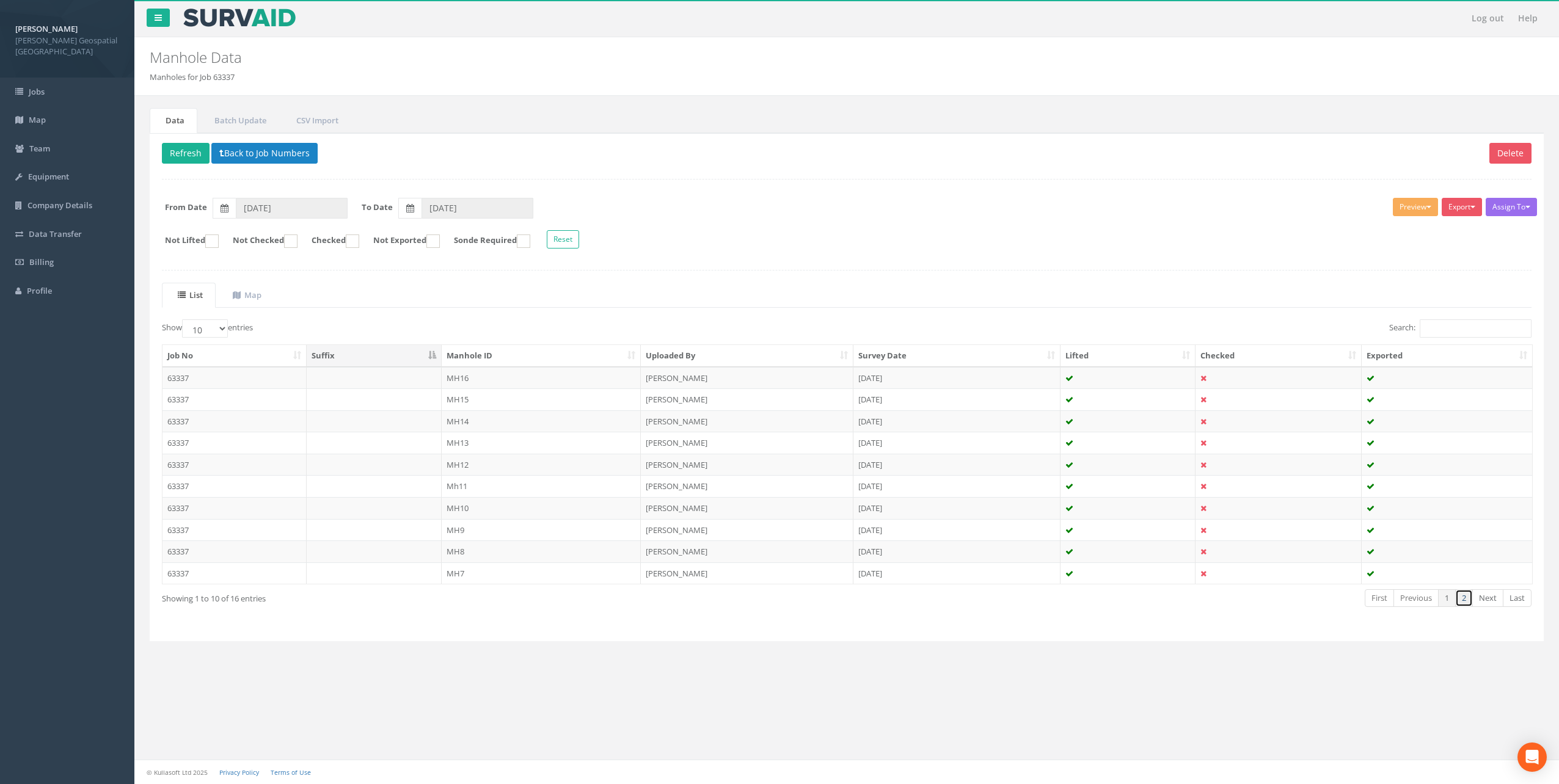
click at [1468, 601] on link "2" at bounding box center [1464, 598] width 17 height 17
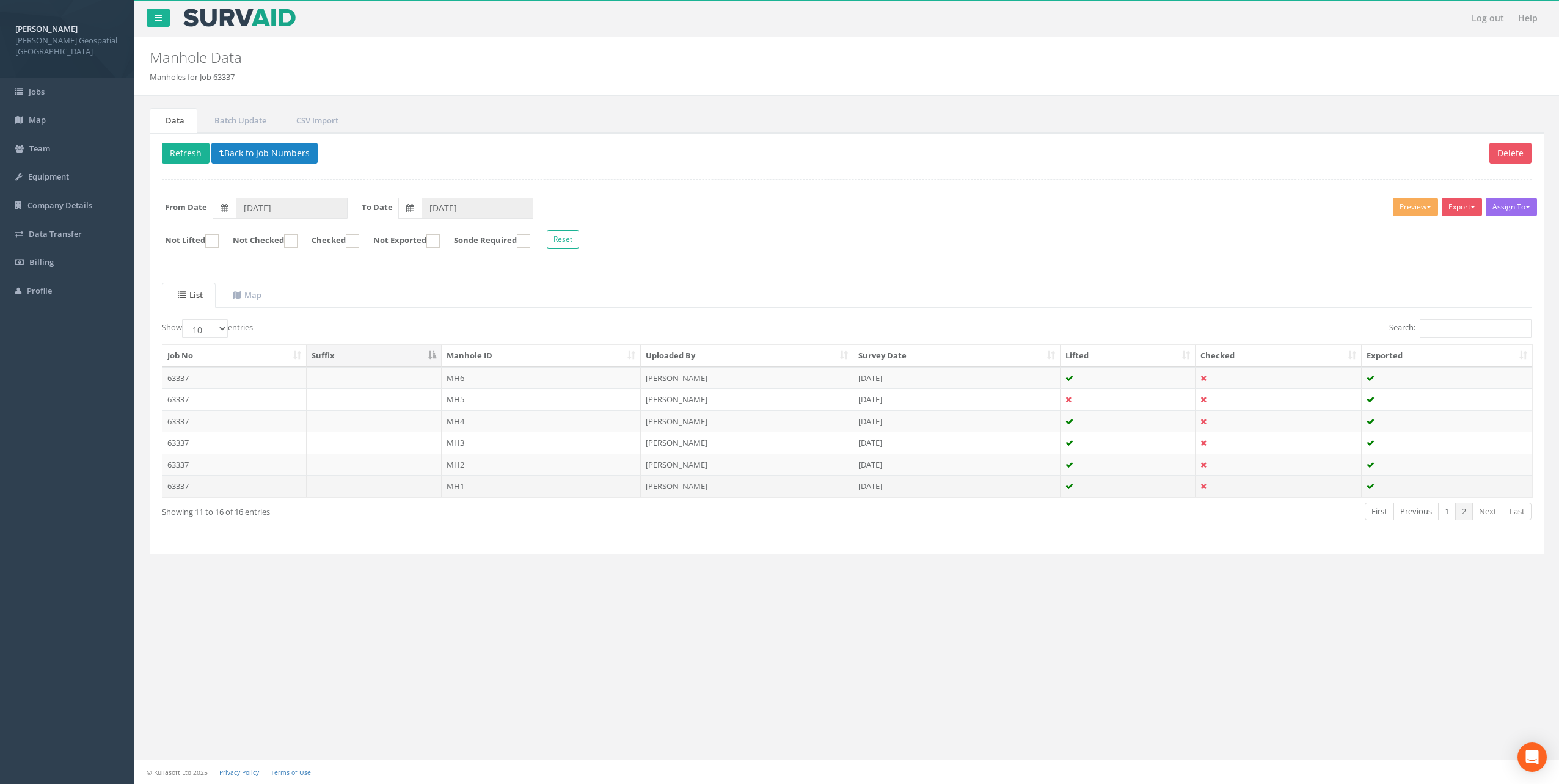
click at [201, 485] on td "63337" at bounding box center [234, 486] width 144 height 22
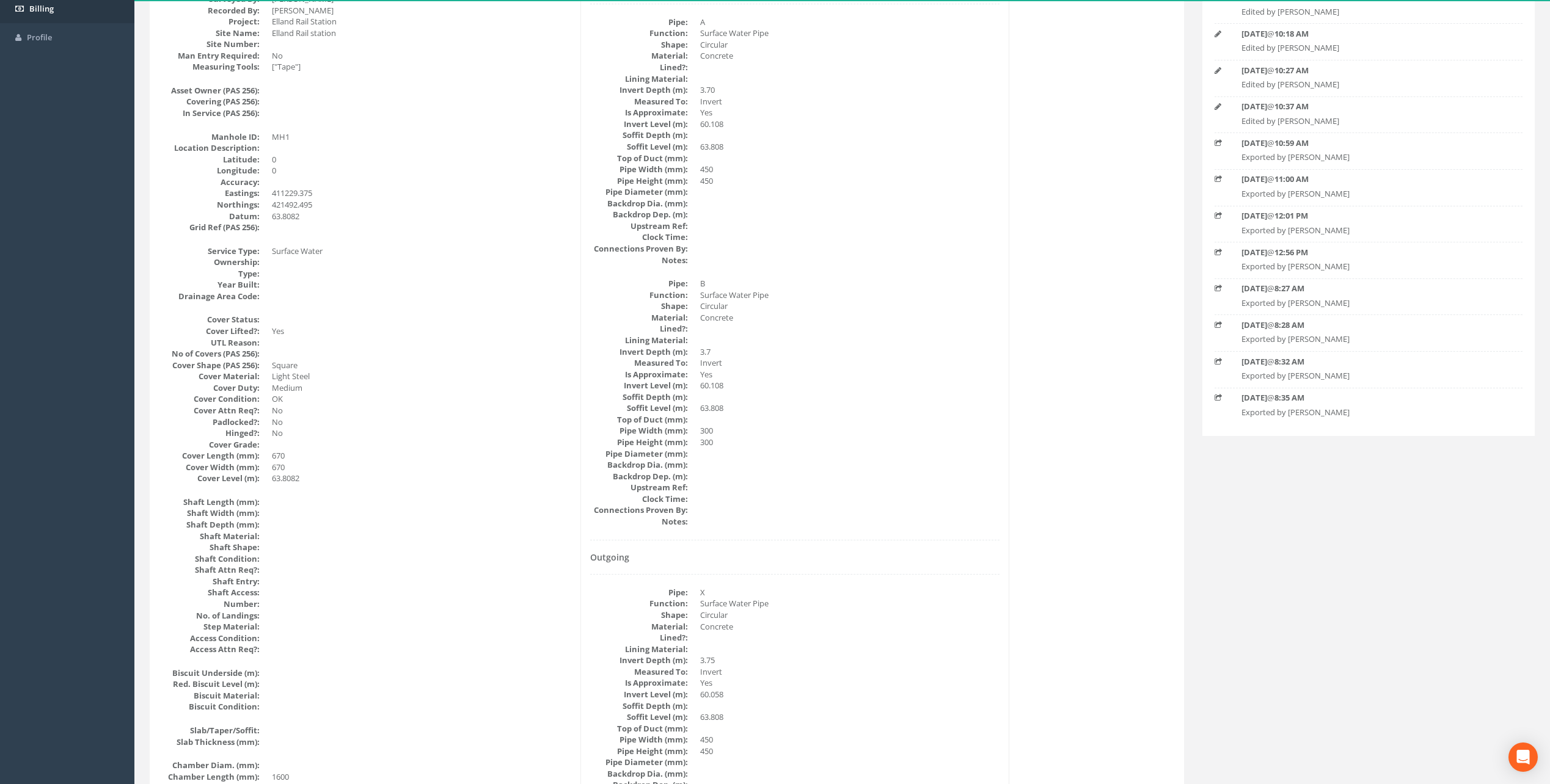
scroll to position [183, 0]
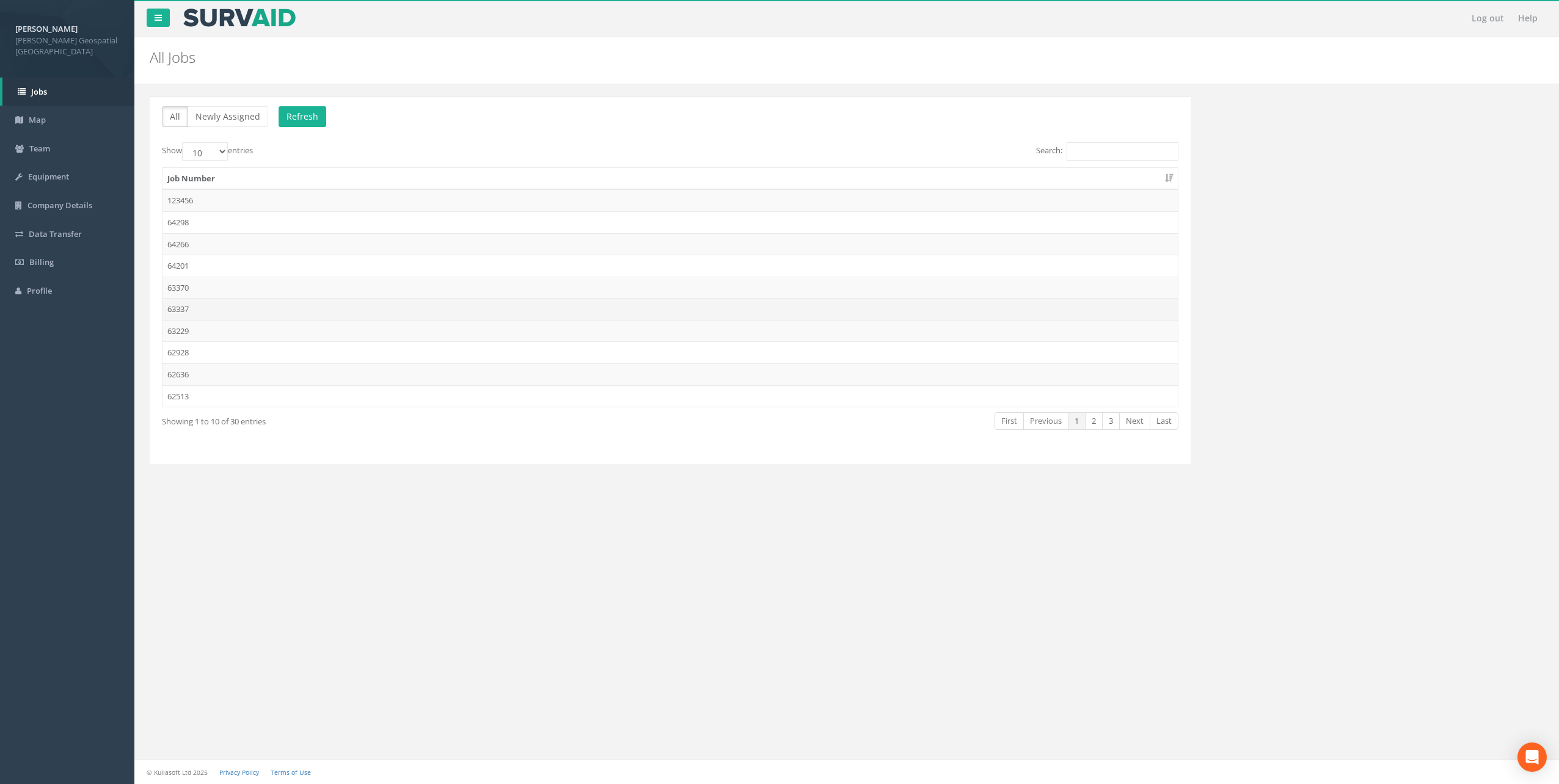
click at [222, 305] on td "63337" at bounding box center [671, 309] width 1015 height 22
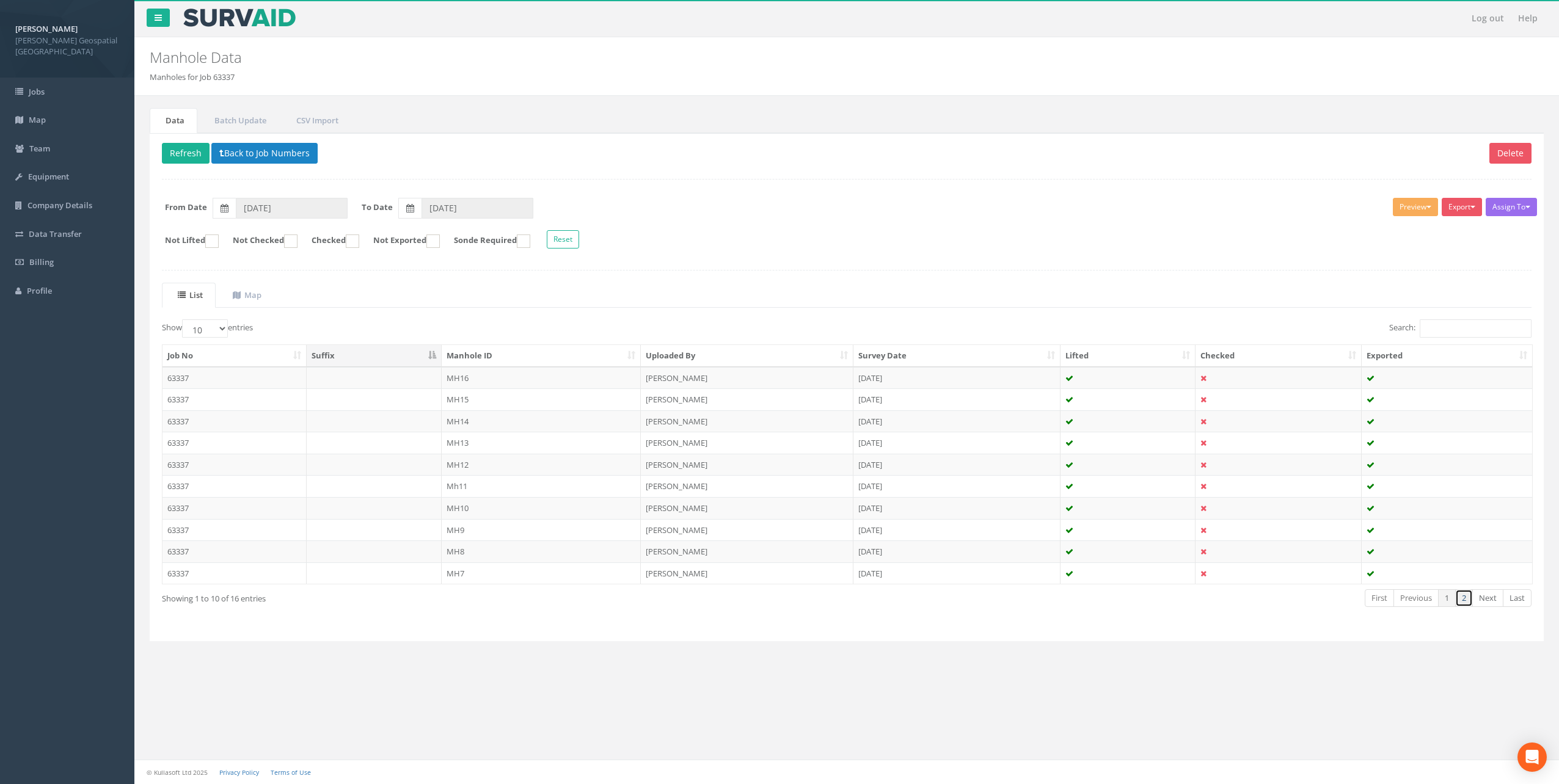
click at [1468, 595] on link "2" at bounding box center [1464, 598] width 17 height 17
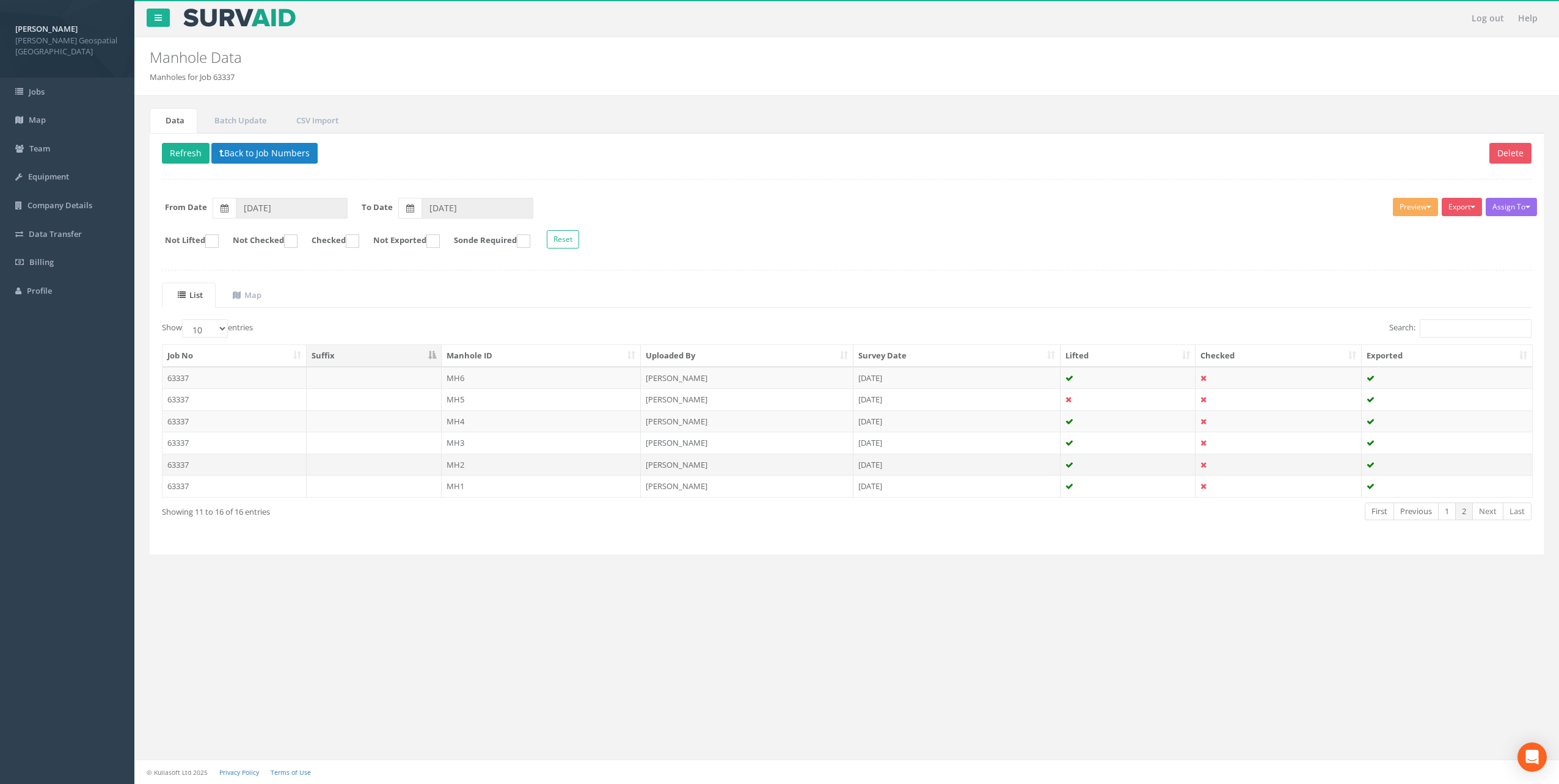
click at [447, 469] on td "MH2" at bounding box center [541, 465] width 199 height 22
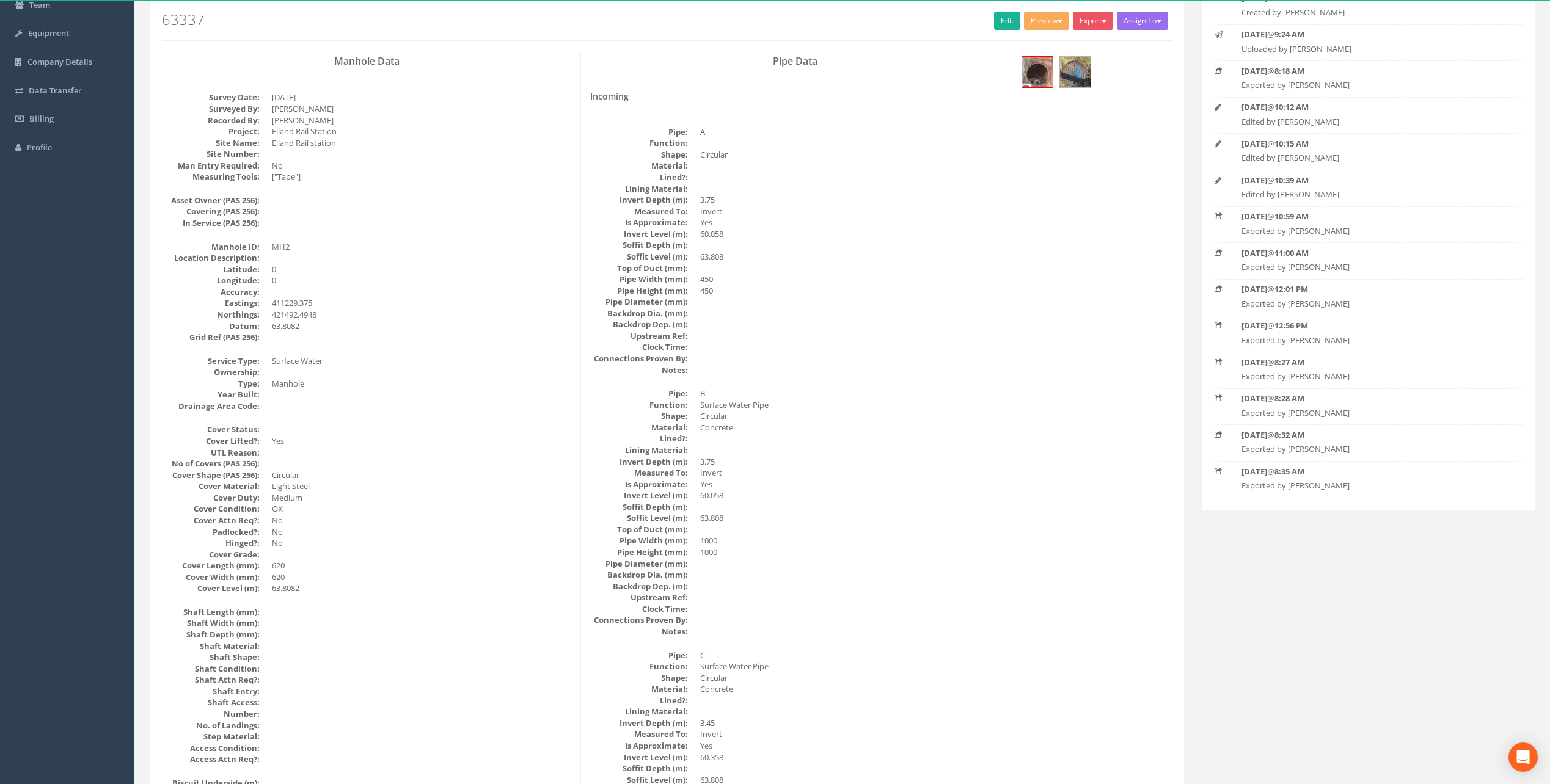
scroll to position [122, 0]
